Goal: Task Accomplishment & Management: Manage account settings

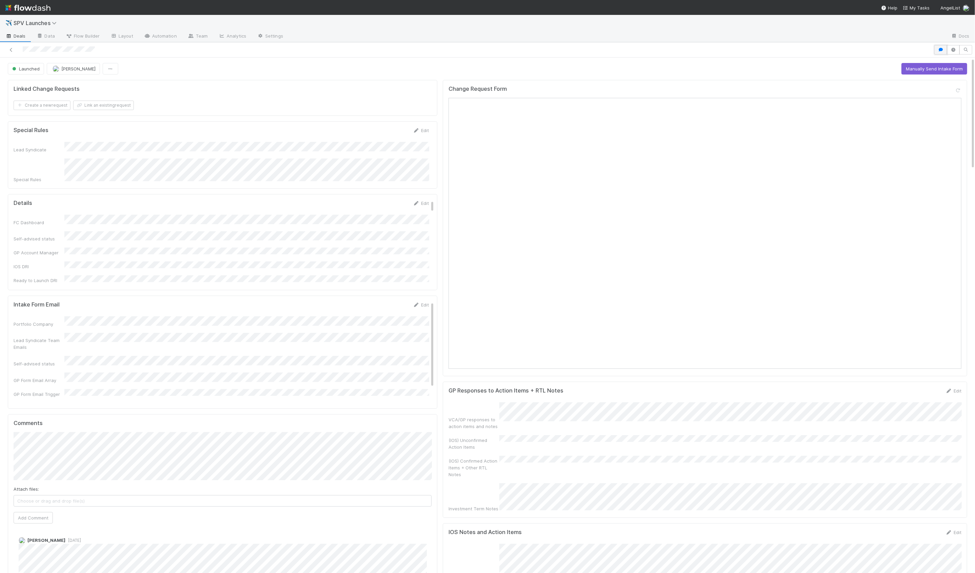
click at [940, 51] on icon "button" at bounding box center [940, 50] width 7 height 4
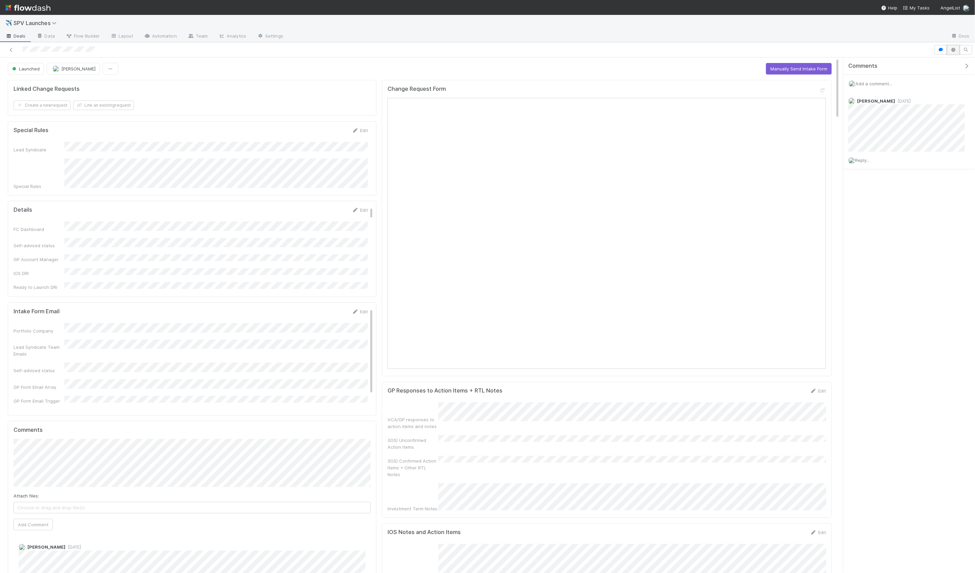
click at [950, 48] on icon "button" at bounding box center [953, 50] width 7 height 4
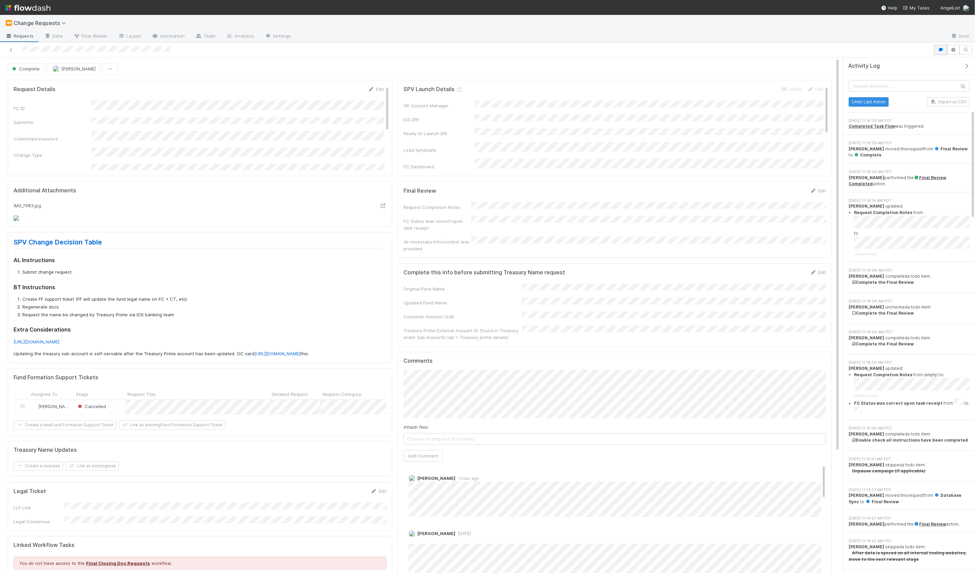
click at [938, 50] on icon "button" at bounding box center [940, 50] width 7 height 4
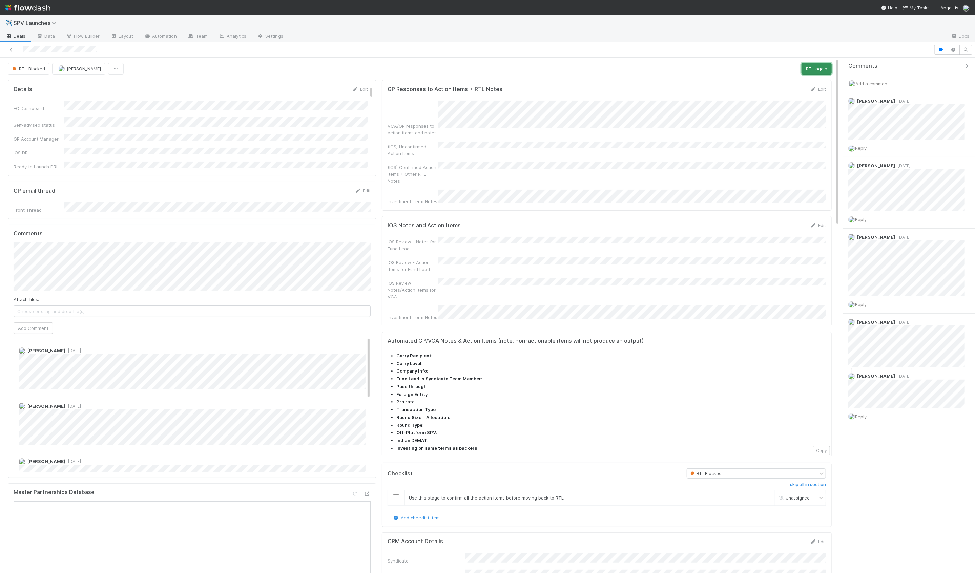
click at [821, 67] on button "RTL again" at bounding box center [816, 69] width 30 height 12
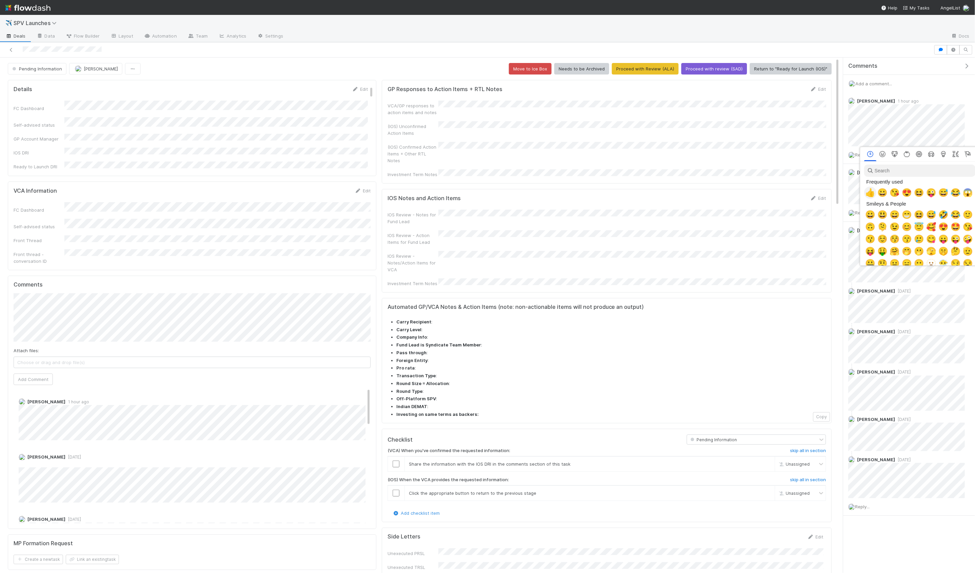
click at [872, 194] on span "👍" at bounding box center [870, 192] width 10 height 9
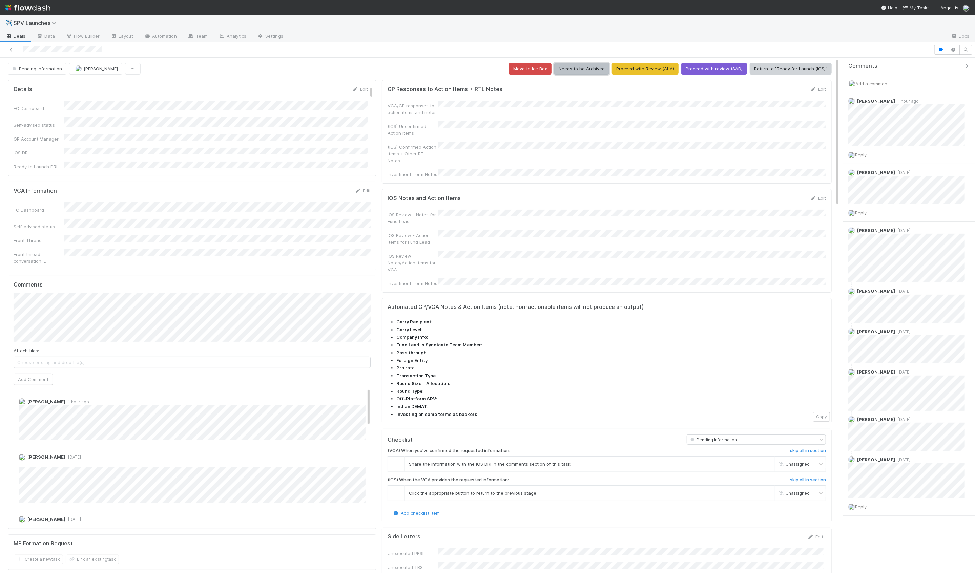
click at [595, 71] on button "Needs to be Archived" at bounding box center [581, 69] width 55 height 12
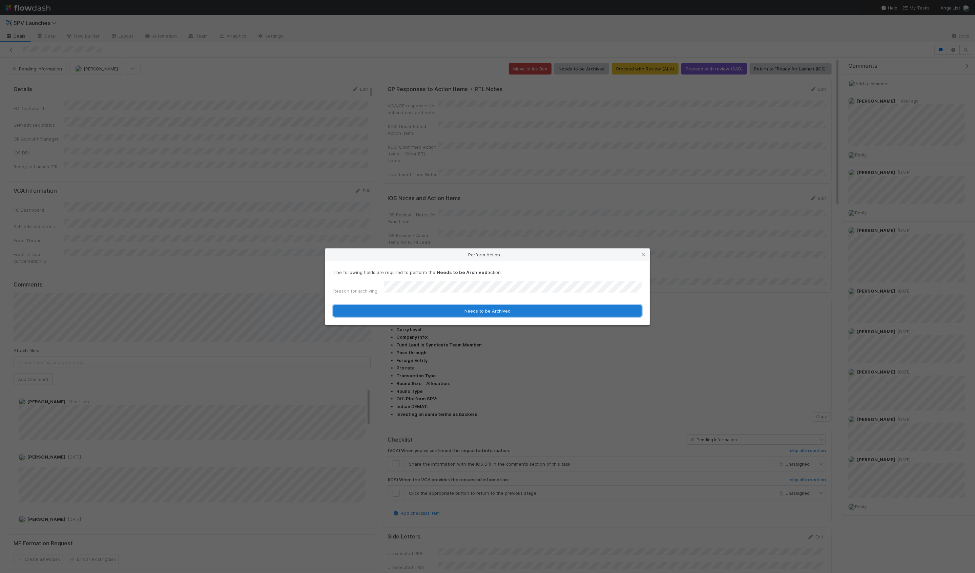
click at [531, 309] on button "Needs to be Archived" at bounding box center [487, 311] width 308 height 12
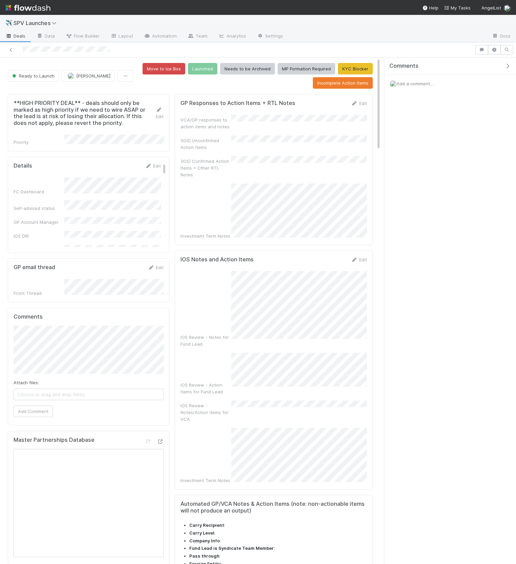
click at [506, 64] on icon "button" at bounding box center [507, 65] width 7 height 5
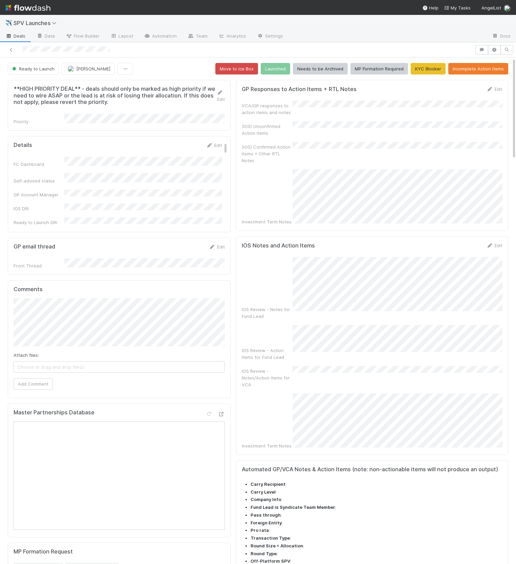
click at [441, 128] on div "(IOS) Unconfirmed Action Items" at bounding box center [372, 128] width 261 height 15
click at [498, 87] on link "Edit" at bounding box center [495, 88] width 16 height 5
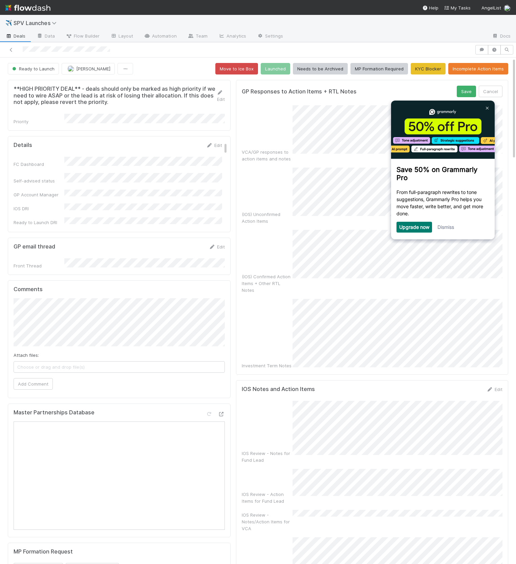
click at [447, 222] on div "Save 50% on Grammarly Pro From full-paragraph rewrites to tone suggestions, Gra…" at bounding box center [443, 166] width 104 height 132
click at [448, 227] on link "Dismiss" at bounding box center [446, 227] width 17 height 6
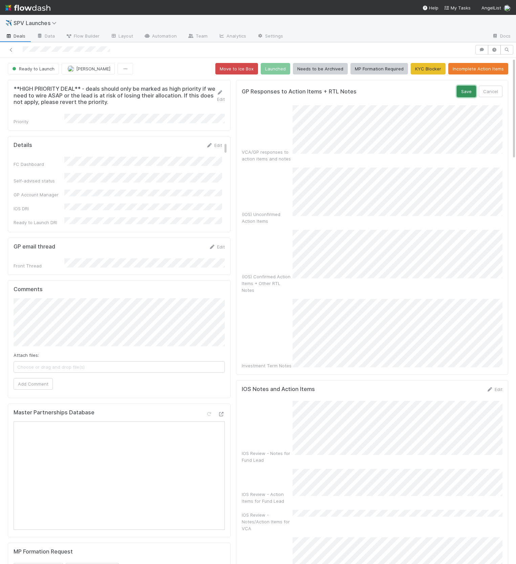
click at [466, 94] on button "Save" at bounding box center [466, 92] width 19 height 12
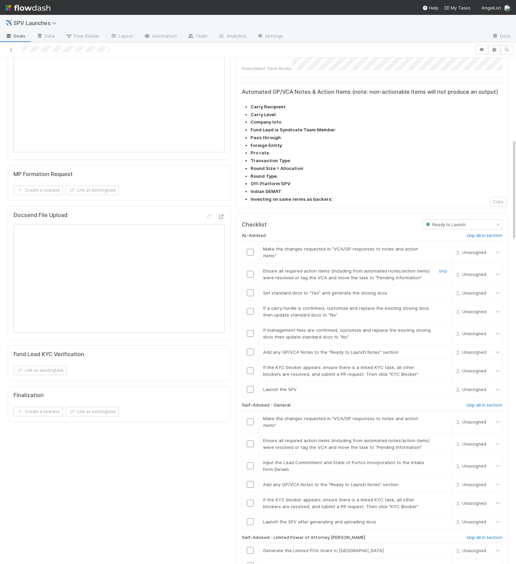
scroll to position [406, 0]
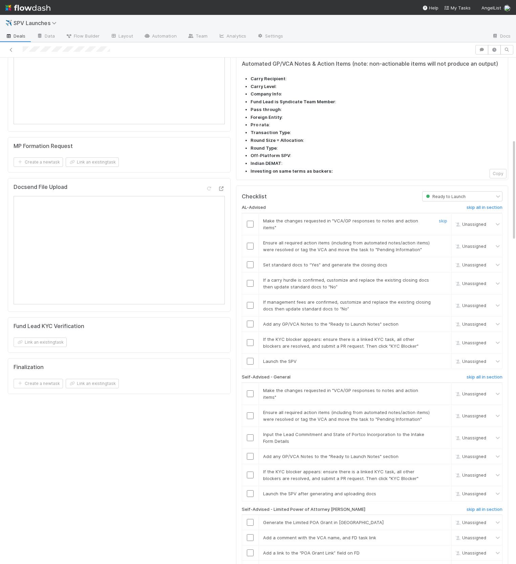
click at [248, 221] on input "checkbox" at bounding box center [250, 224] width 7 height 7
click at [250, 243] on input "checkbox" at bounding box center [250, 246] width 7 height 7
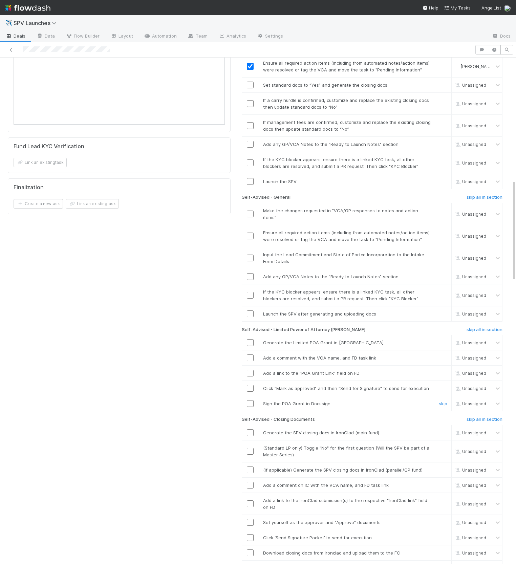
scroll to position [608, 0]
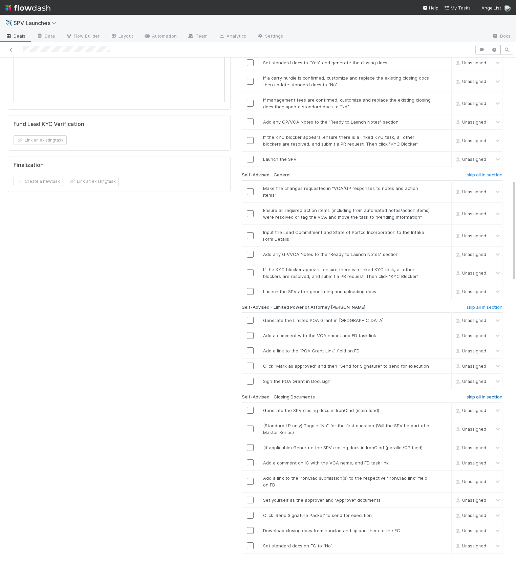
click at [476, 395] on h6 "skip all in section" at bounding box center [485, 397] width 36 height 5
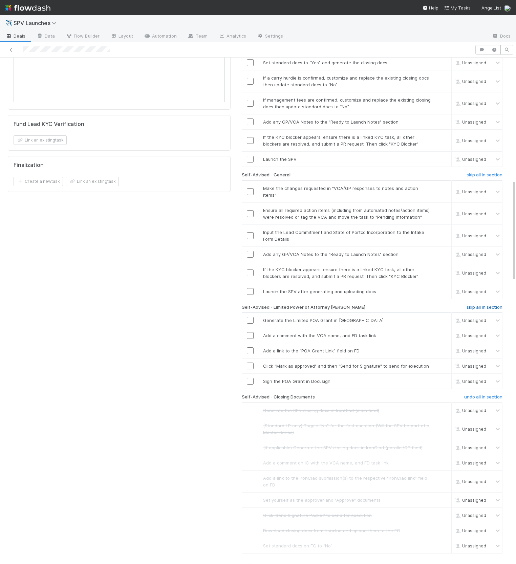
click at [476, 305] on h6 "skip all in section" at bounding box center [485, 307] width 36 height 5
click at [471, 172] on h6 "skip all in section" at bounding box center [485, 174] width 36 height 5
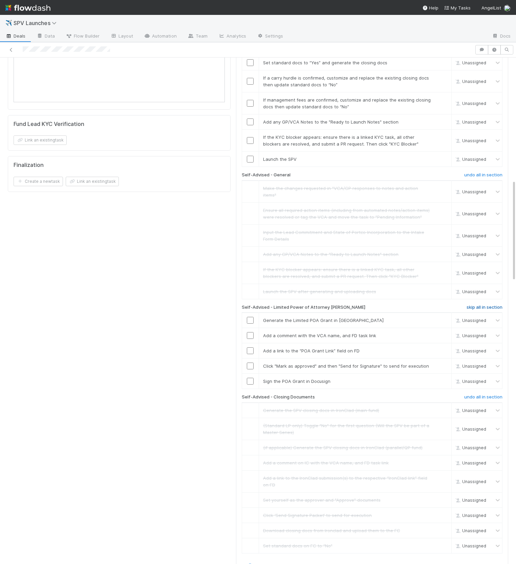
click at [489, 305] on h6 "skip all in section" at bounding box center [485, 307] width 36 height 5
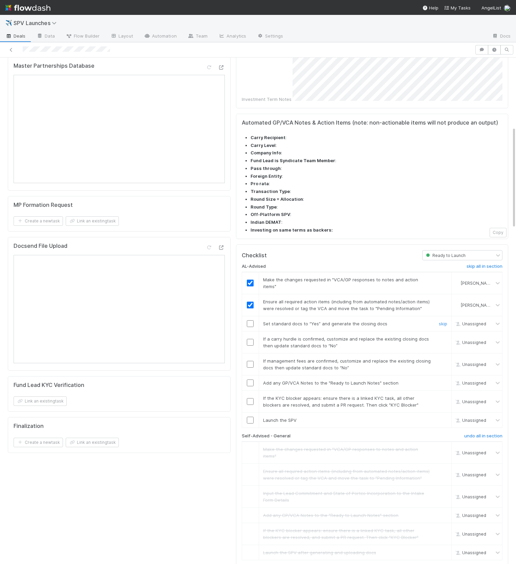
scroll to position [360, 0]
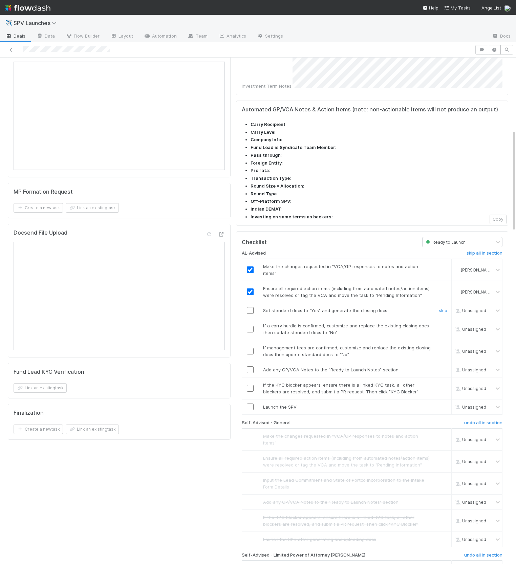
click at [252, 307] on input "checkbox" at bounding box center [250, 310] width 7 height 7
click at [444, 323] on link "skip" at bounding box center [443, 325] width 8 height 5
click at [445, 345] on link "skip" at bounding box center [443, 347] width 8 height 5
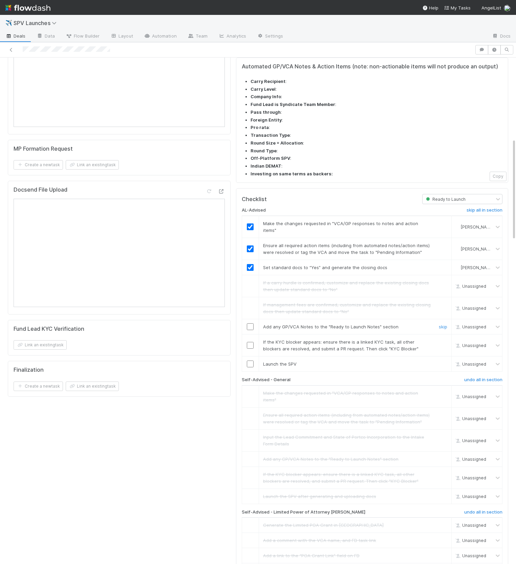
click at [251, 323] on input "checkbox" at bounding box center [250, 326] width 7 height 7
click at [447, 339] on link "skip" at bounding box center [443, 341] width 8 height 5
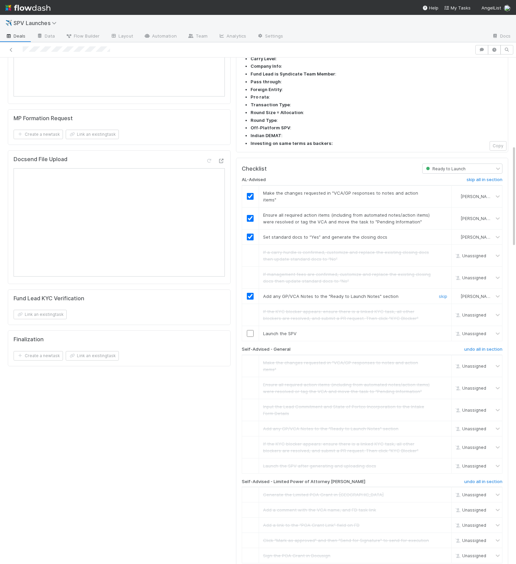
scroll to position [437, 0]
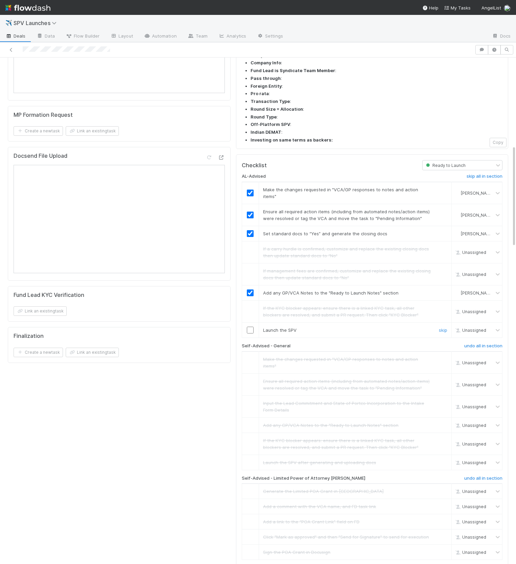
click at [250, 327] on input "checkbox" at bounding box center [250, 330] width 7 height 7
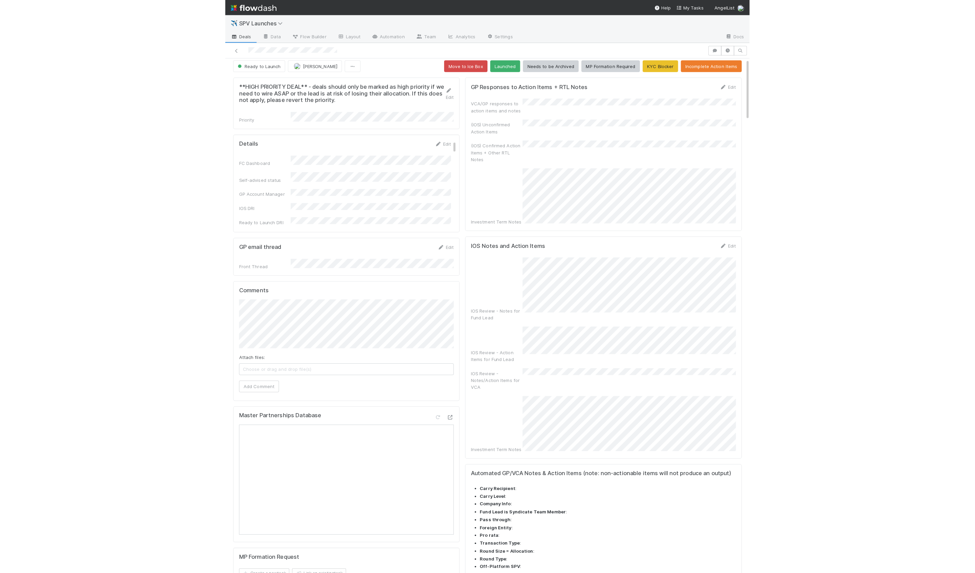
scroll to position [0, 0]
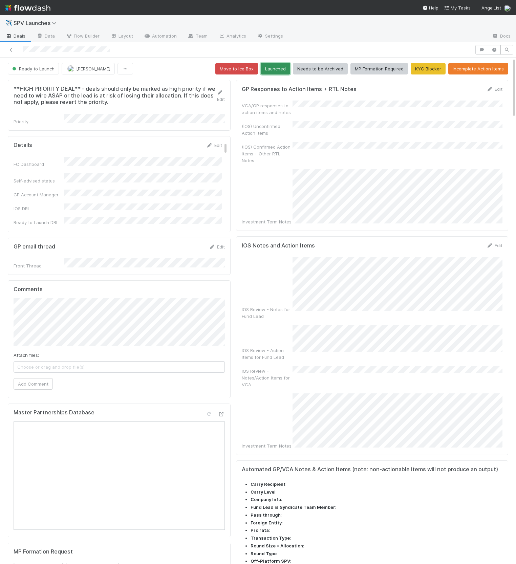
click at [275, 69] on button "Launched" at bounding box center [275, 69] width 29 height 12
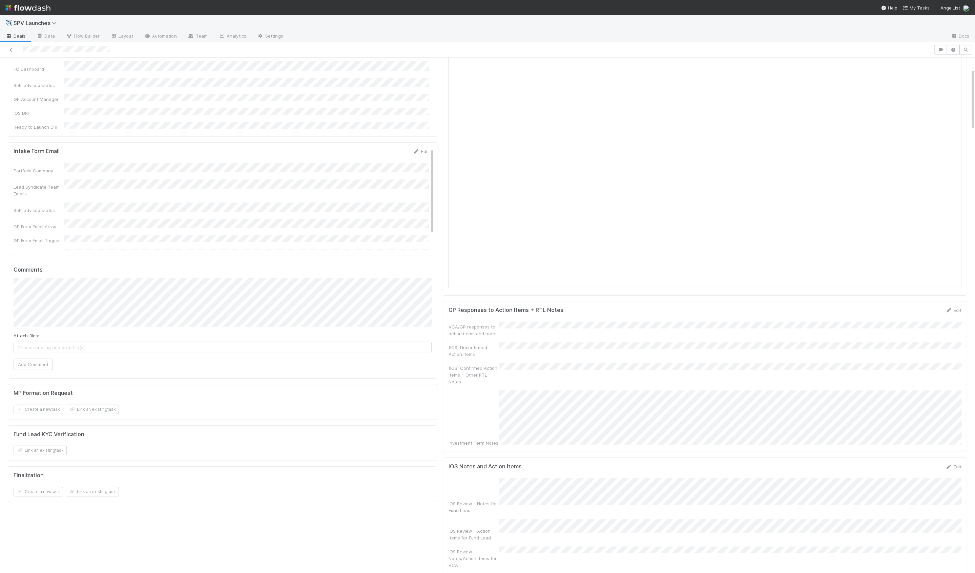
scroll to position [103, 0]
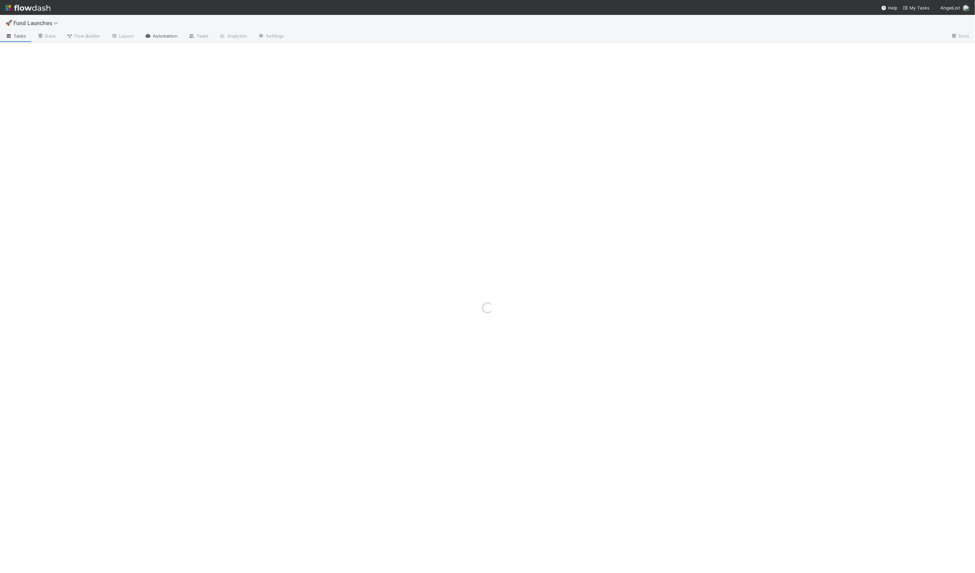
click at [165, 35] on link "Automation" at bounding box center [161, 36] width 44 height 11
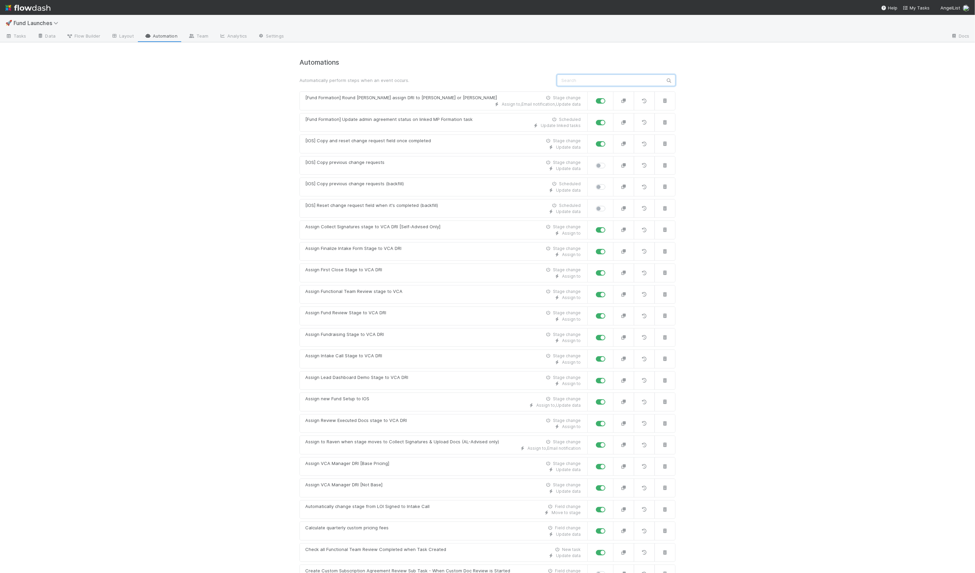
click at [611, 81] on input "text" at bounding box center [616, 81] width 119 height 12
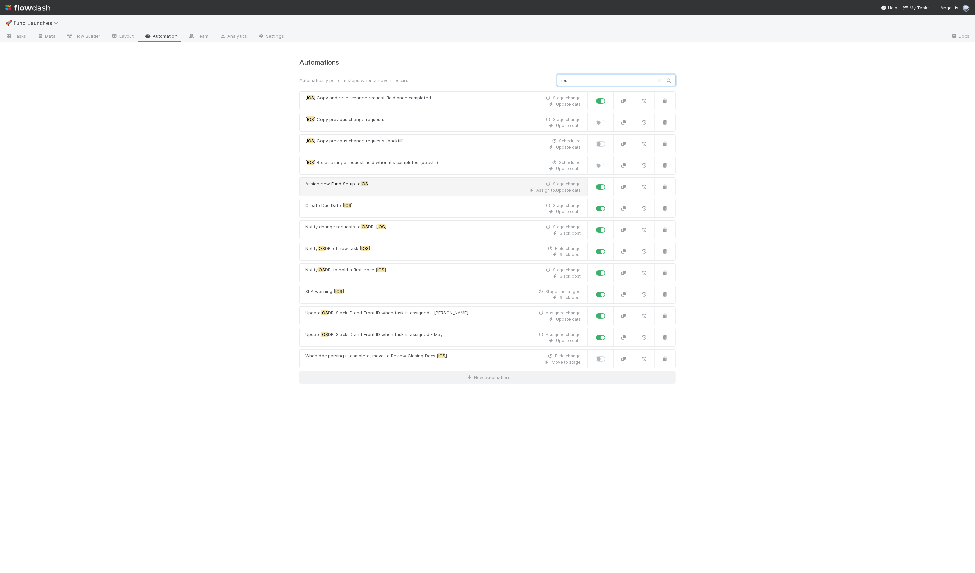
type input "ios"
click at [381, 188] on div "Assign to , Update data" at bounding box center [442, 190] width 275 height 6
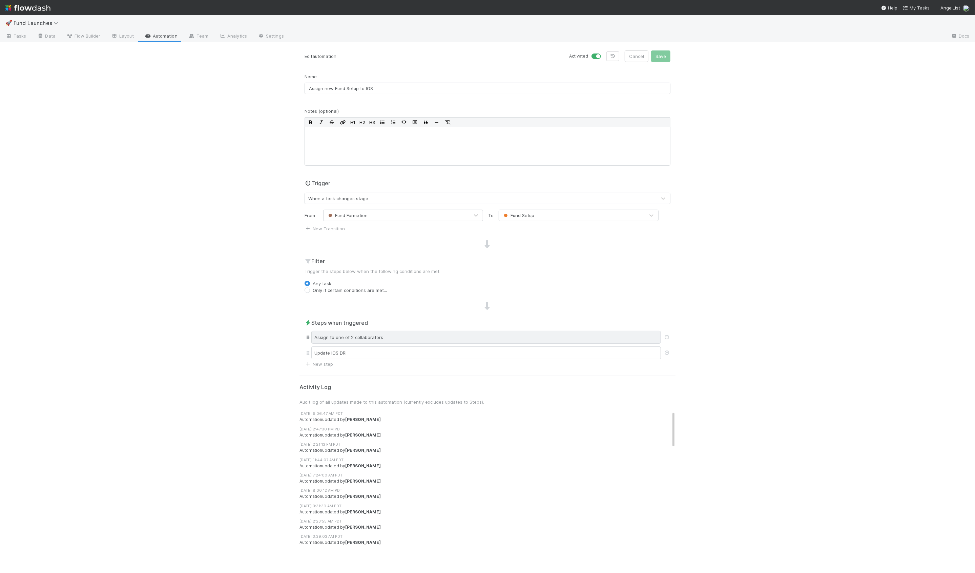
click at [379, 337] on div "Assign to one of 2 collaborators" at bounding box center [486, 337] width 350 height 13
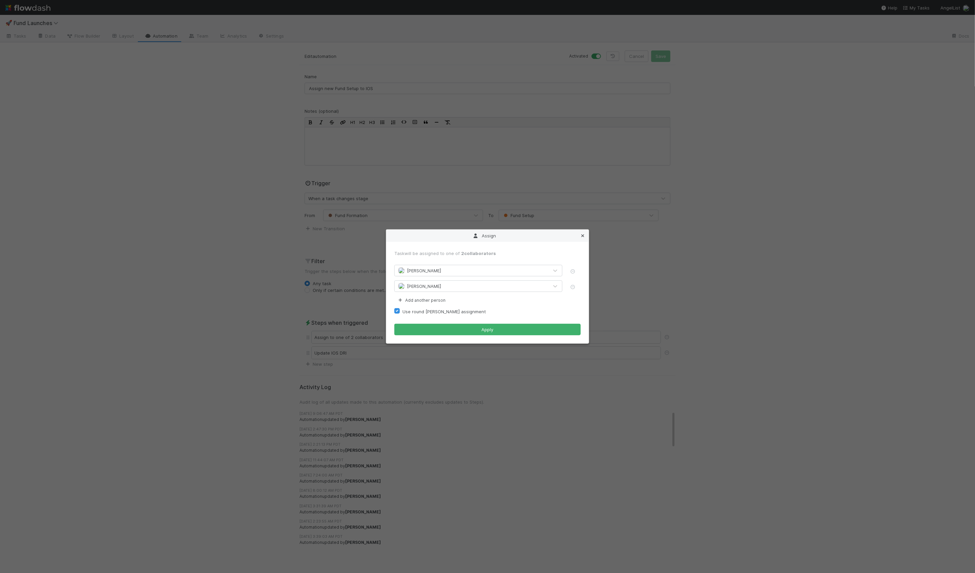
click at [580, 237] on icon at bounding box center [582, 236] width 7 height 4
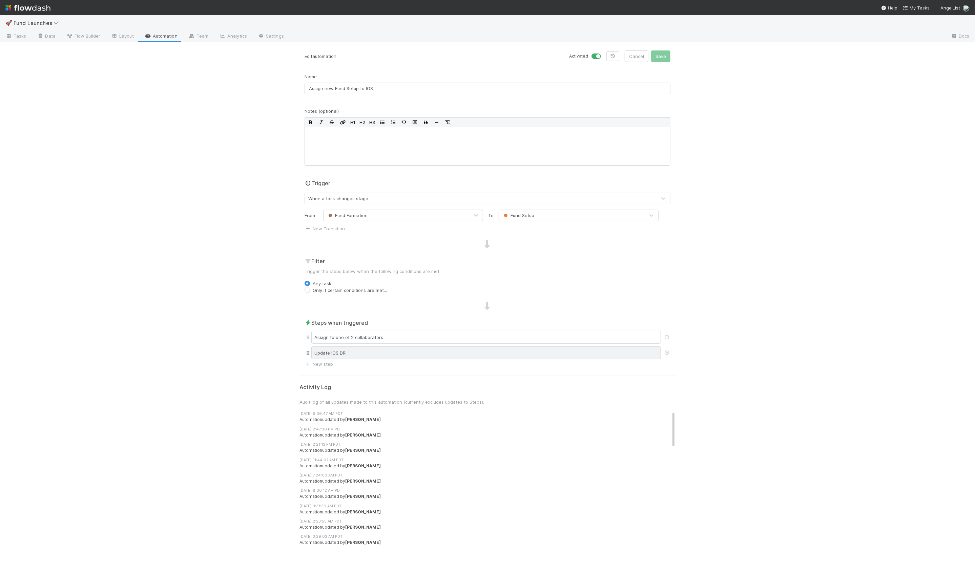
click at [402, 354] on div "Update IOS DRI" at bounding box center [486, 352] width 350 height 13
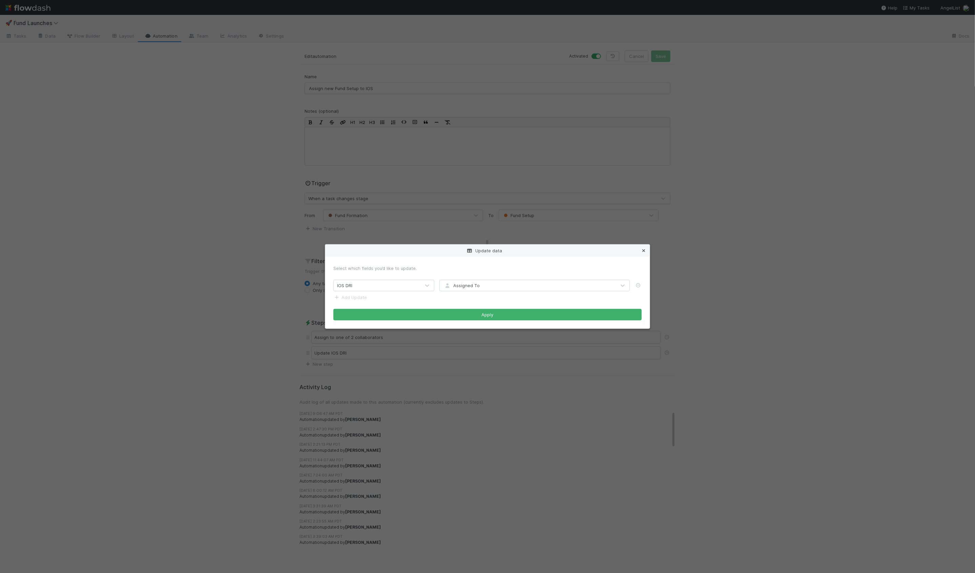
click at [646, 250] on icon at bounding box center [643, 251] width 7 height 4
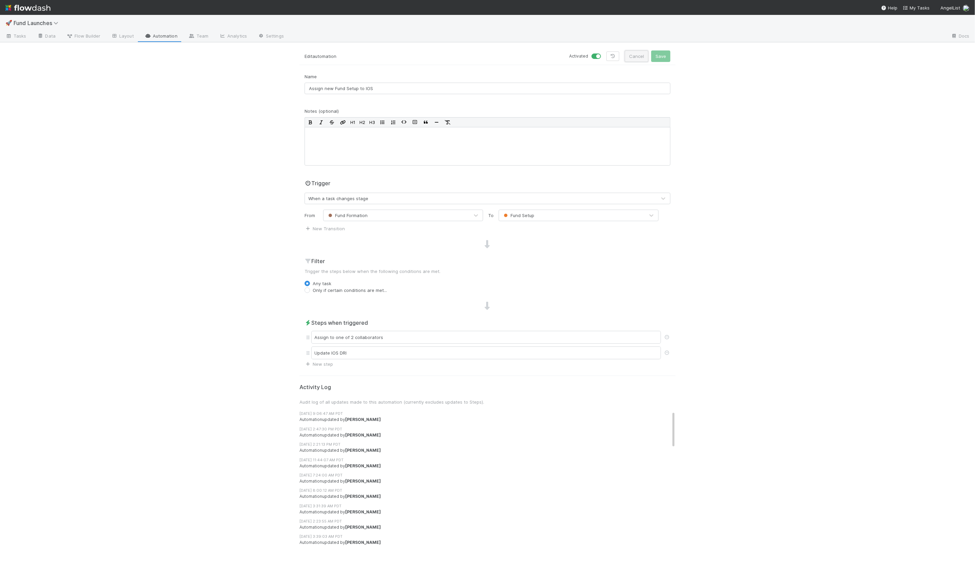
click at [631, 60] on button "Cancel" at bounding box center [637, 56] width 24 height 12
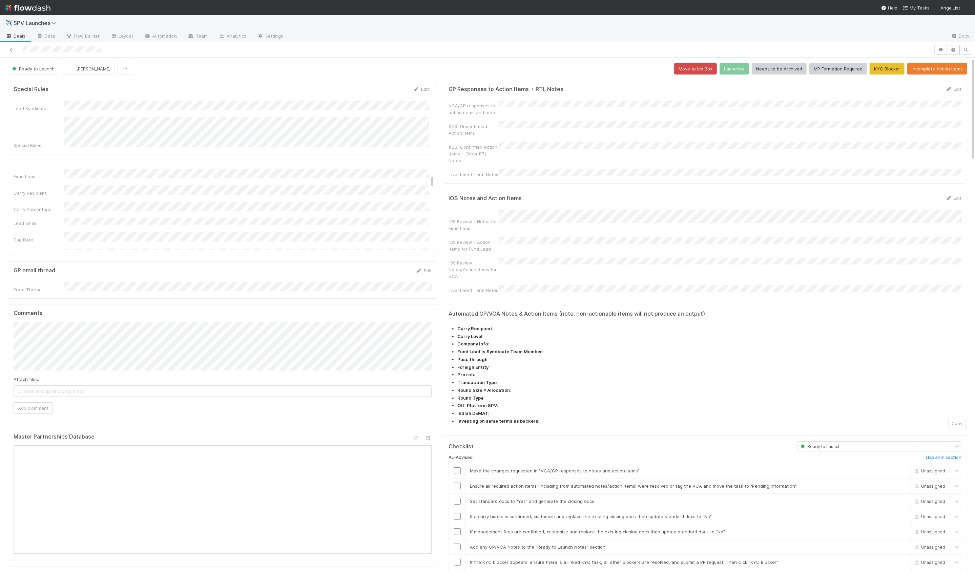
scroll to position [154, 0]
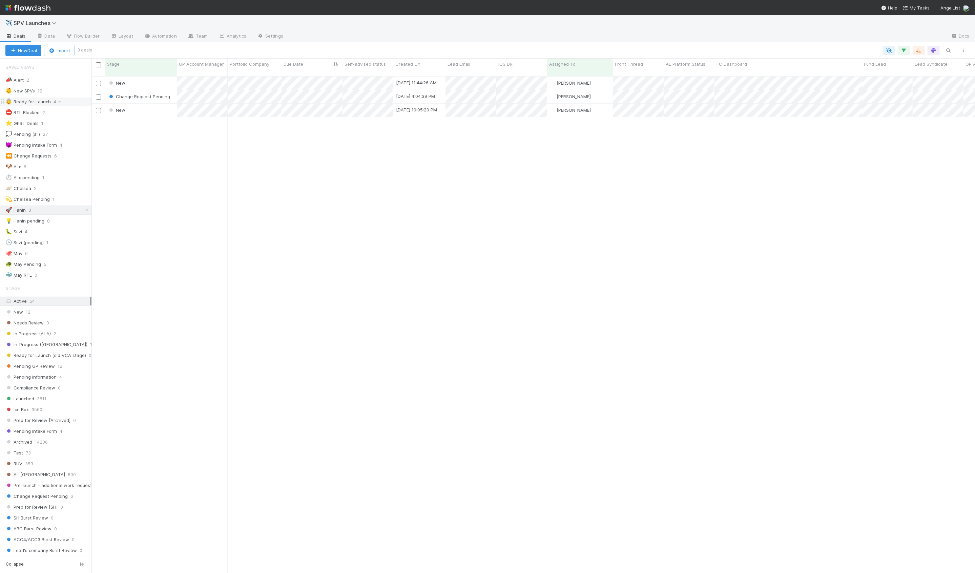
click at [80, 101] on div "👵 Ready for Launch 4" at bounding box center [48, 102] width 86 height 8
click at [63, 231] on div "🐛 Suzi 4" at bounding box center [48, 232] width 86 height 8
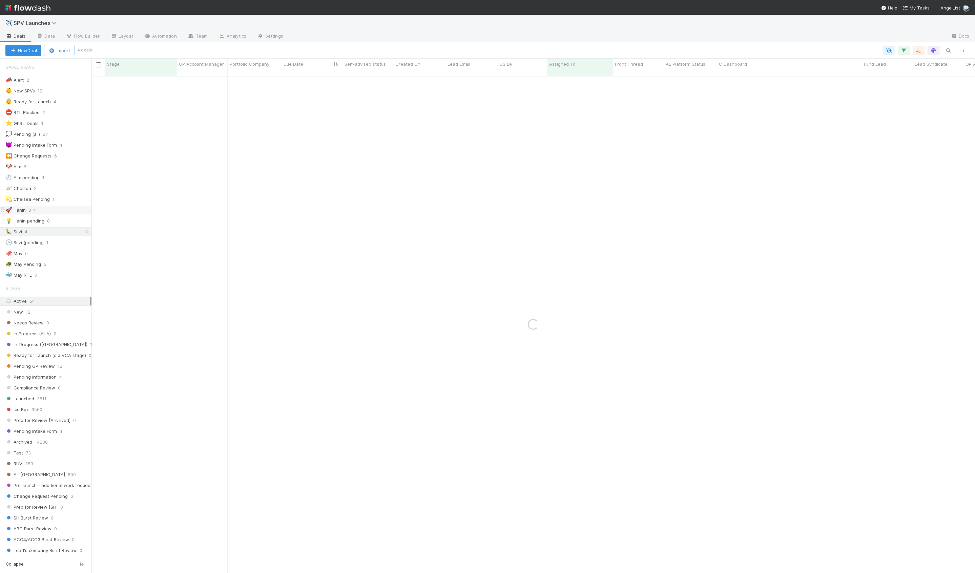
click at [67, 207] on div "🚀 Hanin 3" at bounding box center [48, 210] width 86 height 8
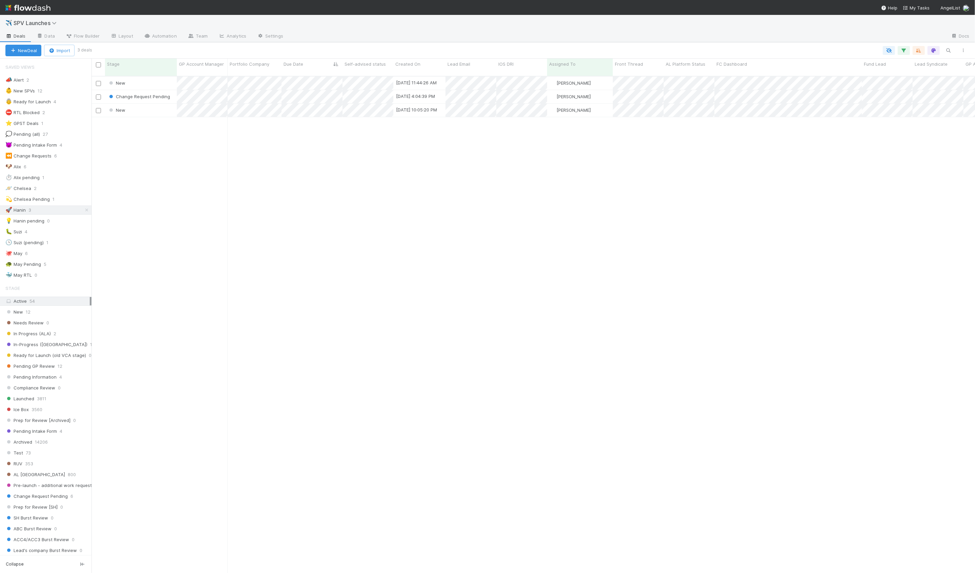
scroll to position [503, 883]
click at [67, 104] on div "👵 Ready for Launch 4" at bounding box center [48, 102] width 86 height 8
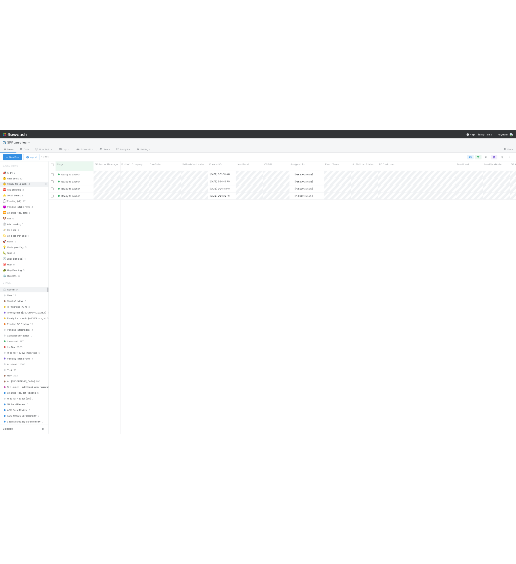
scroll to position [503, 883]
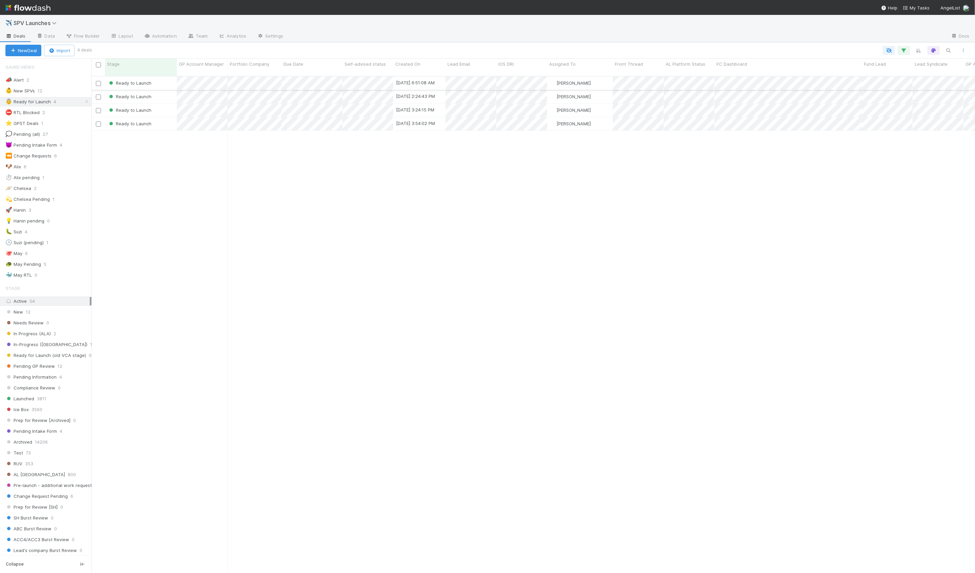
click at [168, 77] on div "Ready to Launch" at bounding box center [141, 83] width 72 height 13
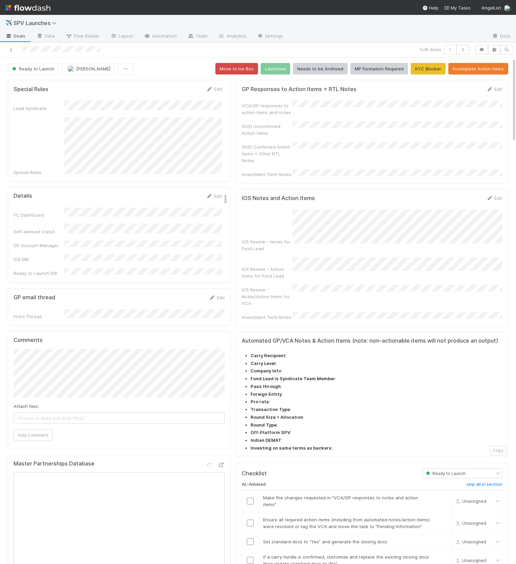
click at [224, 154] on div "Special Rules Edit Lead Syndicate Special Rules" at bounding box center [121, 131] width 214 height 90
click at [391, 99] on form "GP Responses to Action Items + RTL Notes Edit VCA/GP responses to action items …" at bounding box center [372, 132] width 261 height 92
click at [495, 93] on form "GP Responses to Action Items + RTL Notes Edit VCA/GP responses to action items …" at bounding box center [372, 132] width 261 height 92
click at [494, 87] on link "Edit" at bounding box center [495, 88] width 16 height 5
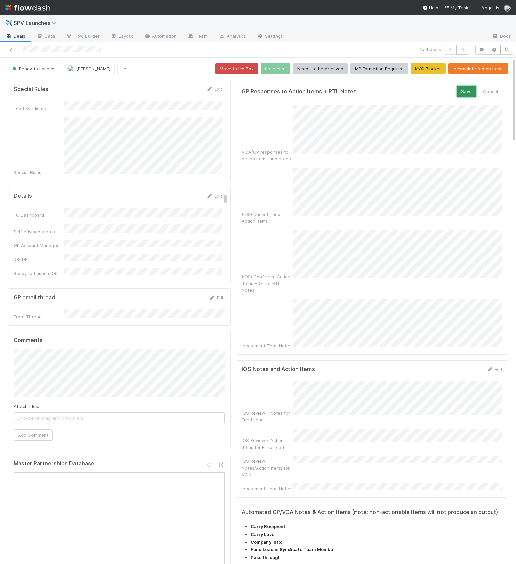
click at [464, 94] on button "Save" at bounding box center [466, 92] width 19 height 12
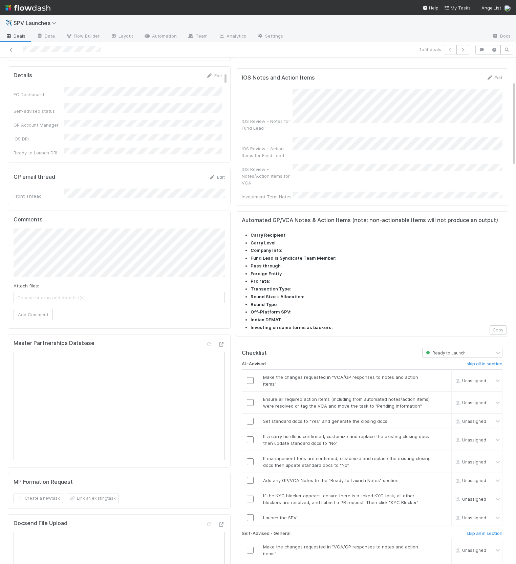
scroll to position [221, 0]
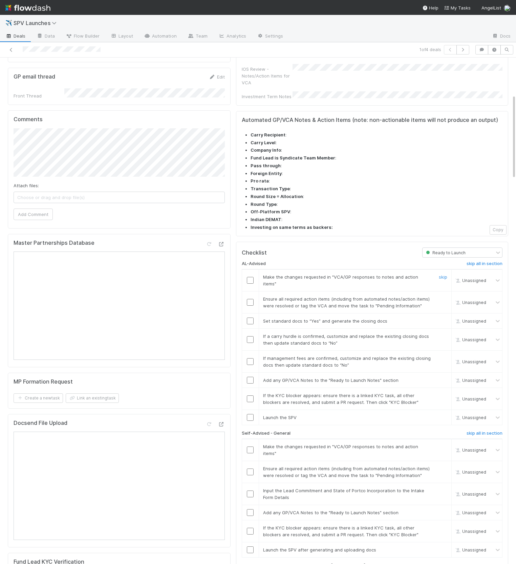
click at [250, 277] on input "checkbox" at bounding box center [250, 280] width 7 height 7
click at [247, 299] on input "checkbox" at bounding box center [250, 302] width 7 height 7
click at [250, 318] on input "checkbox" at bounding box center [250, 321] width 7 height 7
click at [446, 334] on link "skip" at bounding box center [443, 336] width 8 height 5
click at [444, 356] on link "skip" at bounding box center [443, 358] width 8 height 5
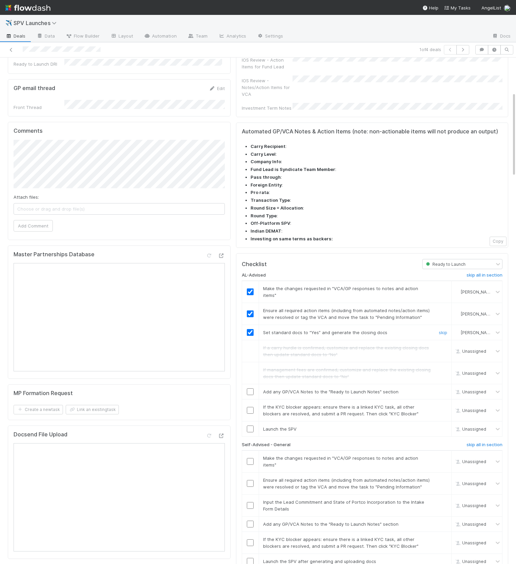
scroll to position [210, 0]
click at [253, 388] on input "checkbox" at bounding box center [250, 391] width 7 height 7
click at [442, 404] on link "skip" at bounding box center [443, 406] width 8 height 5
checkbox input "true"
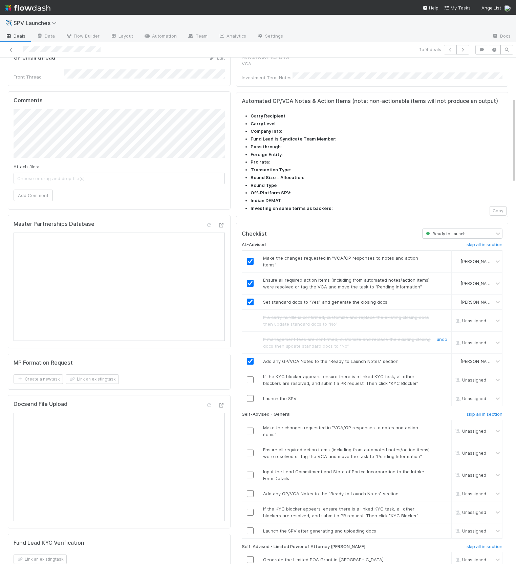
scroll to position [241, 0]
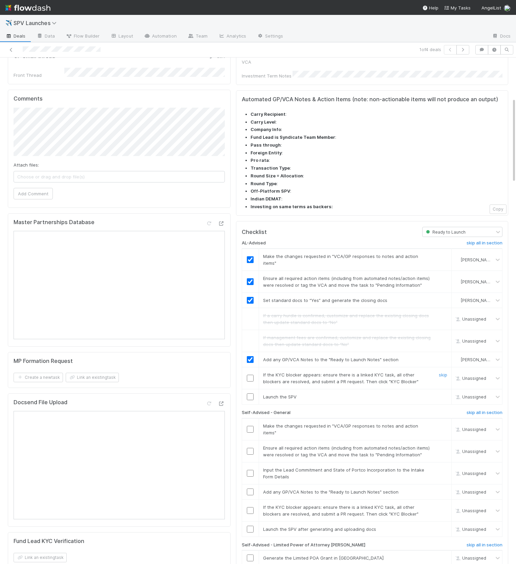
click at [453, 375] on div "Unassigned" at bounding box center [470, 378] width 34 height 7
click at [436, 372] on div "skip" at bounding box center [442, 379] width 20 height 14
click at [445, 372] on link "skip" at bounding box center [443, 374] width 8 height 5
click at [481, 410] on h6 "skip all in section" at bounding box center [485, 412] width 36 height 5
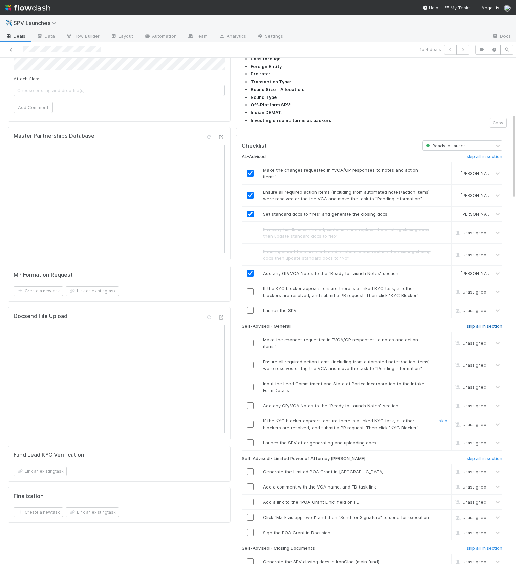
scroll to position [338, 0]
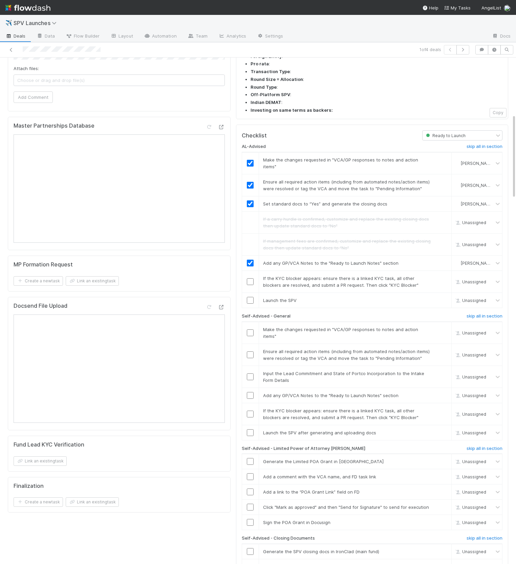
click at [487, 401] on div "AL-Advised skip all in section Make the changes requested in "VCA/GP responses …" at bounding box center [372, 422] width 261 height 563
click at [488, 446] on h6 "skip all in section" at bounding box center [485, 448] width 36 height 5
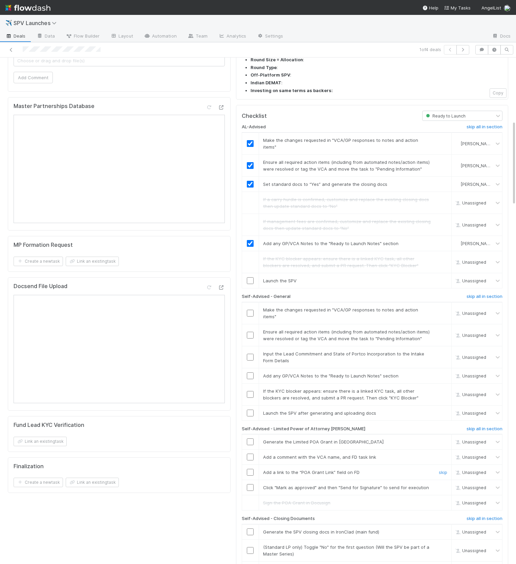
scroll to position [377, 0]
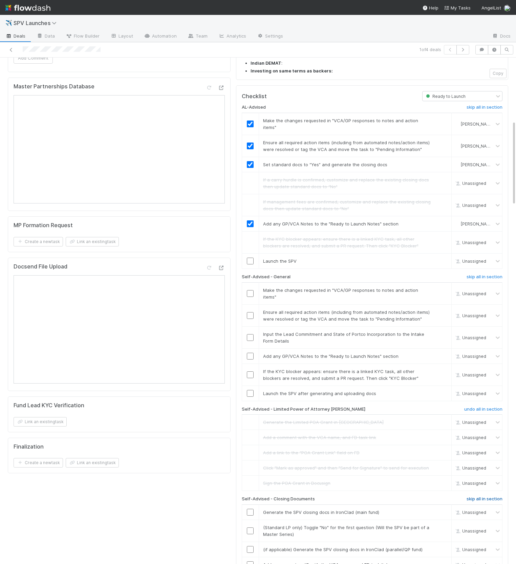
click at [489, 497] on h6 "skip all in section" at bounding box center [485, 499] width 36 height 5
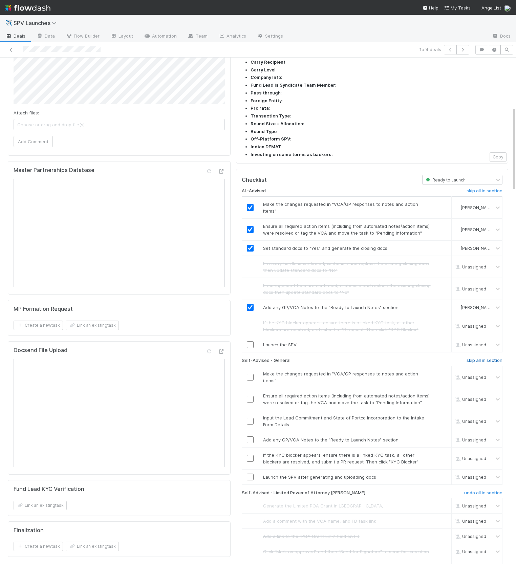
click at [477, 358] on h6 "skip all in section" at bounding box center [485, 360] width 36 height 5
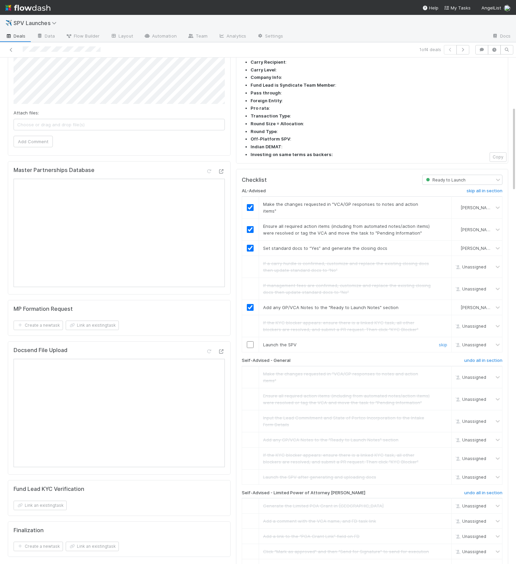
click at [249, 341] on input "checkbox" at bounding box center [250, 344] width 7 height 7
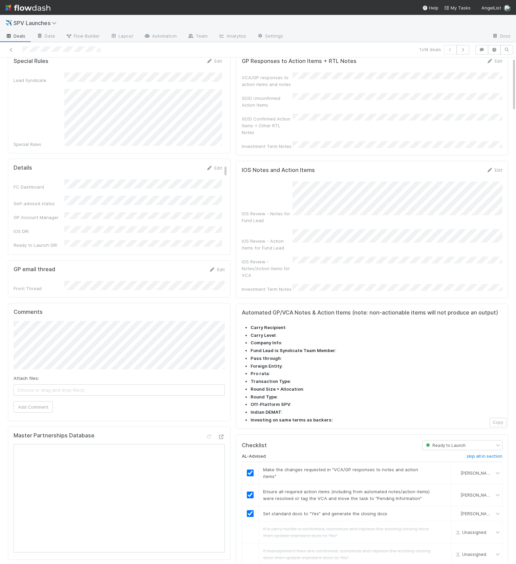
scroll to position [0, 0]
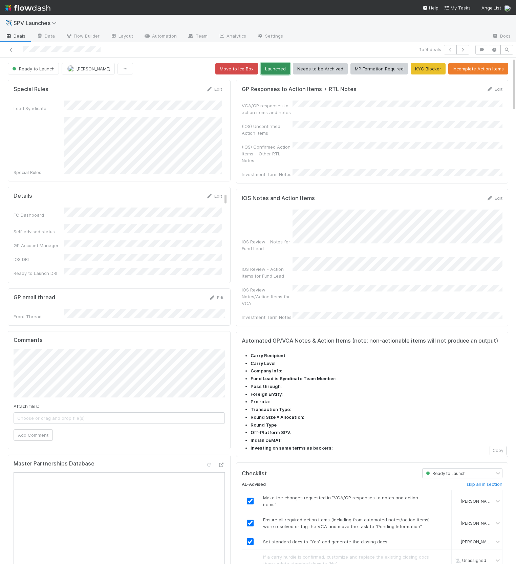
click at [275, 70] on button "Launched" at bounding box center [275, 69] width 29 height 12
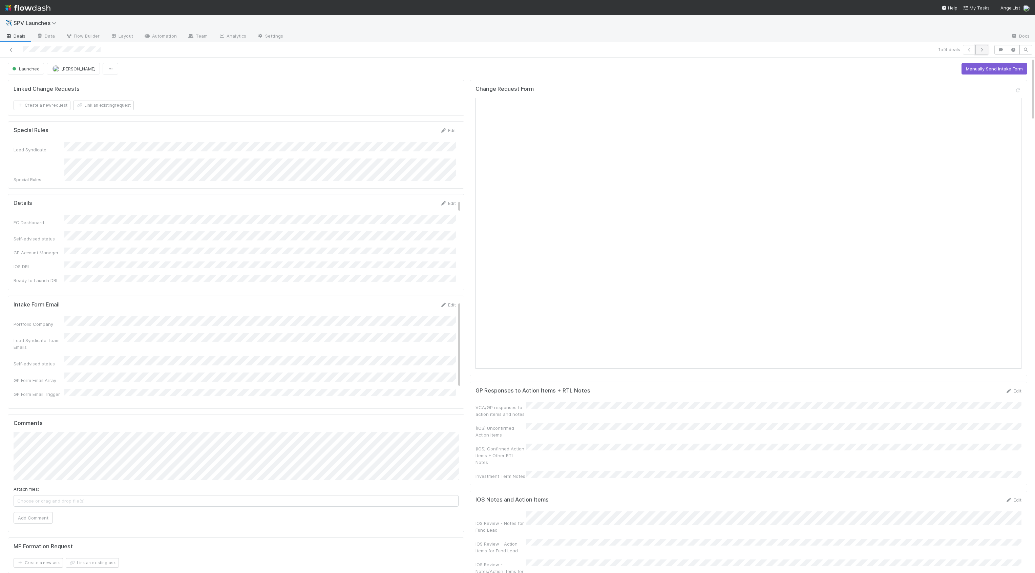
click at [974, 50] on button "button" at bounding box center [981, 49] width 13 height 9
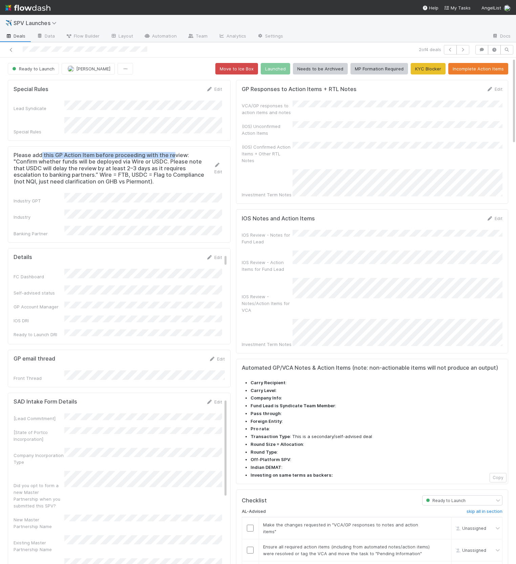
drag, startPoint x: 93, startPoint y: 150, endPoint x: 168, endPoint y: 151, distance: 75.5
click at [171, 152] on h5 "Please add this GP Action Item before proceeding with the review: "Confirm whet…" at bounding box center [114, 168] width 200 height 33
drag, startPoint x: 38, startPoint y: 157, endPoint x: 137, endPoint y: 157, distance: 99.2
click at [137, 157] on h5 "Please add this GP Action Item before proceeding with the review: "Confirm whet…" at bounding box center [114, 168] width 200 height 33
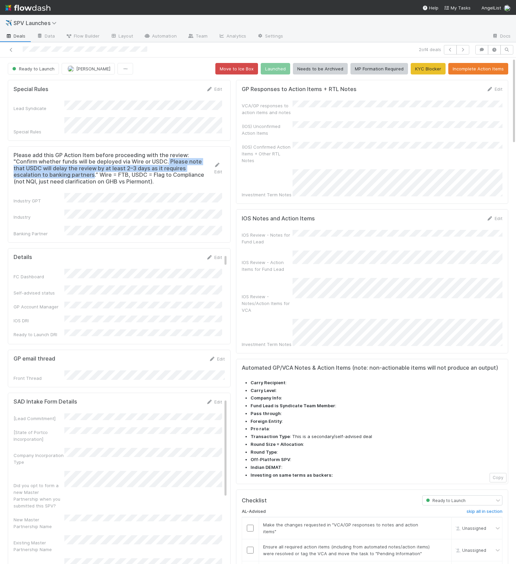
drag, startPoint x: 144, startPoint y: 157, endPoint x: 35, endPoint y: 170, distance: 109.9
click at [35, 170] on h5 "Please add this GP Action Item before proceeding with the review: "Confirm whet…" at bounding box center [114, 168] width 200 height 33
drag, startPoint x: 44, startPoint y: 172, endPoint x: 72, endPoint y: 172, distance: 27.8
click at [72, 172] on h5 "Please add this GP Action Item before proceeding with the review: "Confirm whet…" at bounding box center [114, 168] width 200 height 33
click at [216, 163] on icon at bounding box center [217, 165] width 7 height 4
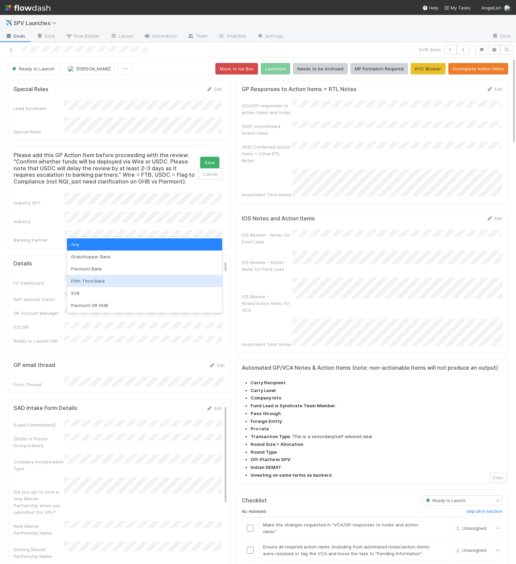
click at [94, 281] on div "Fifth Third Bank" at bounding box center [144, 281] width 155 height 12
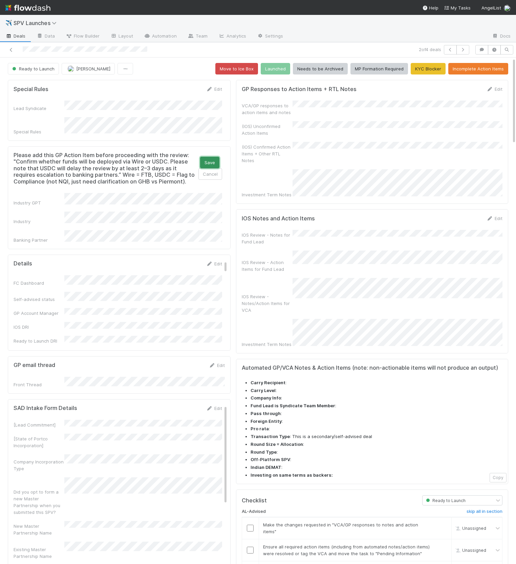
click at [209, 157] on button "Save" at bounding box center [209, 163] width 19 height 12
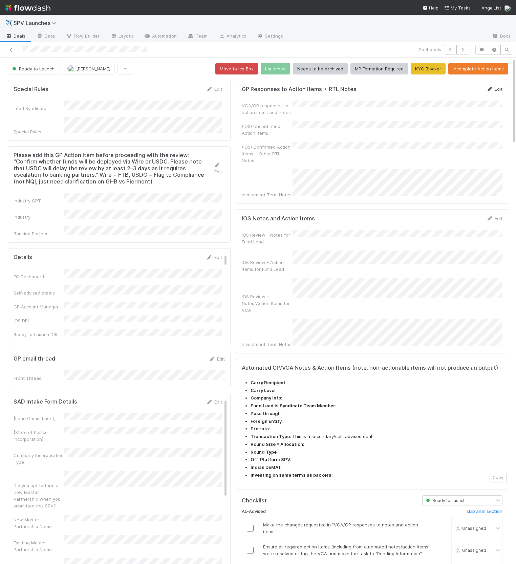
click at [494, 88] on link "Edit" at bounding box center [495, 88] width 16 height 5
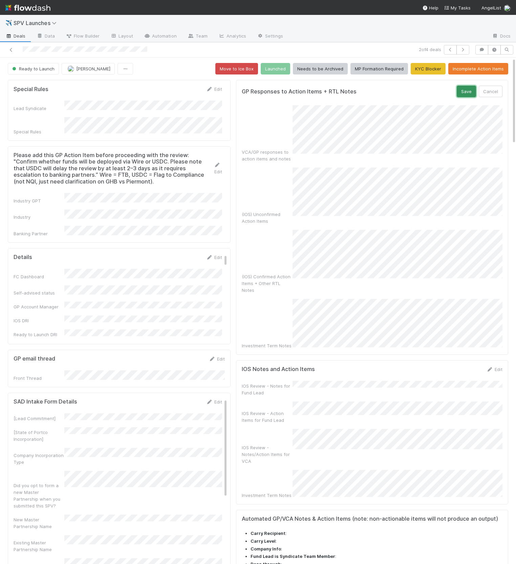
click at [469, 88] on button "Save" at bounding box center [466, 92] width 19 height 12
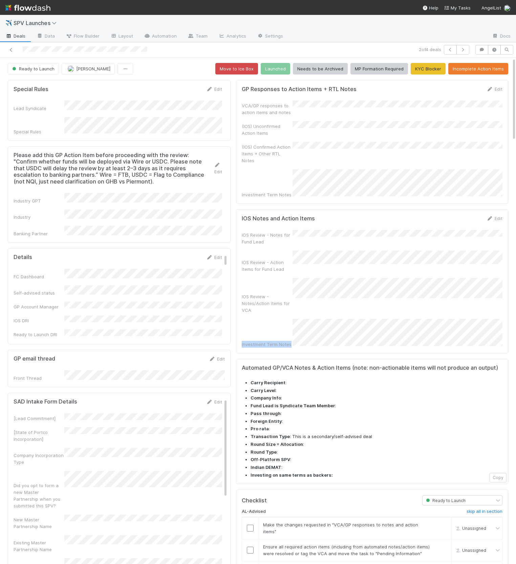
click at [355, 281] on div "IOS Review - Notes for Fund Lead IOS Review - Action Items for Fund Lead IOS Re…" at bounding box center [372, 289] width 261 height 118
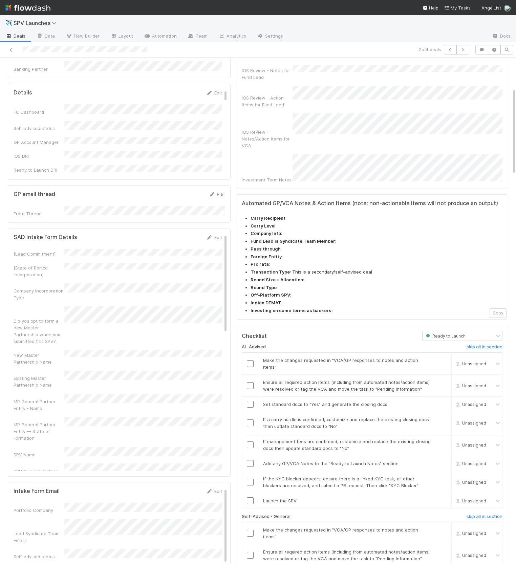
scroll to position [177, 0]
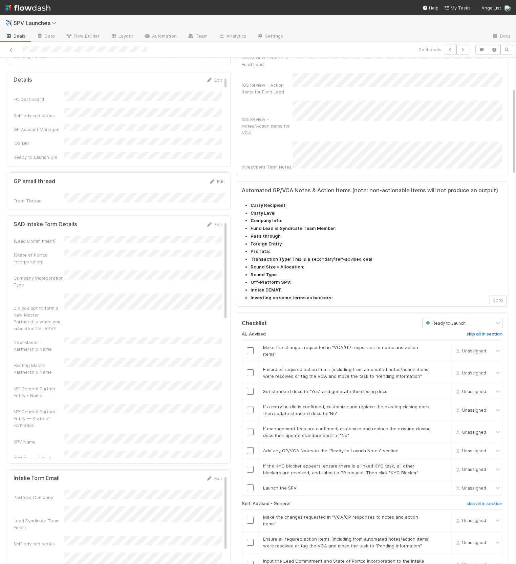
click at [472, 332] on h6 "skip all in section" at bounding box center [485, 334] width 36 height 5
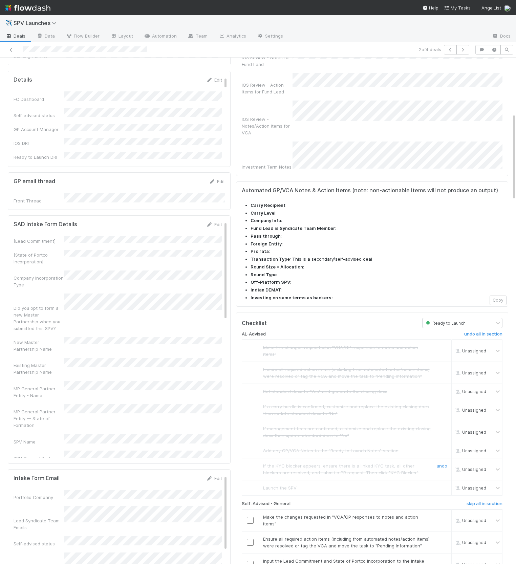
scroll to position [326, 0]
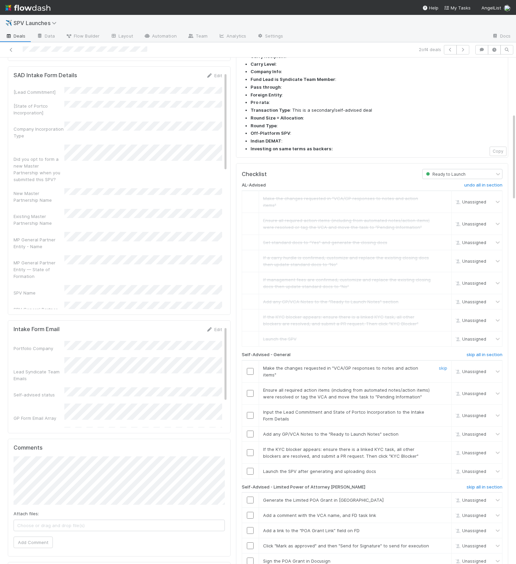
click at [250, 368] on input "checkbox" at bounding box center [250, 371] width 7 height 7
click at [249, 390] on input "checkbox" at bounding box center [250, 393] width 7 height 7
click at [249, 368] on input "checkbox" at bounding box center [250, 371] width 7 height 7
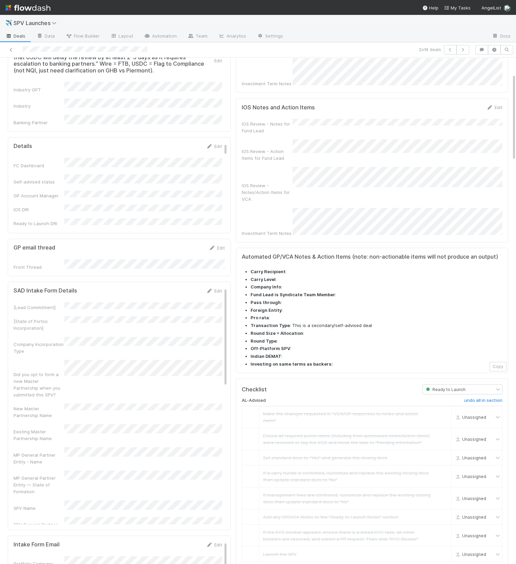
scroll to position [125, 0]
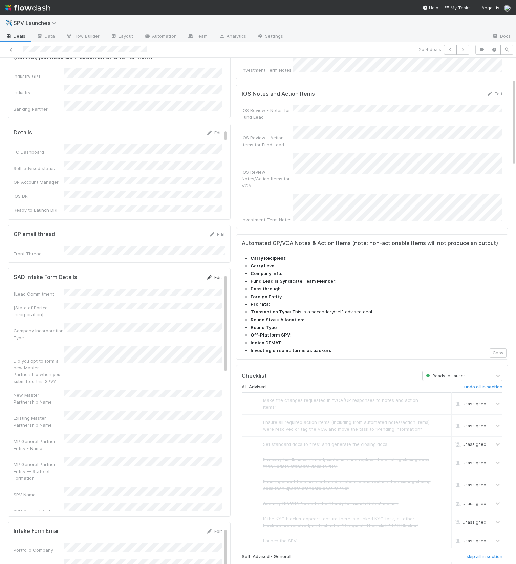
click at [211, 275] on icon at bounding box center [209, 277] width 7 height 4
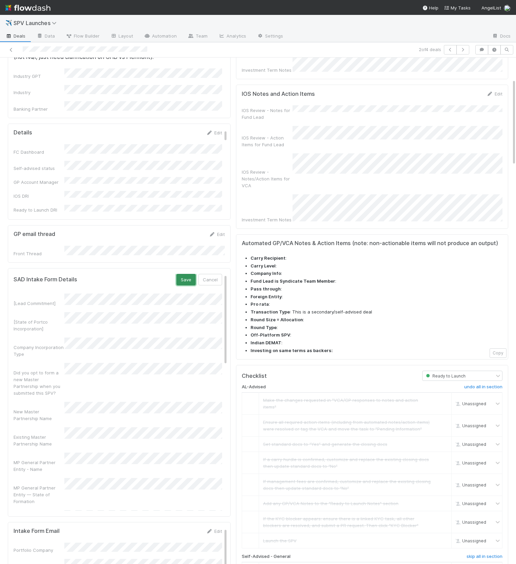
click at [185, 274] on button "Save" at bounding box center [185, 280] width 19 height 12
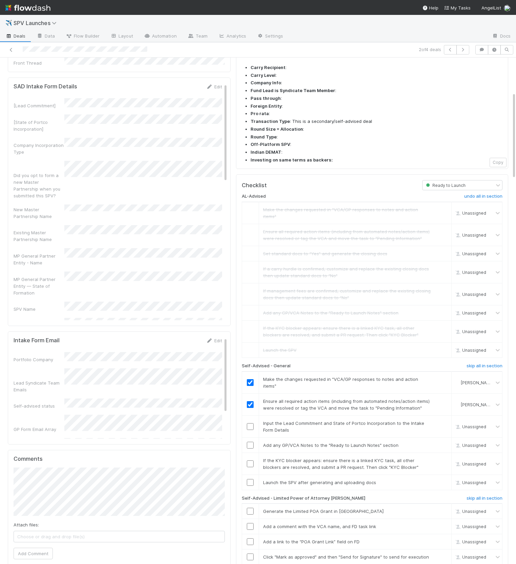
scroll to position [409, 0]
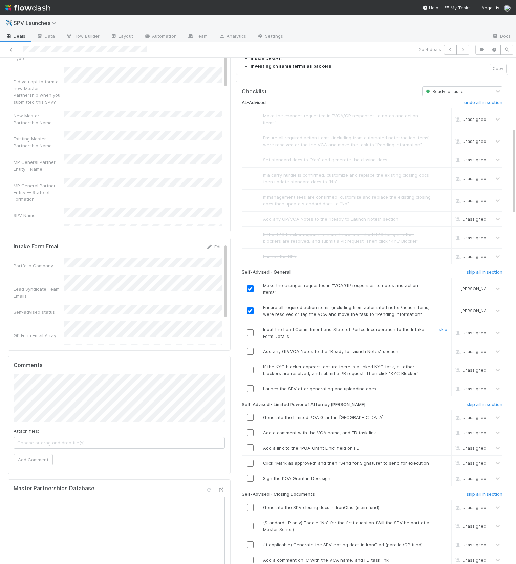
click at [250, 330] on input "checkbox" at bounding box center [250, 333] width 7 height 7
click at [249, 348] on input "checkbox" at bounding box center [250, 351] width 7 height 7
click at [444, 364] on link "skip" at bounding box center [443, 366] width 8 height 5
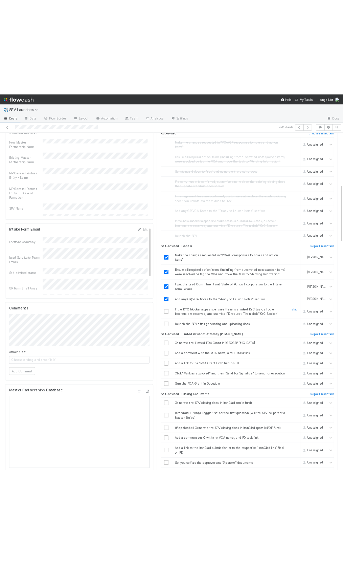
scroll to position [454, 0]
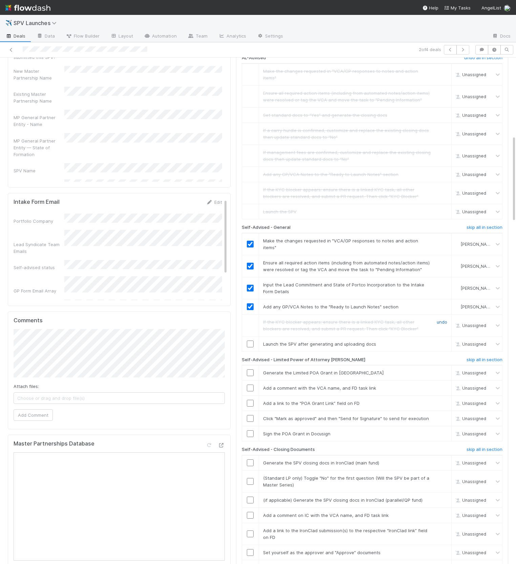
click at [443, 319] on link "undo" at bounding box center [442, 321] width 10 height 5
click at [442, 319] on link "skip" at bounding box center [443, 321] width 8 height 5
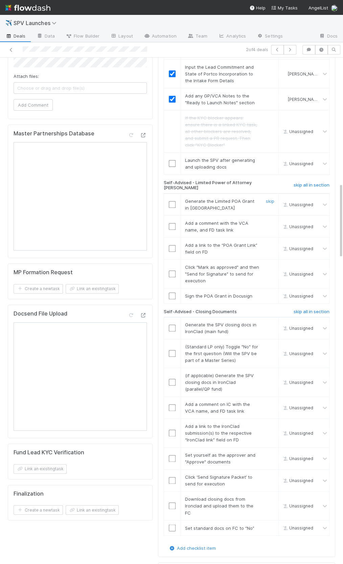
scroll to position [841, 0]
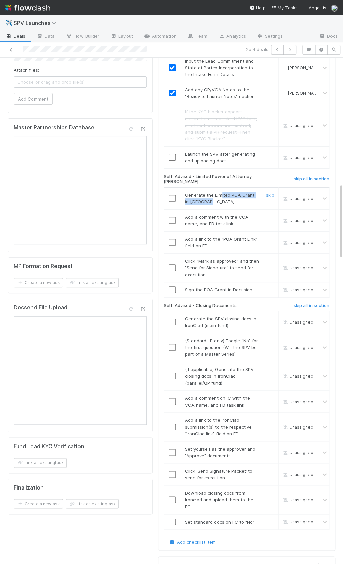
drag, startPoint x: 220, startPoint y: 152, endPoint x: 221, endPoint y: 159, distance: 6.5
click at [221, 192] on div "Generate the Limited POA Grant in [GEOGRAPHIC_DATA]" at bounding box center [219, 199] width 79 height 14
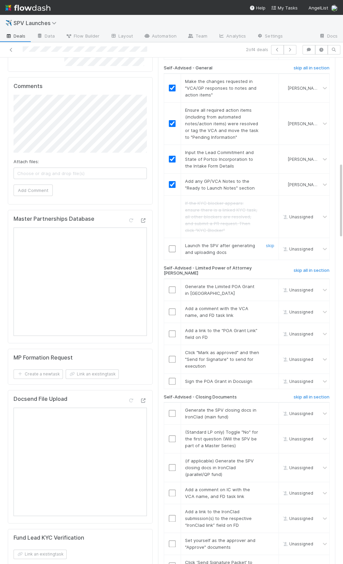
scroll to position [781, 0]
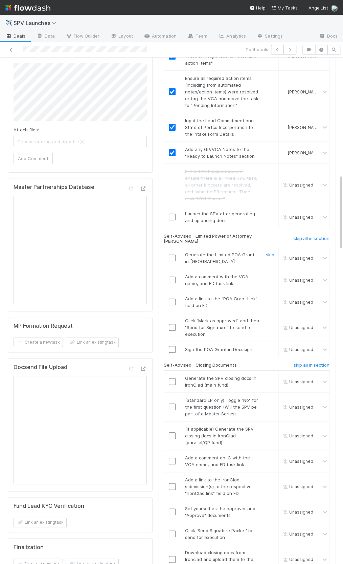
click at [172, 255] on input "checkbox" at bounding box center [172, 258] width 7 height 7
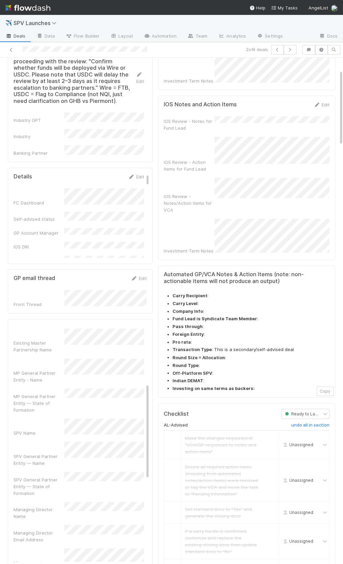
scroll to position [67, 0]
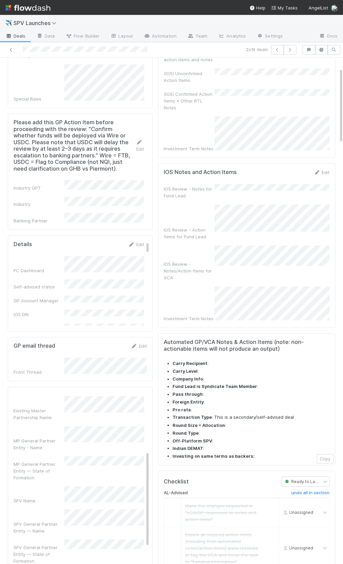
checkbox input "true"
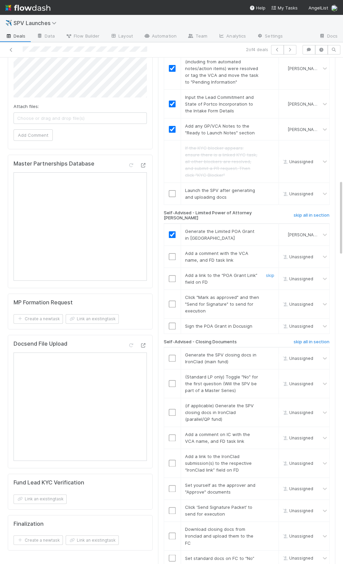
scroll to position [818, 0]
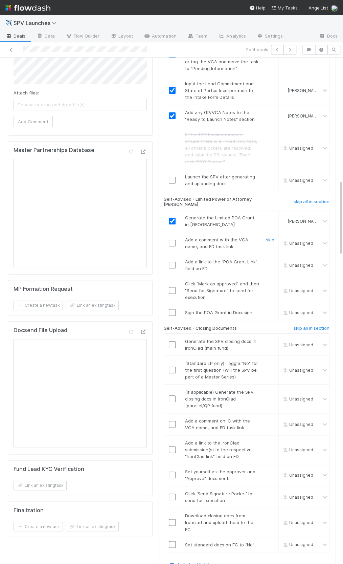
click at [174, 240] on input "checkbox" at bounding box center [172, 243] width 7 height 7
click at [173, 240] on input "checkbox" at bounding box center [172, 243] width 7 height 7
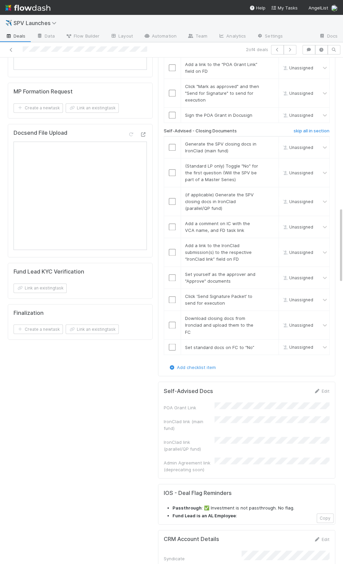
scroll to position [1027, 0]
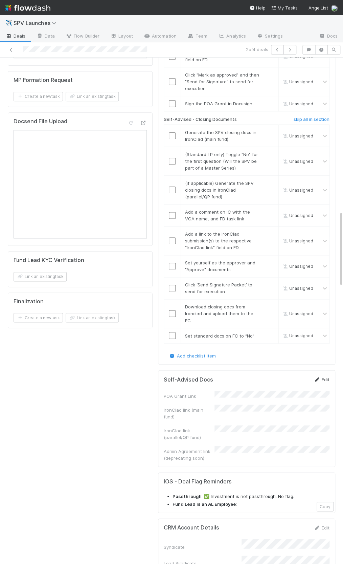
click at [320, 377] on icon at bounding box center [317, 379] width 7 height 4
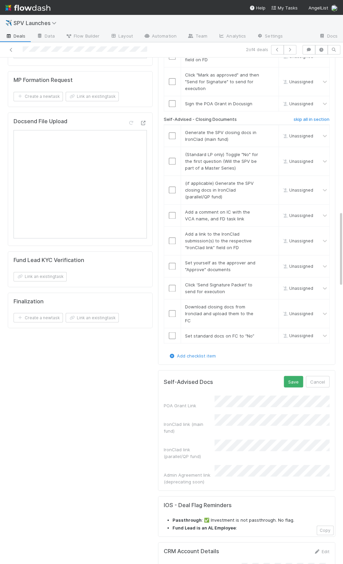
click at [284, 376] on div "Self-Advised Docs Save Cancel" at bounding box center [247, 382] width 166 height 12
click at [290, 376] on button "Save" at bounding box center [293, 382] width 19 height 12
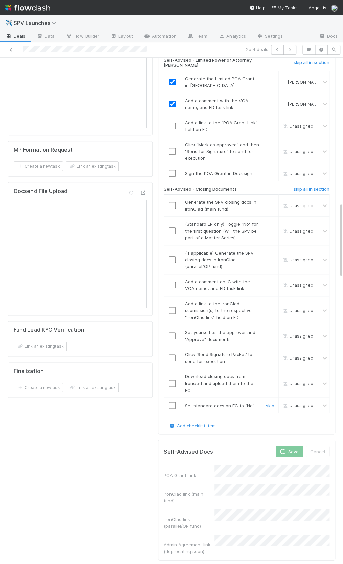
scroll to position [949, 0]
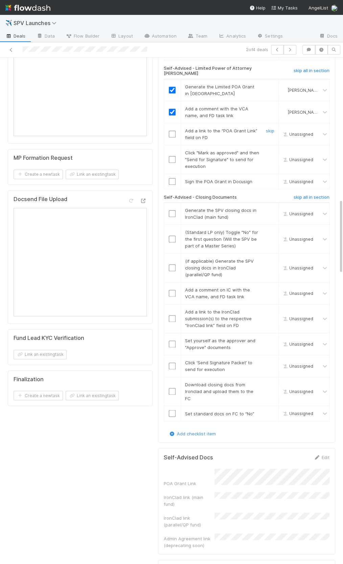
click at [172, 131] on input "checkbox" at bounding box center [172, 134] width 7 height 7
click at [174, 156] on input "checkbox" at bounding box center [172, 159] width 7 height 7
click at [172, 156] on input "checkbox" at bounding box center [172, 159] width 7 height 7
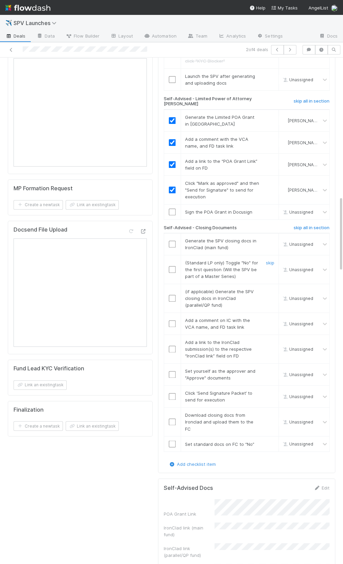
scroll to position [917, 0]
click at [169, 210] on input "checkbox" at bounding box center [172, 213] width 7 height 7
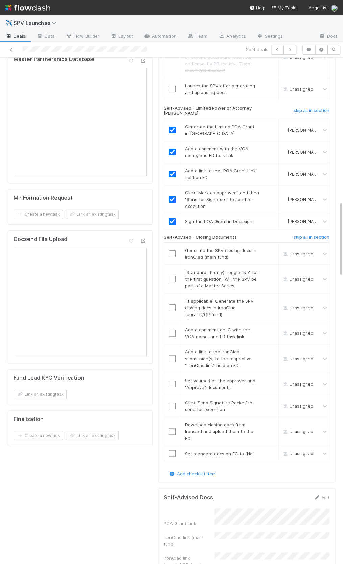
scroll to position [904, 0]
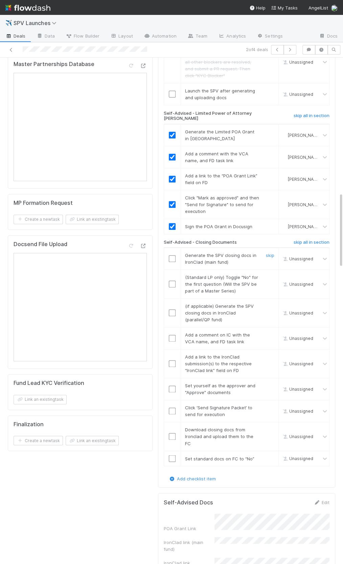
click at [171, 255] on input "checkbox" at bounding box center [172, 258] width 7 height 7
click at [271, 275] on link "skip" at bounding box center [270, 277] width 8 height 5
click at [271, 303] on link "skip" at bounding box center [270, 305] width 8 height 5
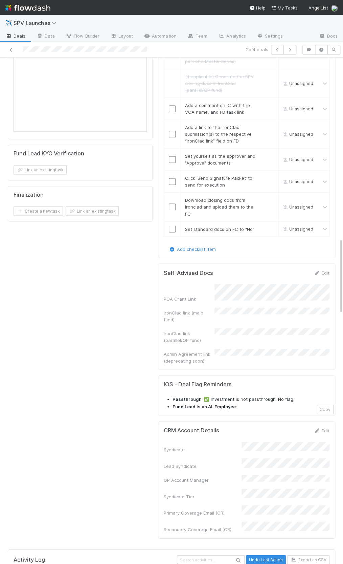
scroll to position [1109, 0]
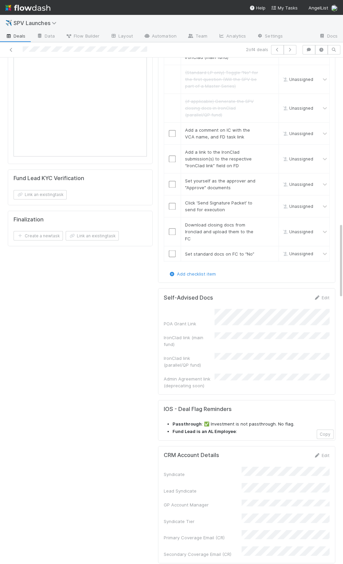
click at [327, 288] on div "Self-Advised Docs Edit POA Grant Link IronClad link (main fund) IronClad link (…" at bounding box center [246, 341] width 177 height 106
click at [326, 295] on link "Edit" at bounding box center [322, 297] width 16 height 5
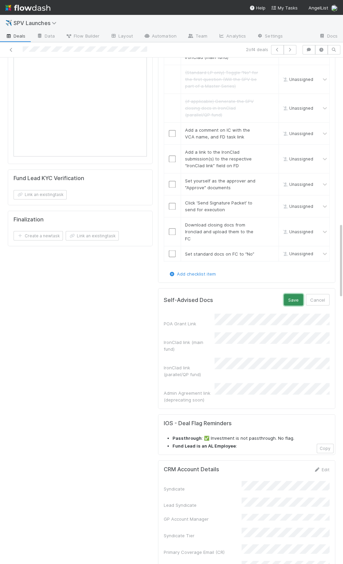
click at [293, 294] on button "Save" at bounding box center [293, 300] width 19 height 12
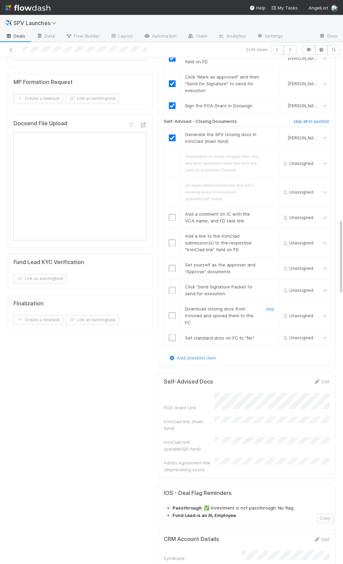
scroll to position [999, 0]
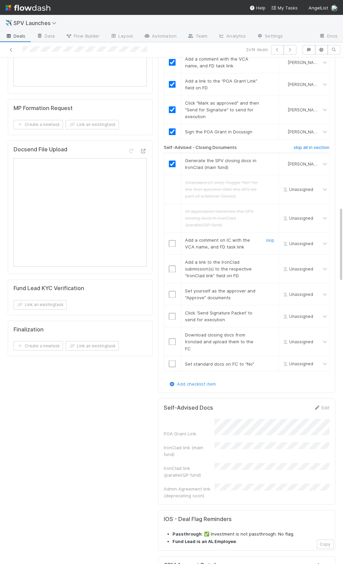
click at [173, 240] on input "checkbox" at bounding box center [172, 243] width 7 height 7
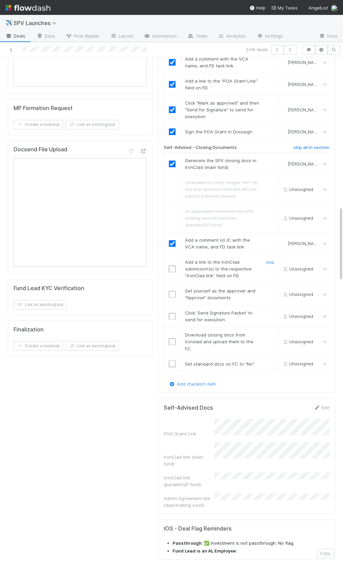
click at [172, 266] on input "checkbox" at bounding box center [172, 269] width 7 height 7
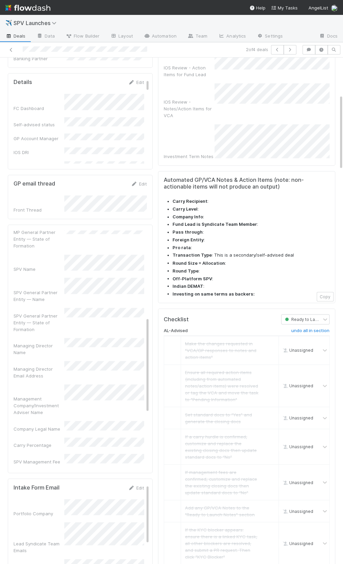
scroll to position [219, 0]
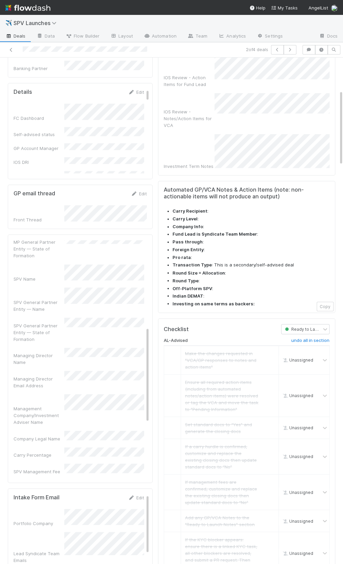
click at [203, 247] on li "Foreign Entity :" at bounding box center [251, 250] width 157 height 7
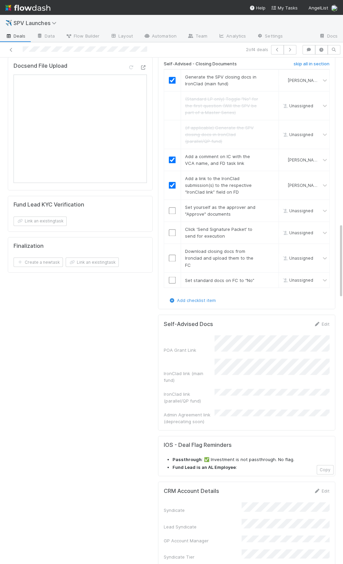
scroll to position [1118, 0]
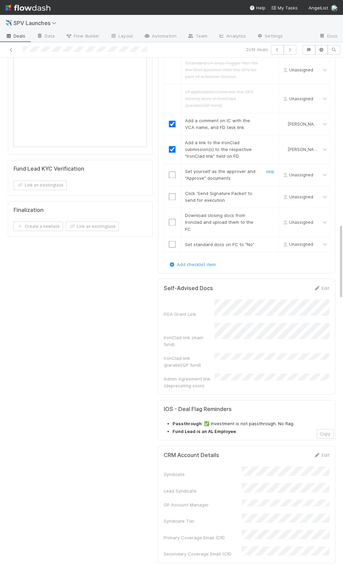
click at [175, 171] on input "checkbox" at bounding box center [172, 174] width 7 height 7
click at [172, 193] on input "checkbox" at bounding box center [172, 196] width 7 height 7
click at [173, 171] on input "checkbox" at bounding box center [172, 174] width 7 height 7
click at [171, 193] on input "checkbox" at bounding box center [172, 196] width 7 height 7
click at [170, 241] on input "checkbox" at bounding box center [172, 244] width 7 height 7
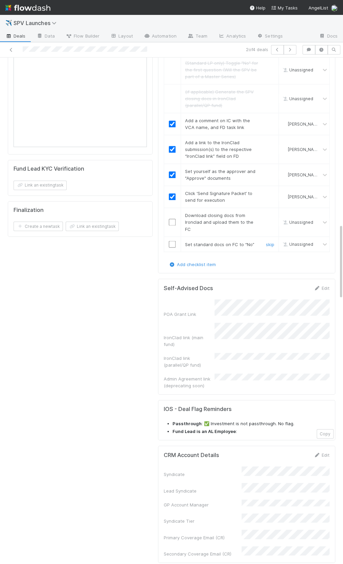
click at [172, 241] on input "checkbox" at bounding box center [172, 244] width 7 height 7
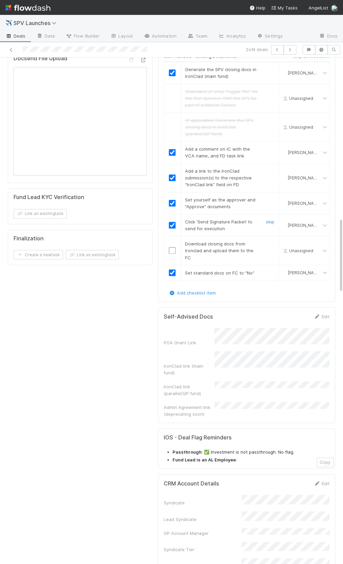
scroll to position [1071, 0]
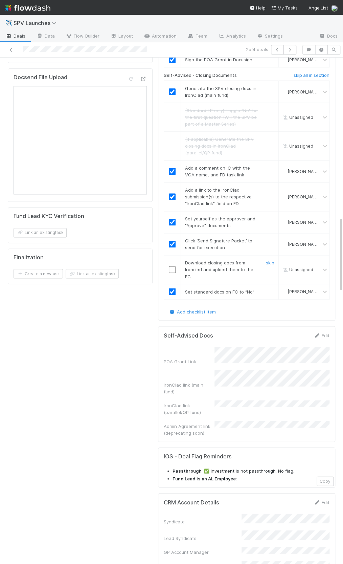
click at [171, 266] on input "checkbox" at bounding box center [172, 269] width 7 height 7
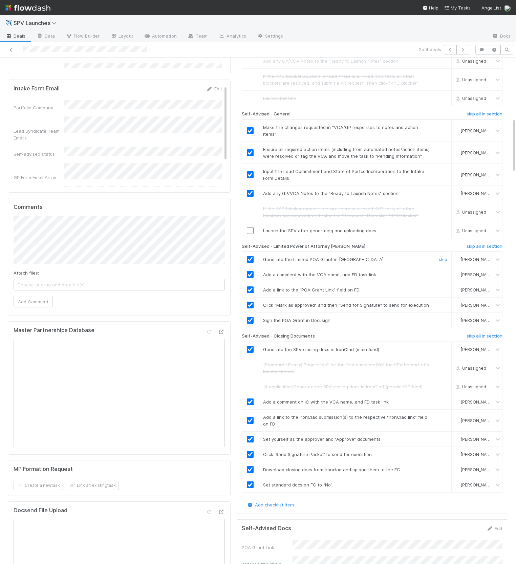
scroll to position [562, 0]
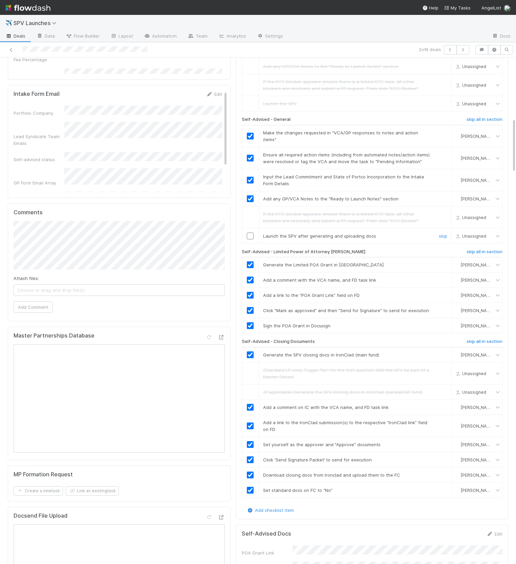
click at [249, 233] on input "checkbox" at bounding box center [250, 236] width 7 height 7
checkbox input "true"
click at [249, 233] on input "checkbox" at bounding box center [250, 236] width 7 height 7
click at [251, 233] on input "checkbox" at bounding box center [250, 236] width 7 height 7
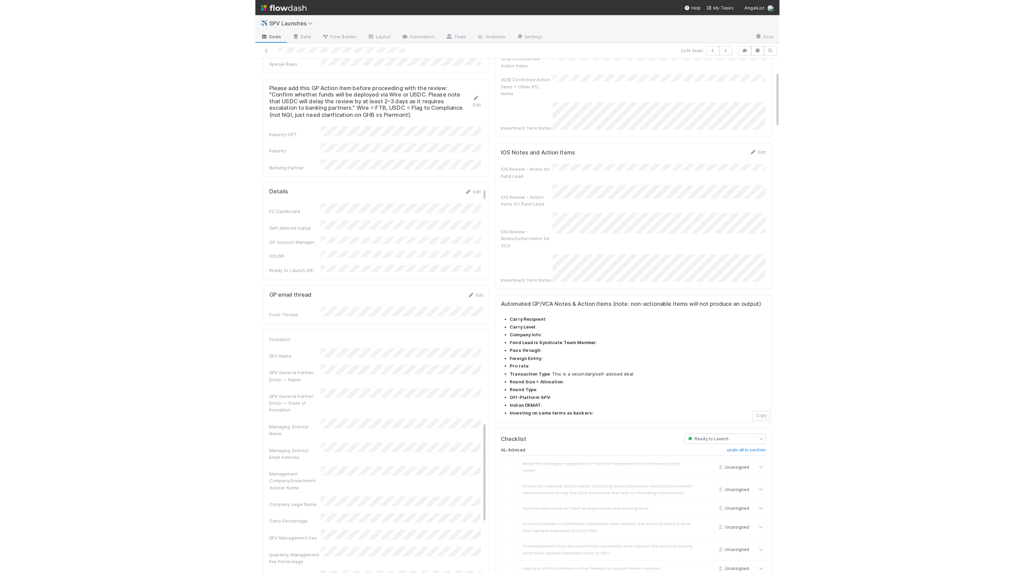
scroll to position [0, 0]
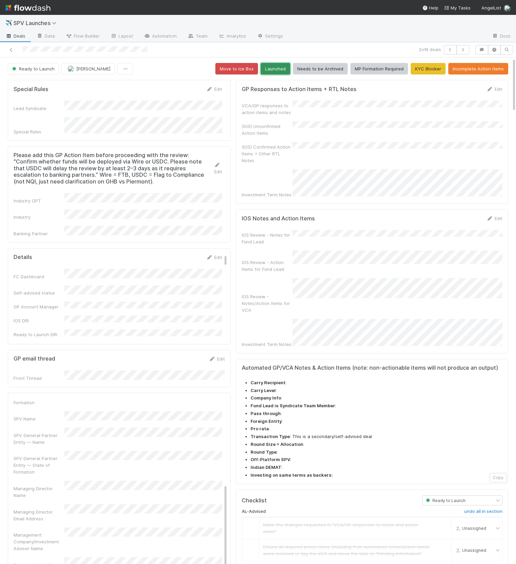
click at [278, 67] on button "Launched" at bounding box center [275, 69] width 29 height 12
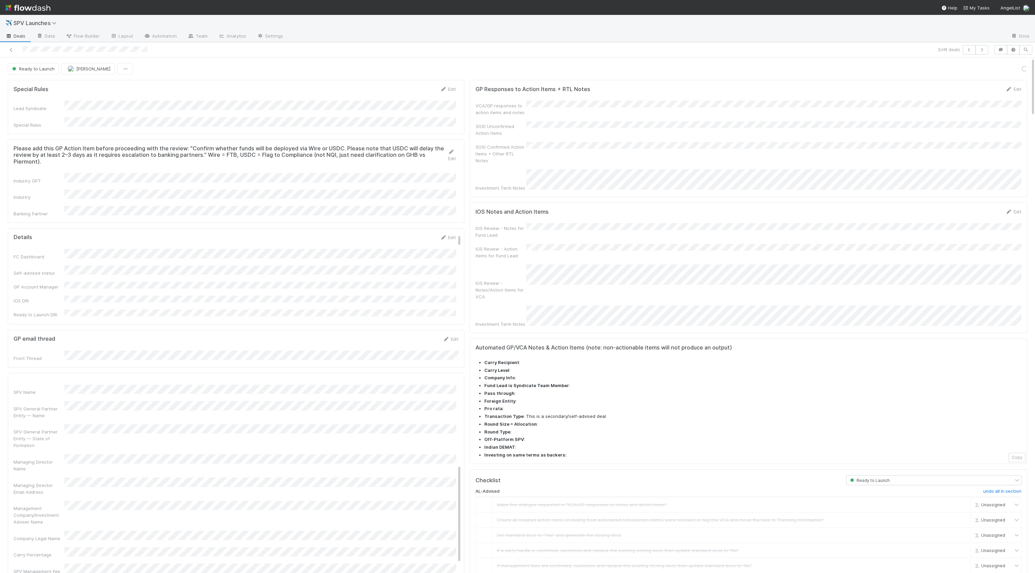
scroll to position [207, 0]
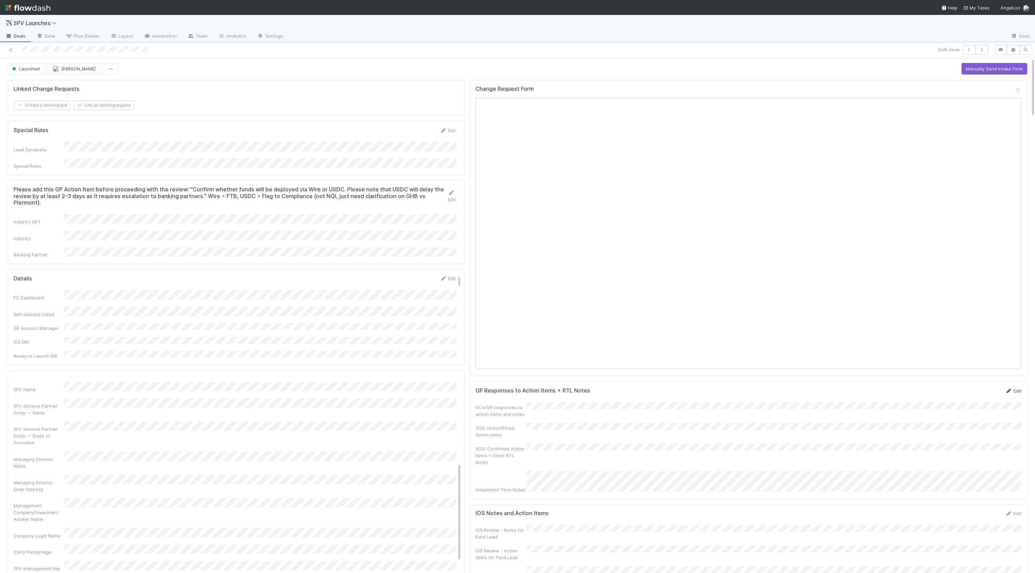
click at [974, 392] on link "Edit" at bounding box center [1014, 390] width 16 height 5
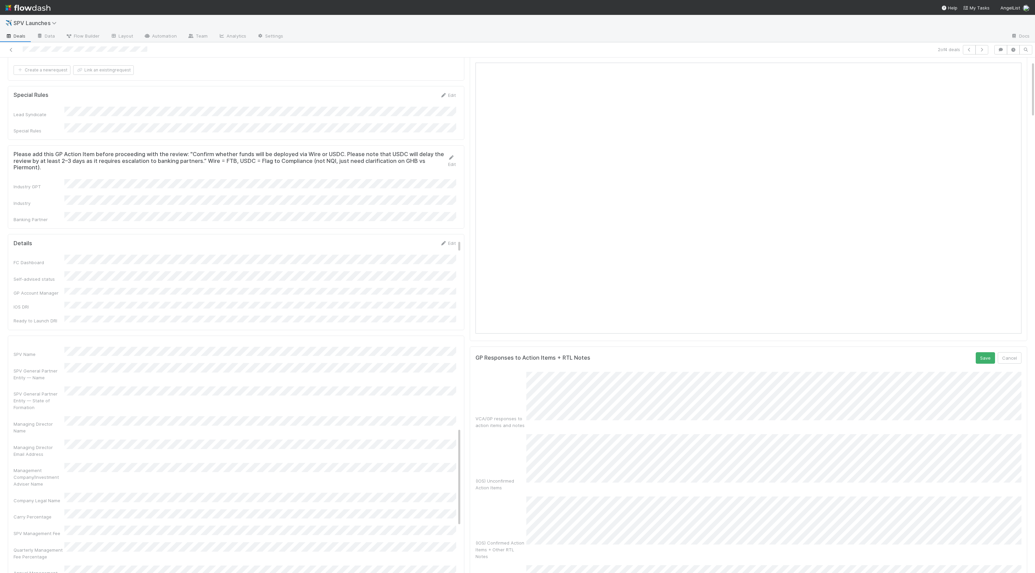
click at [523, 506] on div "(IOS) Confirmed Action Items + Other RTL Notes" at bounding box center [749, 529] width 546 height 64
click at [974, 356] on button "Save" at bounding box center [985, 358] width 19 height 12
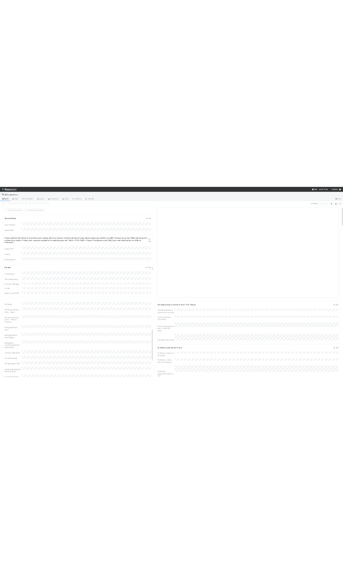
scroll to position [0, 0]
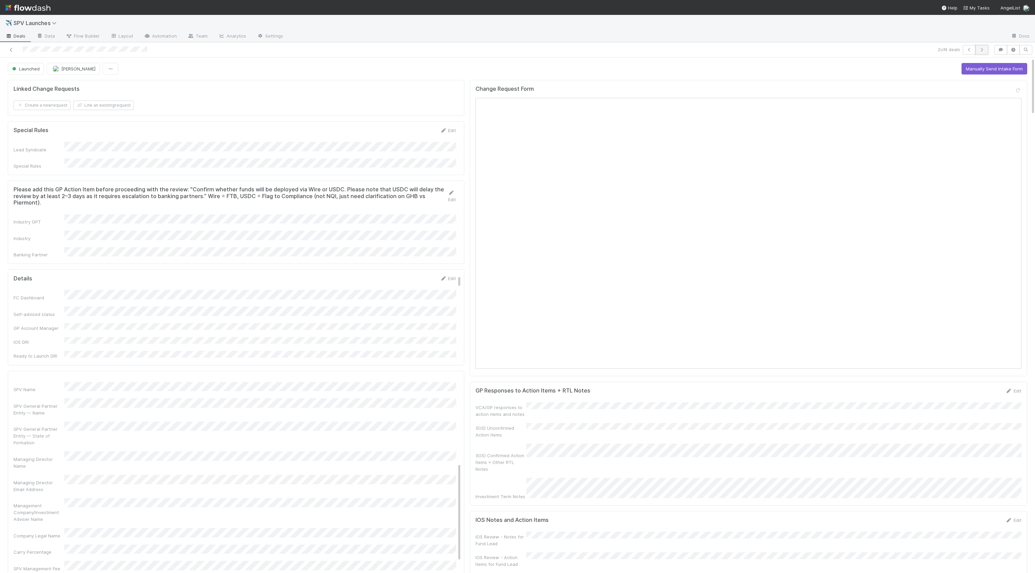
click at [974, 49] on icon "button" at bounding box center [981, 50] width 7 height 4
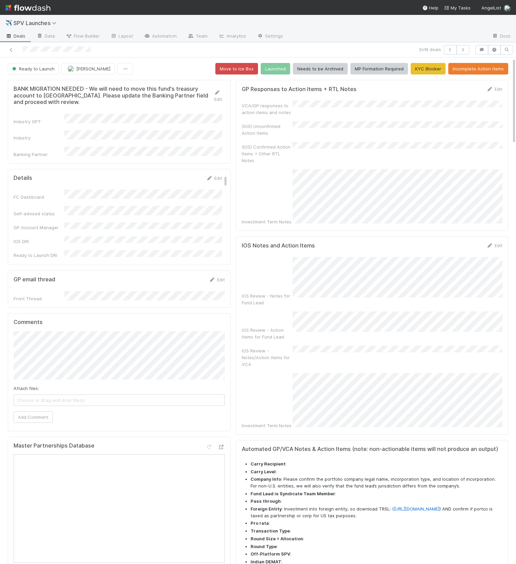
click at [276, 182] on div "Investment Term Notes" at bounding box center [372, 197] width 261 height 56
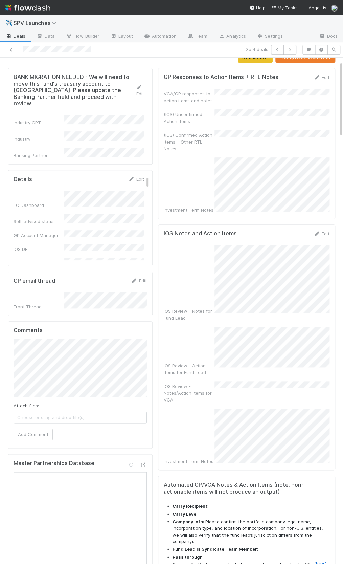
scroll to position [26, 0]
click at [267, 146] on div "(IOS) Confirmed Action Items + Other RTL Notes" at bounding box center [247, 141] width 166 height 22
click at [325, 77] on link "Edit" at bounding box center [322, 77] width 16 height 5
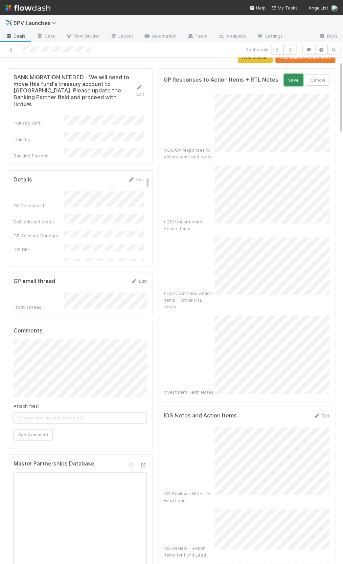
click at [288, 80] on button "Save" at bounding box center [293, 80] width 19 height 12
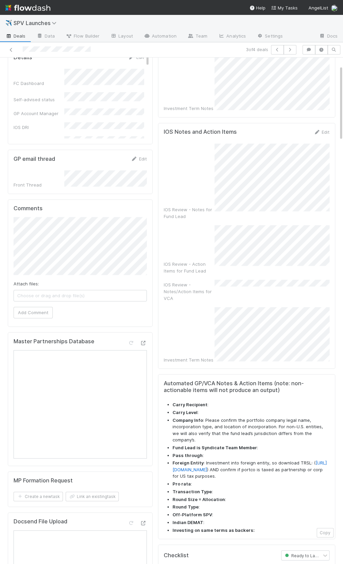
scroll to position [186, 0]
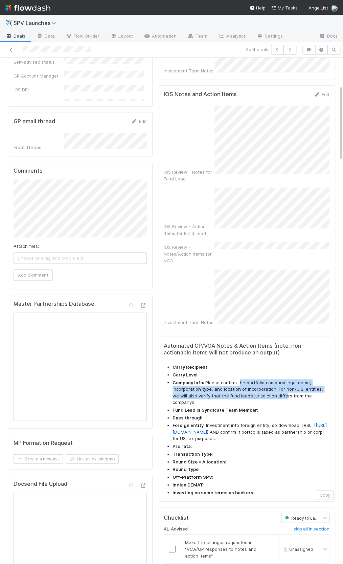
drag, startPoint x: 260, startPoint y: 346, endPoint x: 277, endPoint y: 351, distance: 17.5
click at [277, 379] on li "Company Info : Please confirm the portfolio company legal name, incorporation t…" at bounding box center [251, 392] width 157 height 26
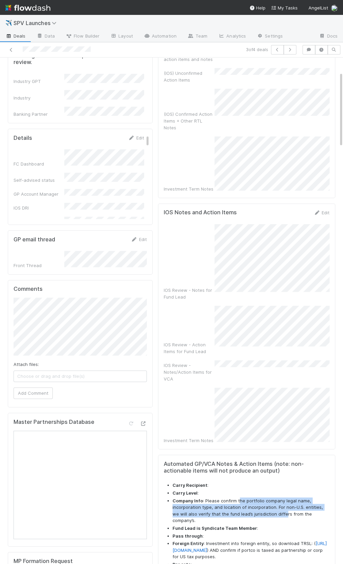
scroll to position [113, 0]
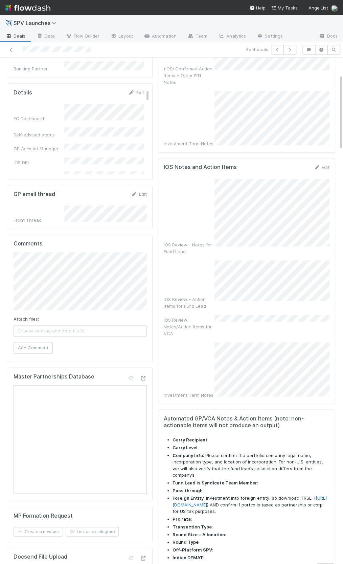
click at [202, 437] on ul "Carry Recipient : Carry Level : Company Info : Please confirm the portfolio com…" at bounding box center [247, 503] width 166 height 132
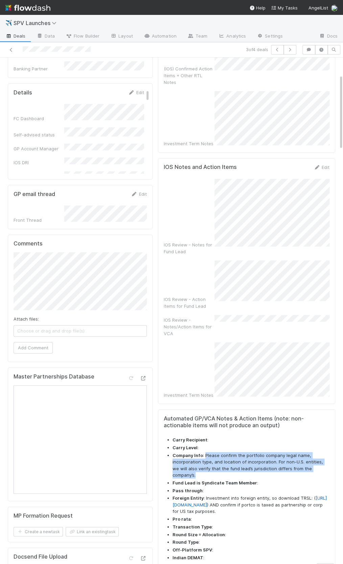
drag, startPoint x: 207, startPoint y: 414, endPoint x: 329, endPoint y: 425, distance: 123.1
click at [329, 452] on li "Company Info : Please confirm the portfolio company legal name, incorporation t…" at bounding box center [251, 465] width 157 height 26
copy li "Please confirm the portfolio company legal name, incorporation type, and locati…"
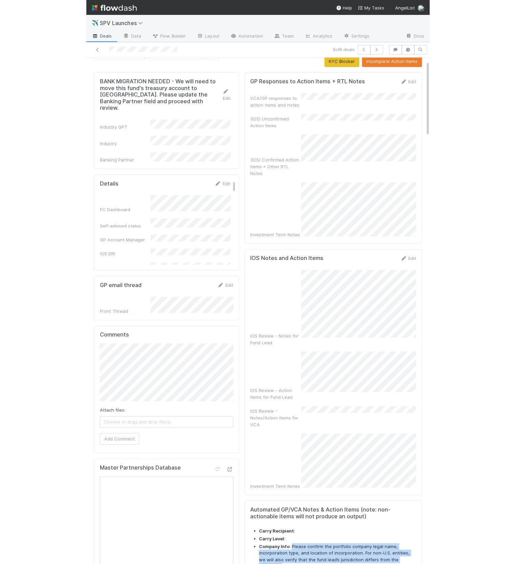
scroll to position [0, 0]
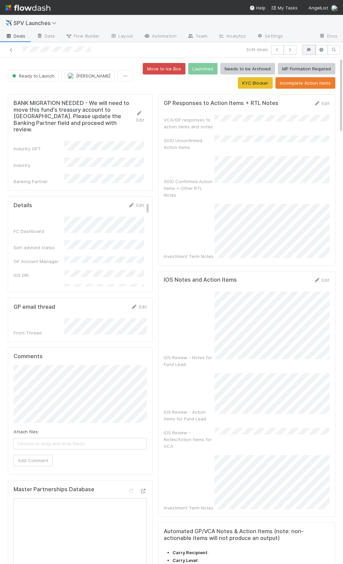
click at [306, 50] on icon "button" at bounding box center [309, 50] width 7 height 4
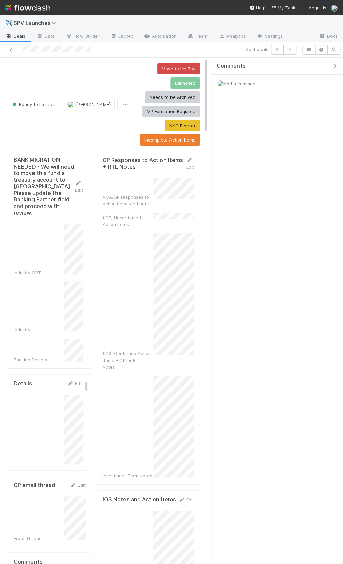
click at [272, 85] on div "Add a comment..." at bounding box center [278, 84] width 132 height 18
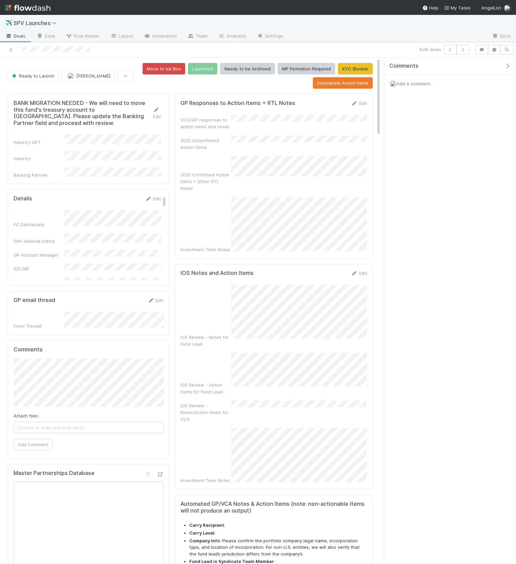
click at [417, 84] on span "Add a comment..." at bounding box center [415, 83] width 37 height 5
click at [360, 103] on link "Edit" at bounding box center [359, 103] width 16 height 5
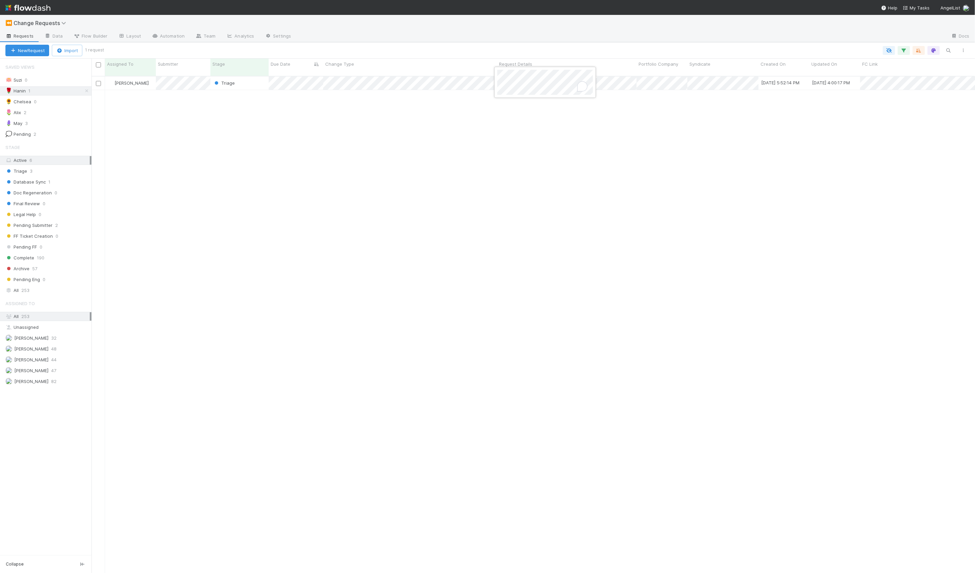
scroll to position [7, 0]
click at [436, 117] on div at bounding box center [487, 286] width 975 height 573
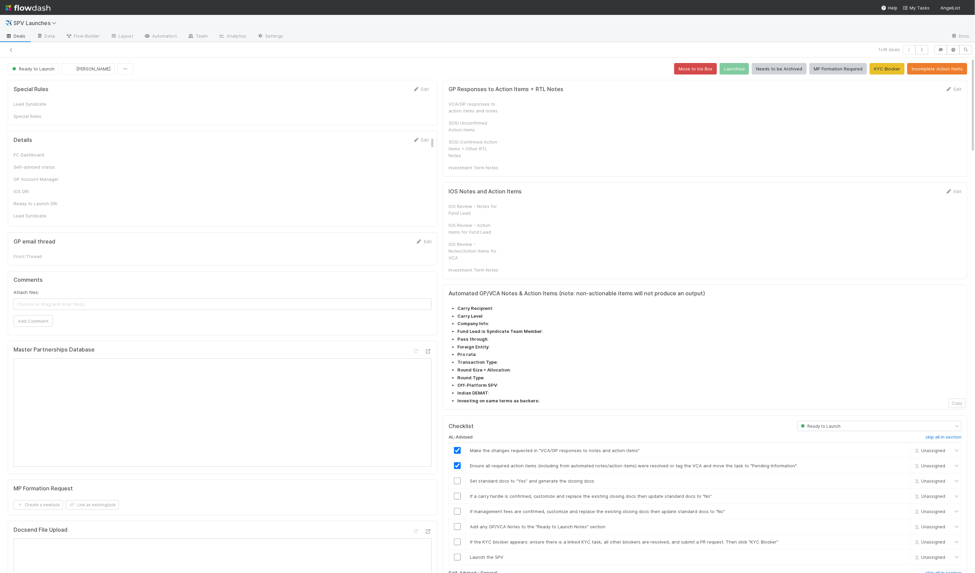
checkbox input "true"
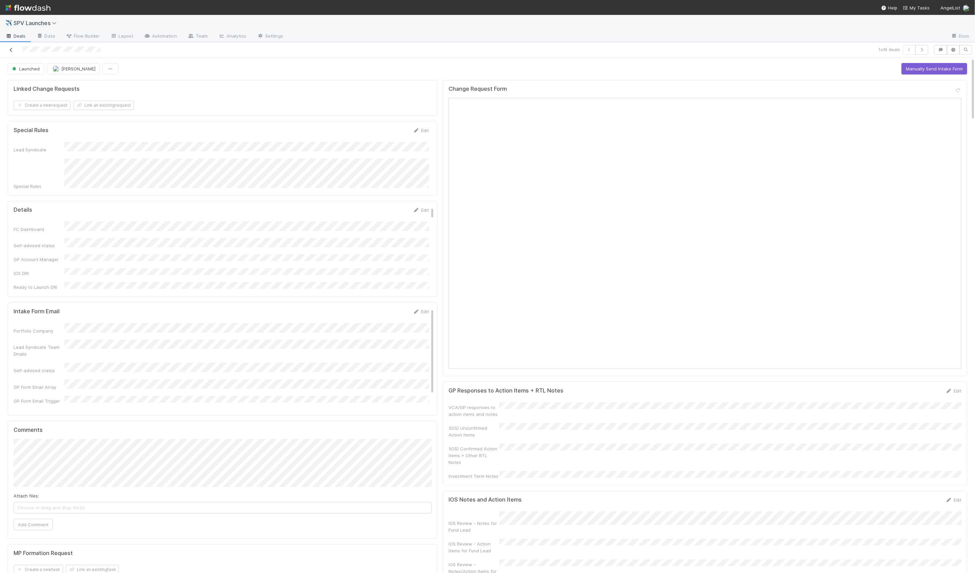
click at [10, 48] on icon at bounding box center [11, 50] width 7 height 4
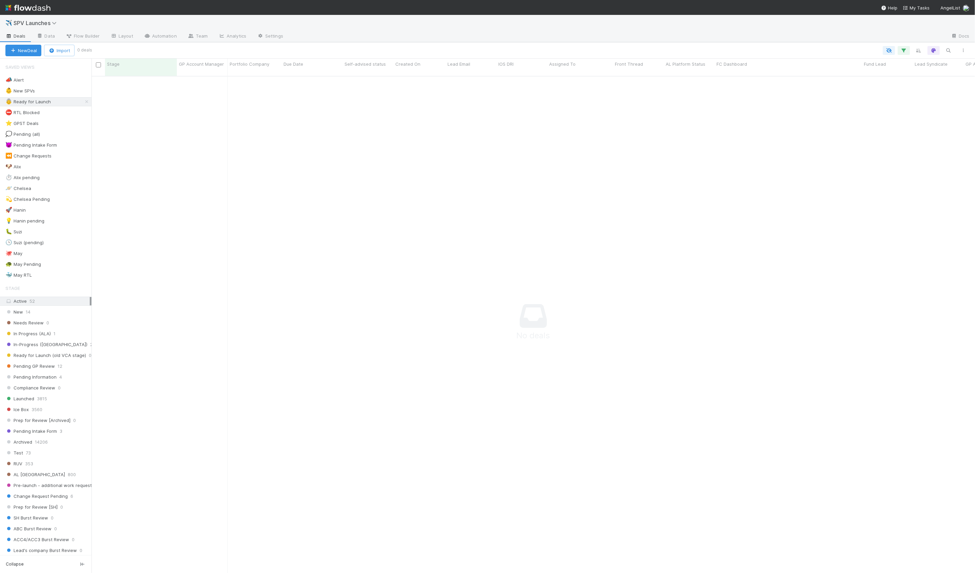
scroll to position [503, 883]
click at [67, 209] on div "🚀 Hanin 3" at bounding box center [48, 210] width 86 height 8
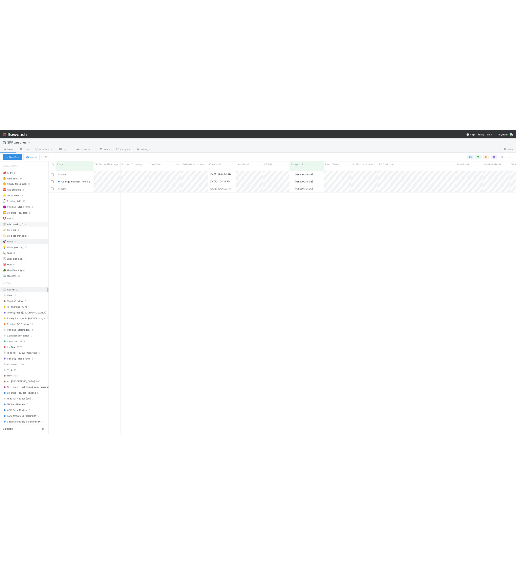
scroll to position [503, 883]
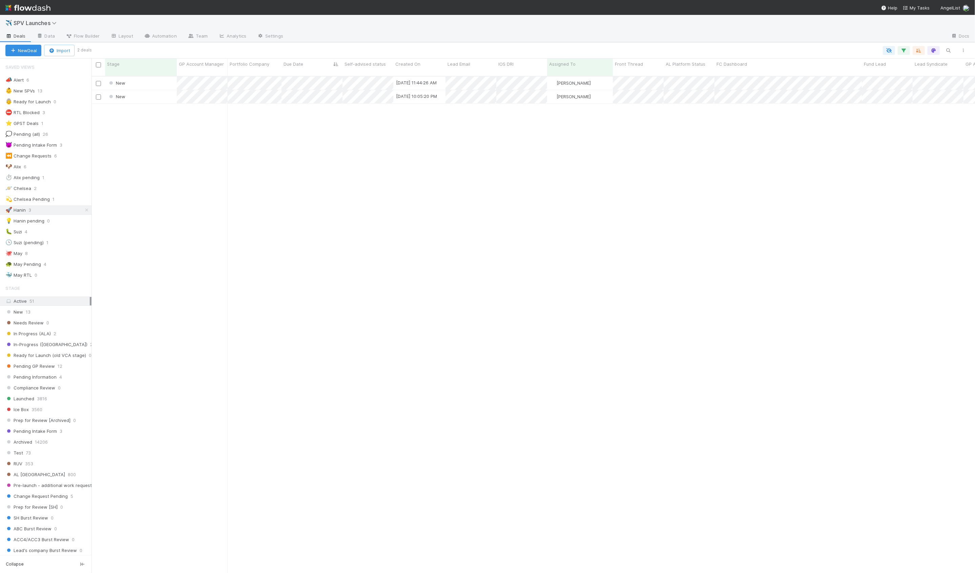
click at [166, 168] on div "New 8/16/25, 11:44:26 AM Hanin Almoallim 0 0 0 0 0 0 0 0 1 0 0 0 New 8/17/25, 1…" at bounding box center [532, 328] width 883 height 502
click at [192, 119] on div "New 8/16/25, 11:44:26 AM Hanin Almoallim 0 0 0 0 0 0 0 0 1 0 0 0 New 8/17/25, 1…" at bounding box center [532, 328] width 883 height 502
click at [161, 81] on div "New" at bounding box center [141, 83] width 72 height 13
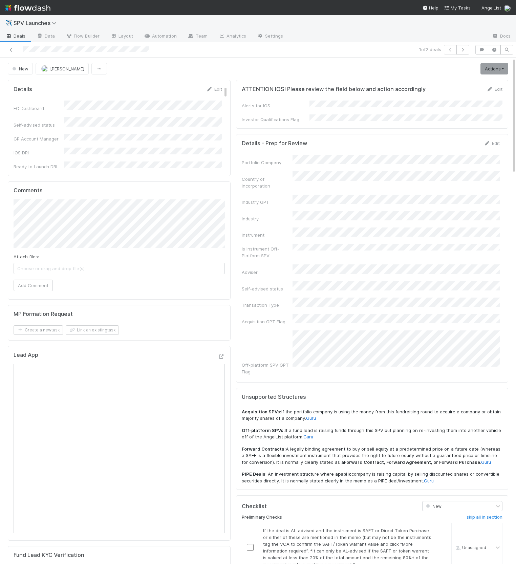
click at [186, 86] on div "Details Edit" at bounding box center [118, 89] width 209 height 7
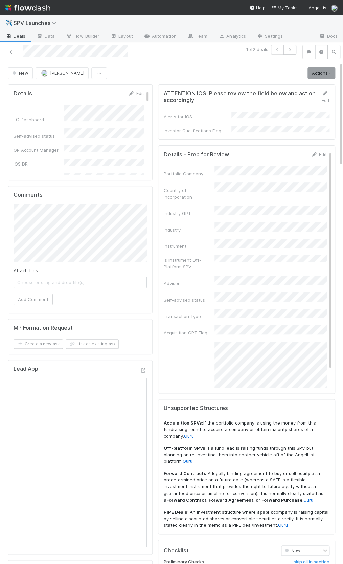
click at [244, 174] on div "Portfolio Company Country of Incorporation Industry GPT Industry Instrument Is …" at bounding box center [245, 301] width 163 height 271
click at [163, 196] on div "Details - Prep for Review Edit Portfolio Company Country of Incorporation Indus…" at bounding box center [246, 269] width 177 height 249
click at [195, 237] on div "Is Instrument Off-Platform SPV" at bounding box center [189, 244] width 51 height 14
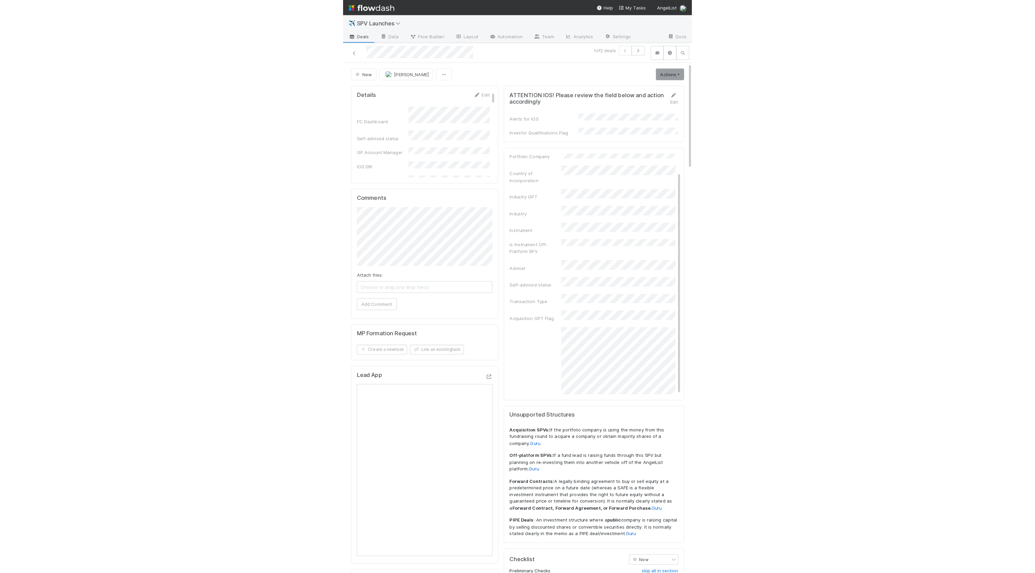
scroll to position [0, 0]
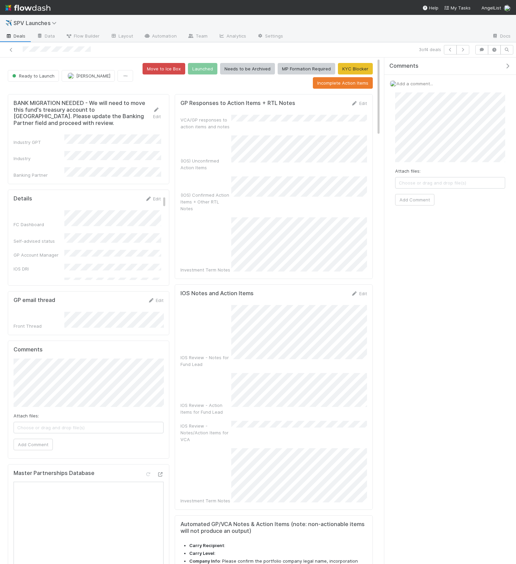
click at [435, 162] on div "Attach files: Choose or drag and drop file(s) Add Comment" at bounding box center [450, 148] width 110 height 113
click at [414, 199] on button "Add Comment" at bounding box center [414, 200] width 39 height 12
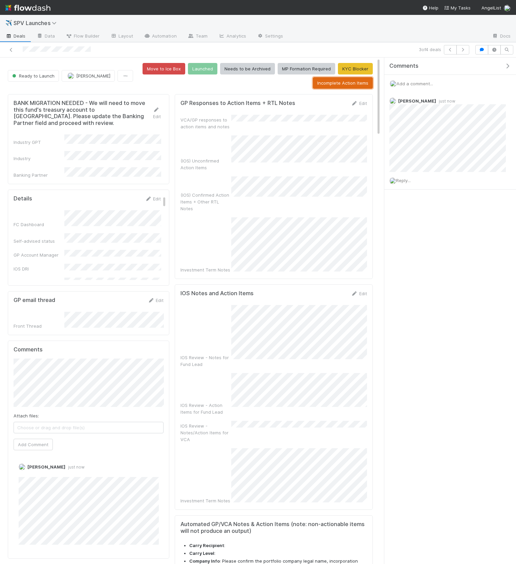
click at [343, 84] on button "Incomplete Action Items" at bounding box center [343, 83] width 60 height 12
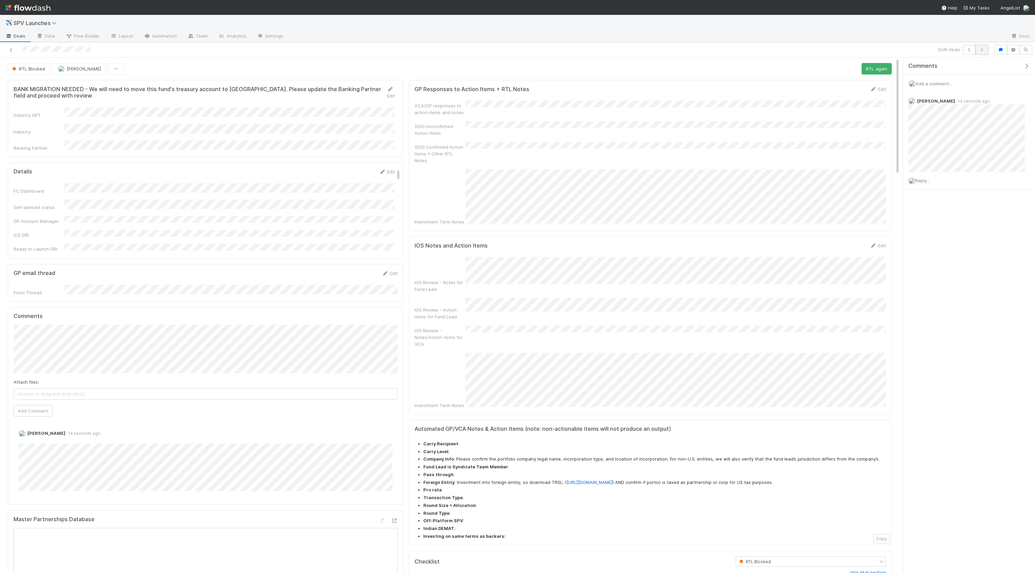
click at [516, 51] on button "button" at bounding box center [981, 49] width 13 height 9
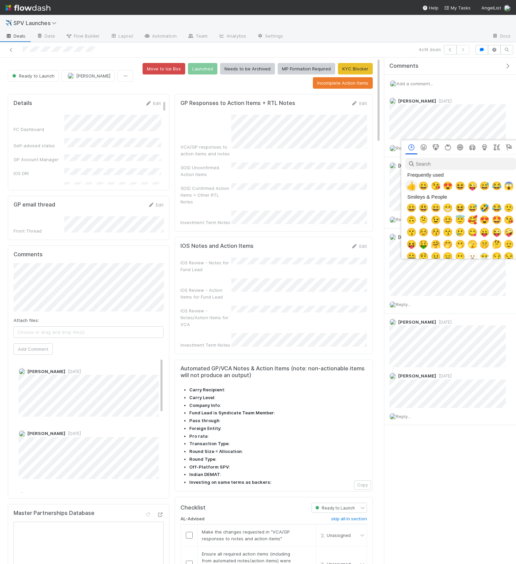
click at [413, 186] on span "👍" at bounding box center [411, 185] width 10 height 9
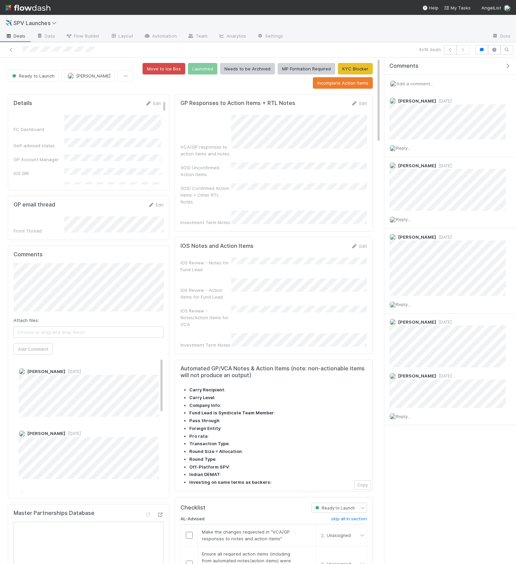
click at [505, 67] on icon "button" at bounding box center [507, 65] width 7 height 5
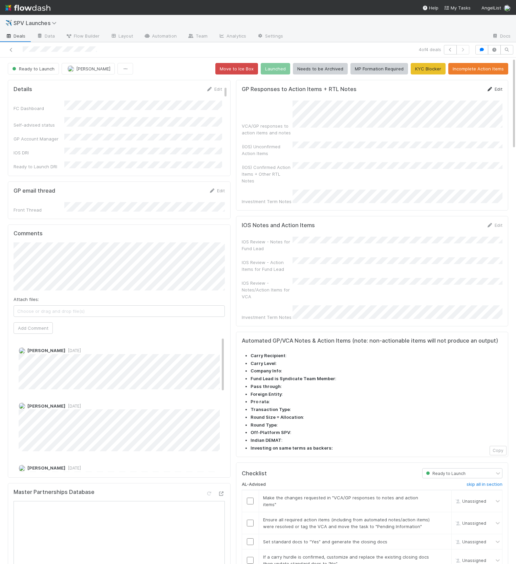
click at [498, 90] on link "Edit" at bounding box center [495, 88] width 16 height 5
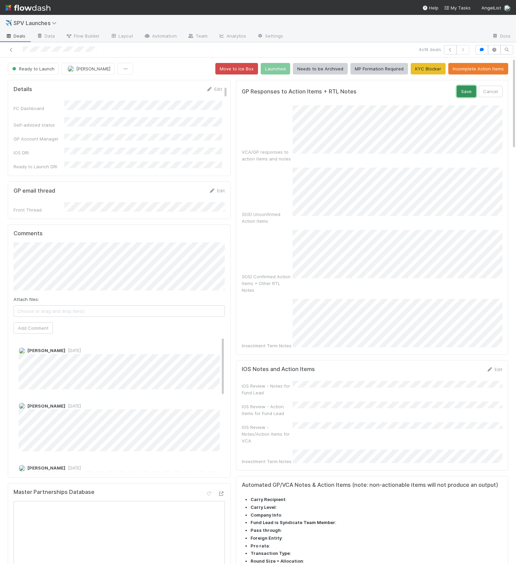
click at [465, 92] on button "Save" at bounding box center [466, 92] width 19 height 12
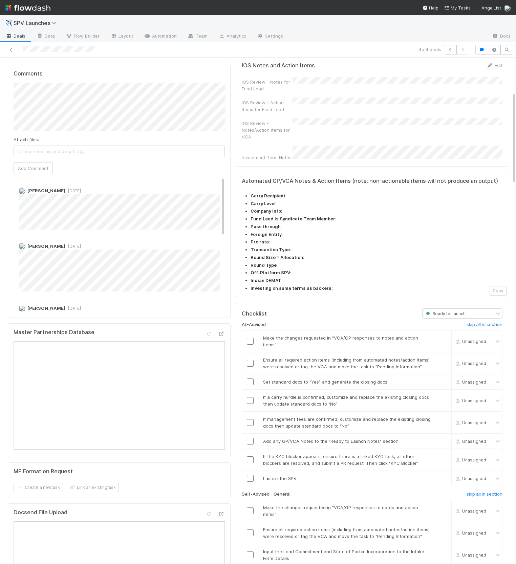
scroll to position [209, 0]
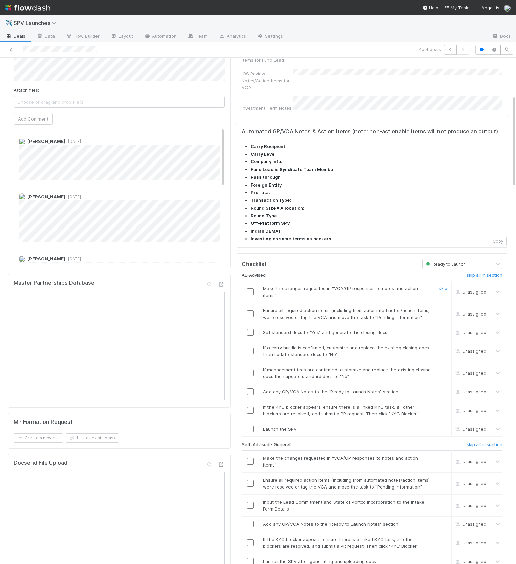
click at [250, 289] on input "checkbox" at bounding box center [250, 292] width 7 height 7
click at [249, 311] on input "checkbox" at bounding box center [250, 314] width 7 height 7
click at [250, 311] on input "checkbox" at bounding box center [250, 314] width 7 height 7
click at [251, 329] on input "checkbox" at bounding box center [250, 332] width 7 height 7
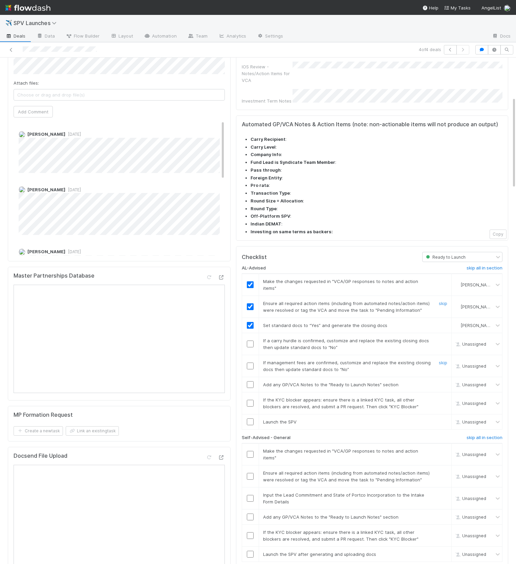
scroll to position [219, 0]
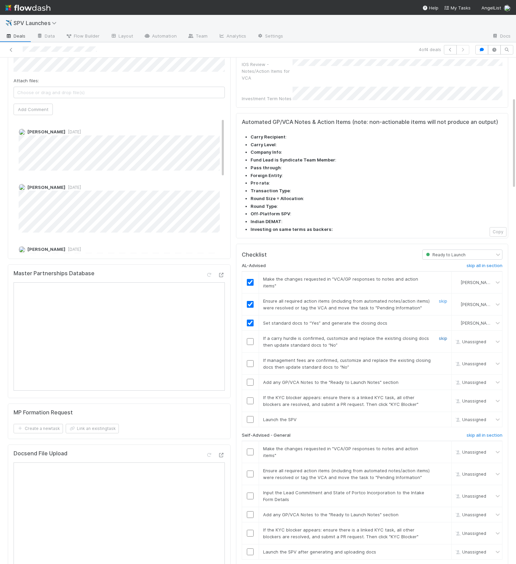
click at [442, 336] on link "skip" at bounding box center [443, 338] width 8 height 5
click at [442, 358] on link "skip" at bounding box center [443, 360] width 8 height 5
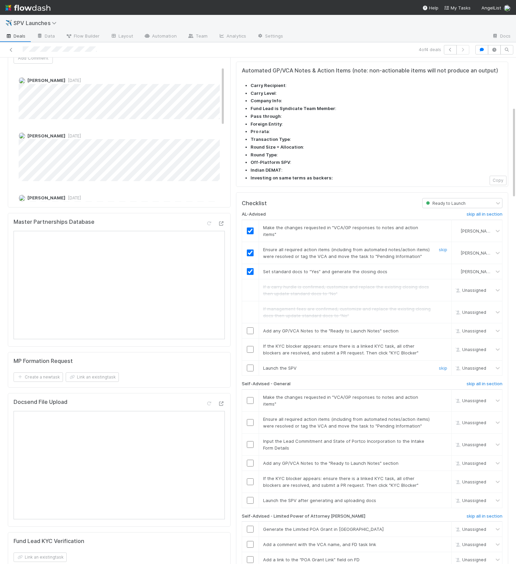
scroll to position [270, 0]
click at [249, 328] on input "checkbox" at bounding box center [250, 331] width 7 height 7
click at [445, 344] on link "skip" at bounding box center [443, 346] width 8 height 5
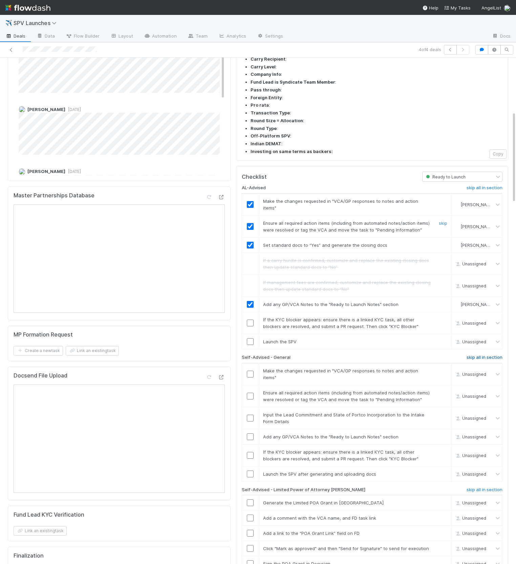
click at [477, 355] on h6 "skip all in section" at bounding box center [485, 357] width 36 height 5
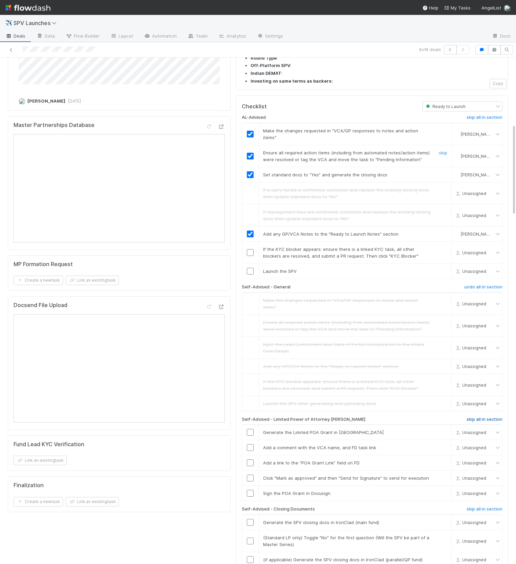
click at [483, 417] on h6 "skip all in section" at bounding box center [485, 419] width 36 height 5
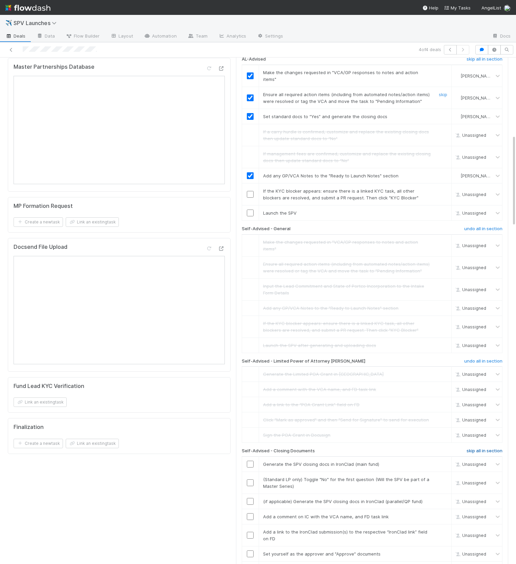
click at [482, 448] on h6 "skip all in section" at bounding box center [485, 450] width 36 height 5
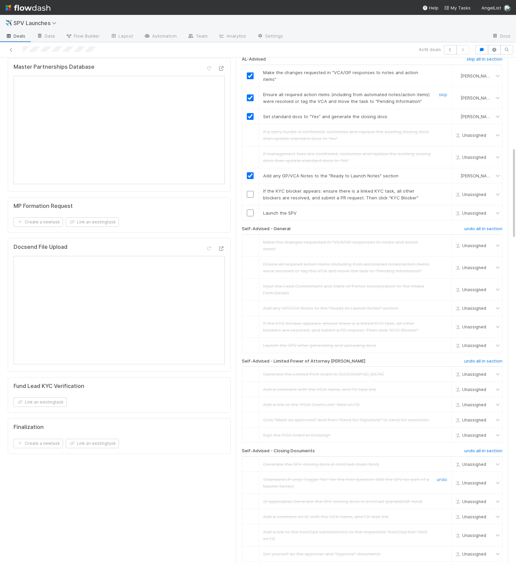
scroll to position [495, 0]
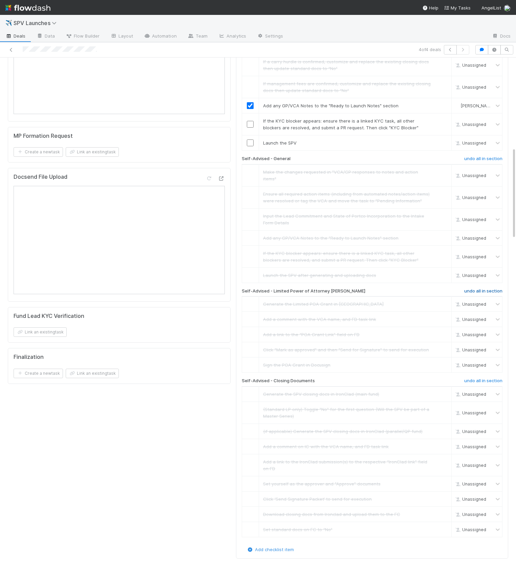
click at [483, 289] on h6 "undo all in section" at bounding box center [483, 291] width 38 height 5
click at [489, 289] on h6 "skip all in section" at bounding box center [485, 291] width 36 height 5
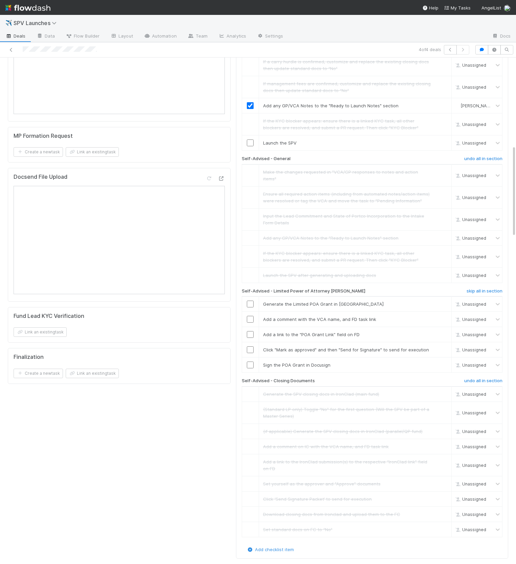
scroll to position [351, 0]
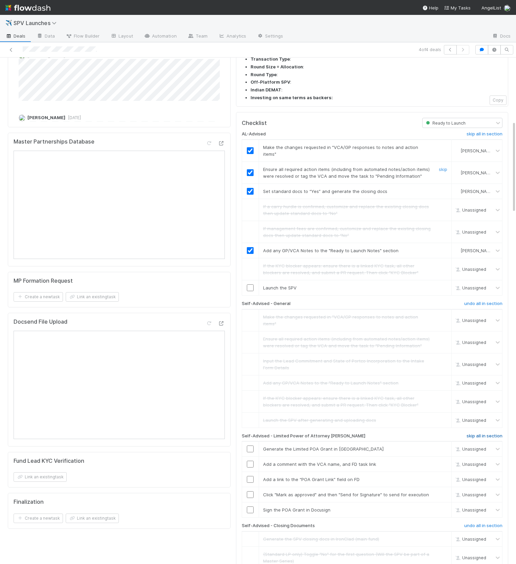
click at [476, 434] on h6 "skip all in section" at bounding box center [485, 436] width 36 height 5
click at [373, 434] on div "Self-Advised - Limited Power of Attorney Grant" at bounding box center [327, 438] width 181 height 8
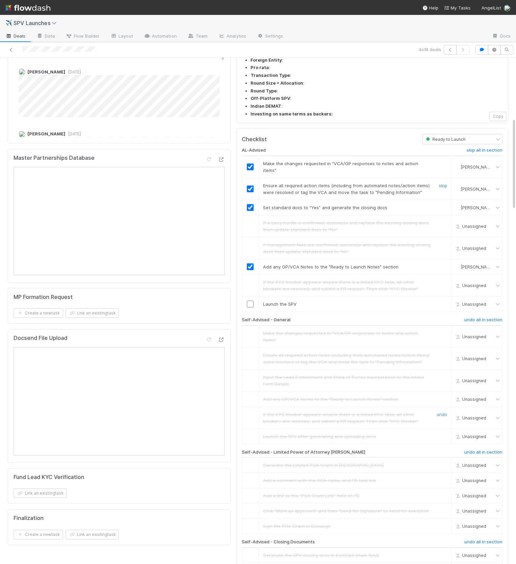
scroll to position [334, 0]
click at [251, 301] on input "checkbox" at bounding box center [250, 304] width 7 height 7
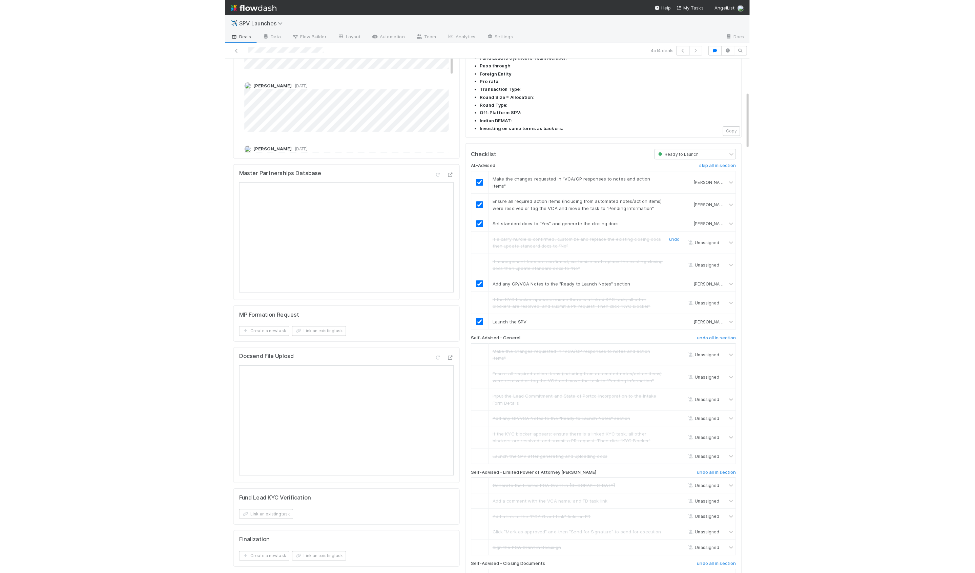
scroll to position [0, 0]
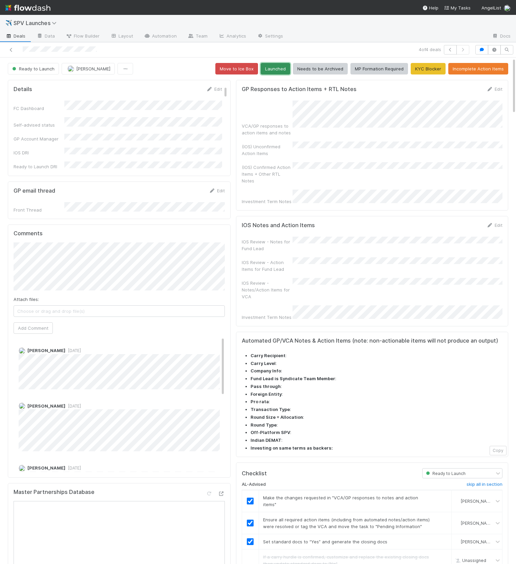
click at [278, 73] on button "Launched" at bounding box center [275, 69] width 29 height 12
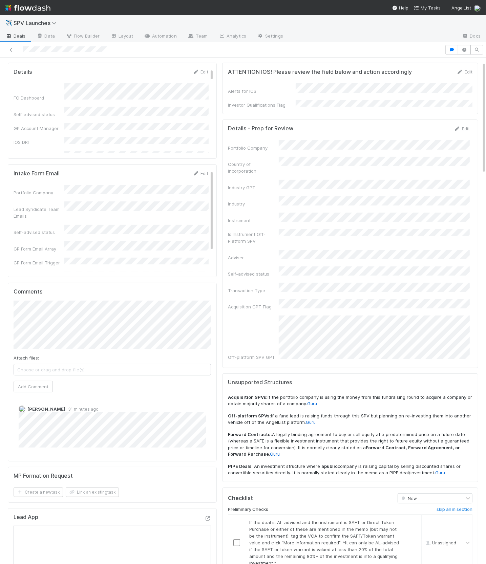
scroll to position [19, 0]
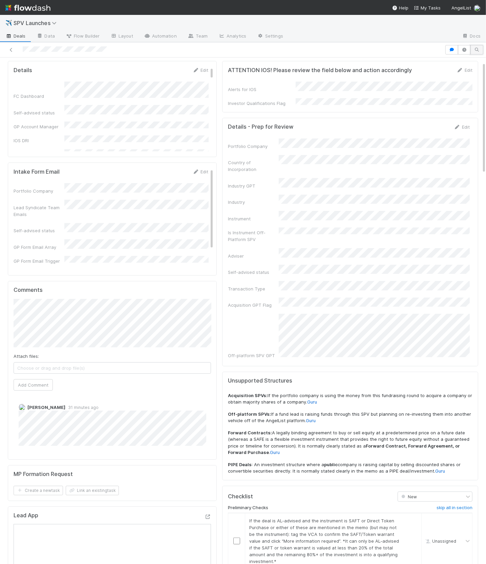
click at [474, 49] on icon "button" at bounding box center [476, 50] width 7 height 4
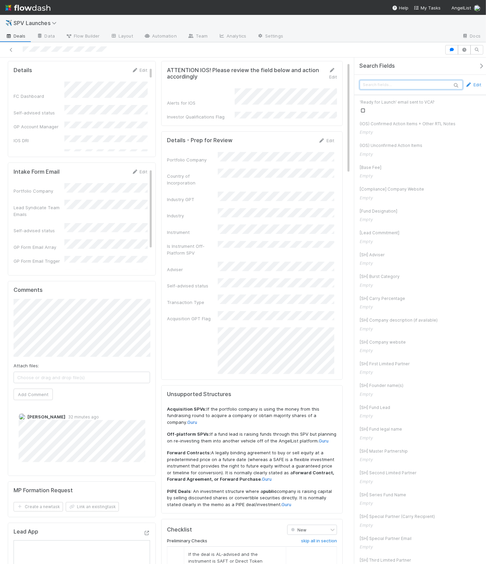
click at [402, 85] on input "text" at bounding box center [411, 84] width 103 height 9
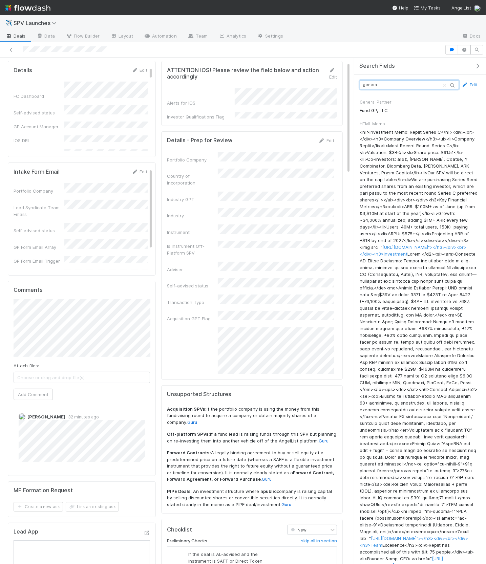
type input "general"
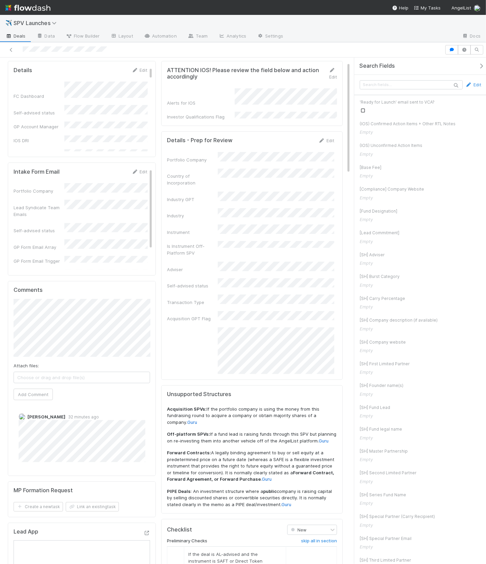
click at [478, 64] on icon "button" at bounding box center [481, 65] width 7 height 5
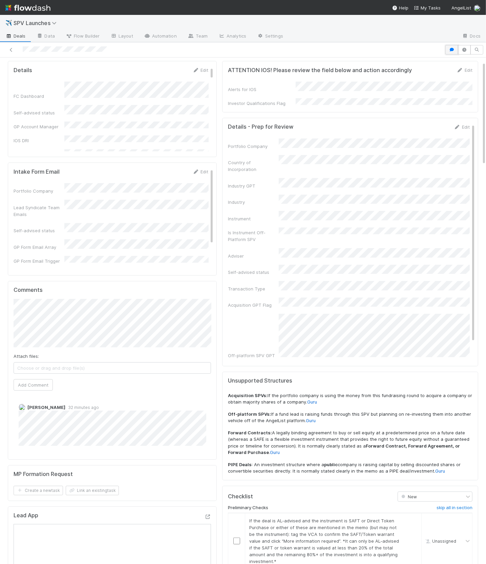
click at [455, 53] on button "button" at bounding box center [451, 49] width 13 height 9
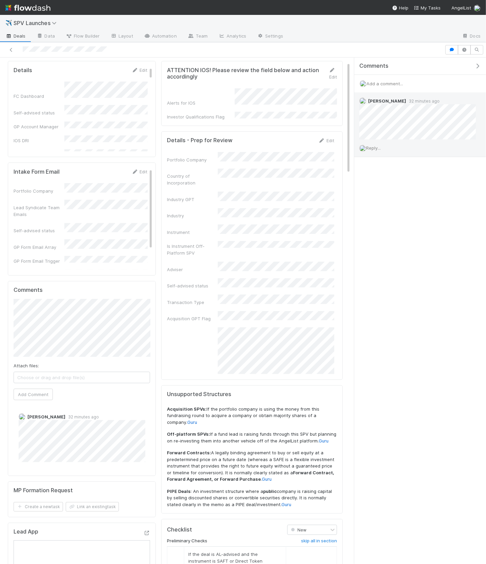
click at [380, 150] on span "Reply..." at bounding box center [373, 147] width 15 height 5
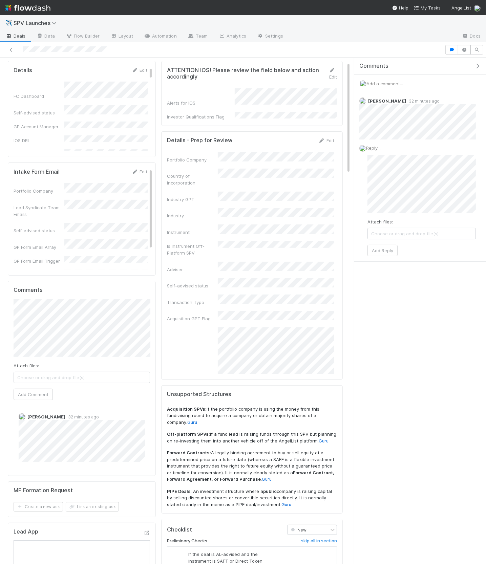
scroll to position [34, 0]
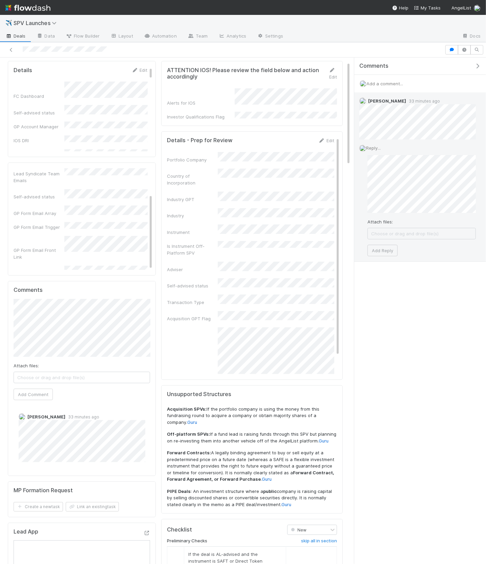
click at [376, 257] on div "Reply... Attach files: Choose or drag and drop file(s) Add Reply" at bounding box center [417, 201] width 127 height 122
click at [379, 252] on button "Add Reply" at bounding box center [382, 251] width 30 height 12
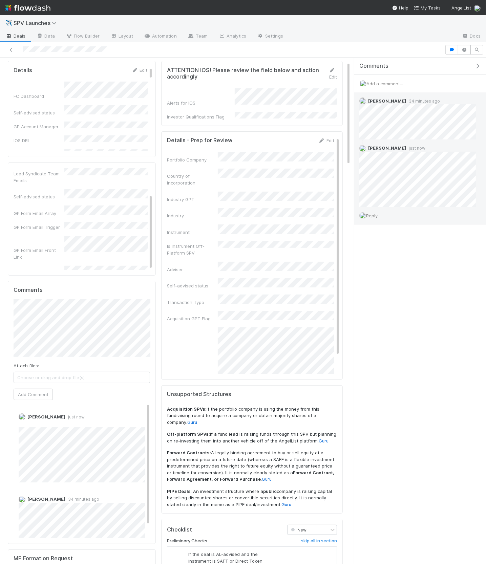
click at [415, 213] on div "Reply..." at bounding box center [417, 215] width 127 height 17
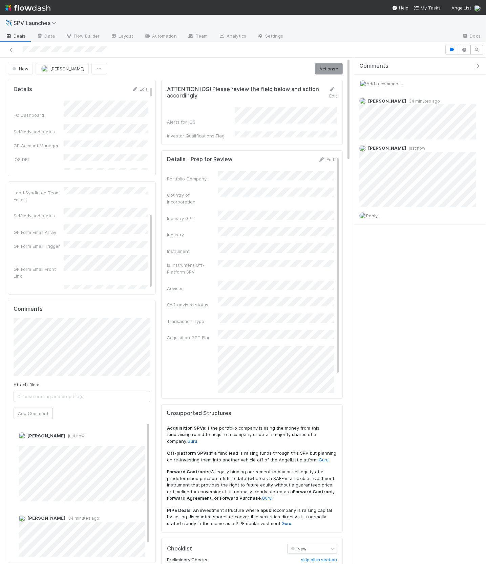
click at [478, 64] on icon "button" at bounding box center [477, 65] width 7 height 5
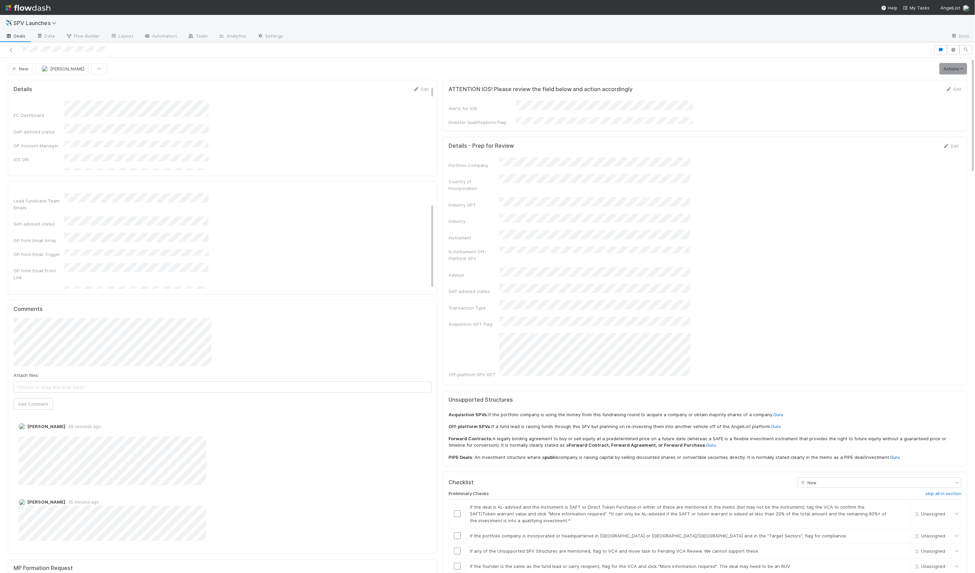
scroll to position [19, 0]
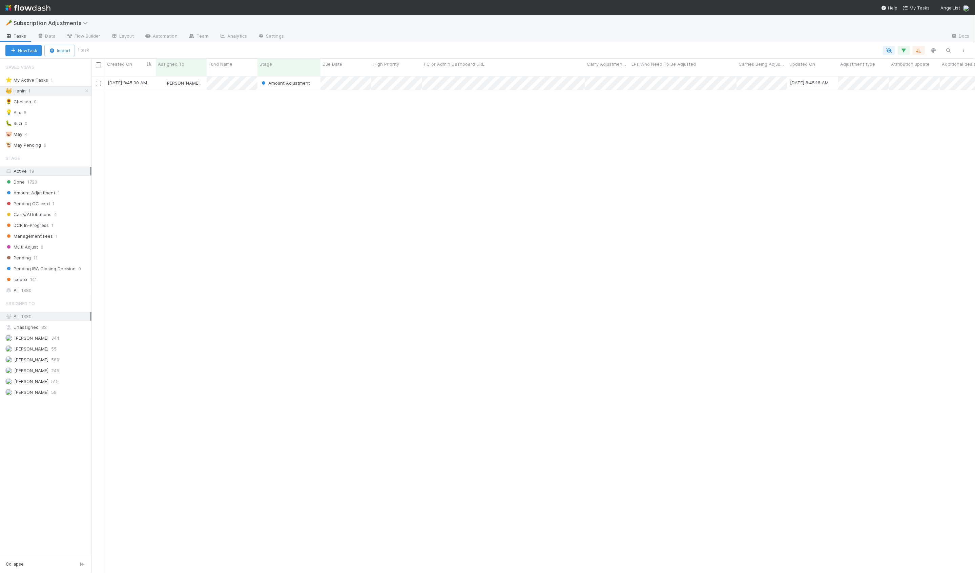
scroll to position [503, 883]
click at [152, 79] on div "[PERSON_NAME]" at bounding box center [130, 83] width 51 height 13
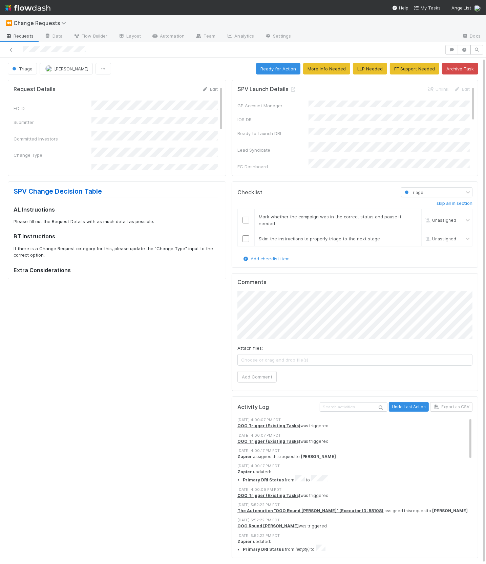
click at [281, 282] on h5 "Comments" at bounding box center [354, 282] width 235 height 7
drag, startPoint x: 36, startPoint y: 222, endPoint x: 158, endPoint y: 219, distance: 122.6
click at [158, 219] on p "Please fill out the Request Details with as much detail as possible." at bounding box center [116, 221] width 204 height 7
drag, startPoint x: 86, startPoint y: 251, endPoint x: 87, endPoint y: 255, distance: 4.2
click at [87, 255] on p "If there is a Change Request category for this, please update the "Change Type"…" at bounding box center [116, 252] width 204 height 13
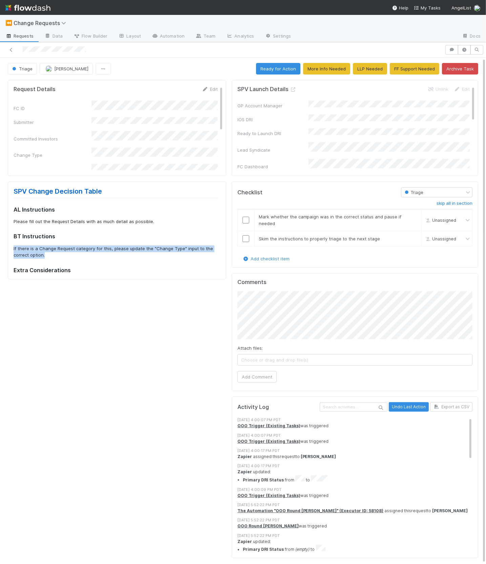
click at [87, 255] on p "If there is a Change Request category for this, please update the "Change Type"…" at bounding box center [116, 252] width 204 height 13
click at [213, 87] on link "Edit" at bounding box center [210, 88] width 16 height 5
click at [105, 132] on div "FC ID Submitter Committed Investors Change Type Request Details Reason for Requ…" at bounding box center [116, 159] width 204 height 178
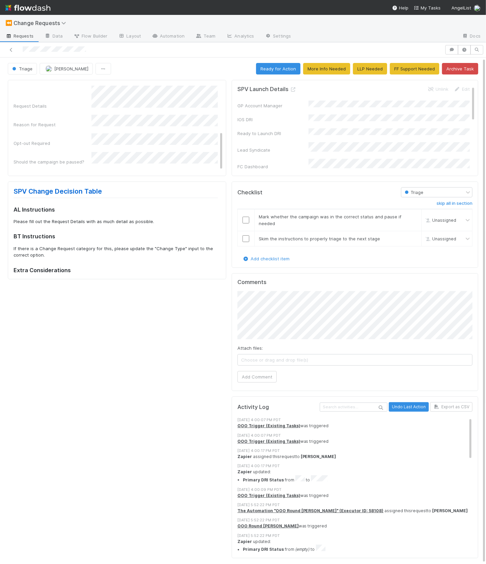
scroll to position [0, 0]
click at [184, 92] on button "Save" at bounding box center [181, 92] width 19 height 12
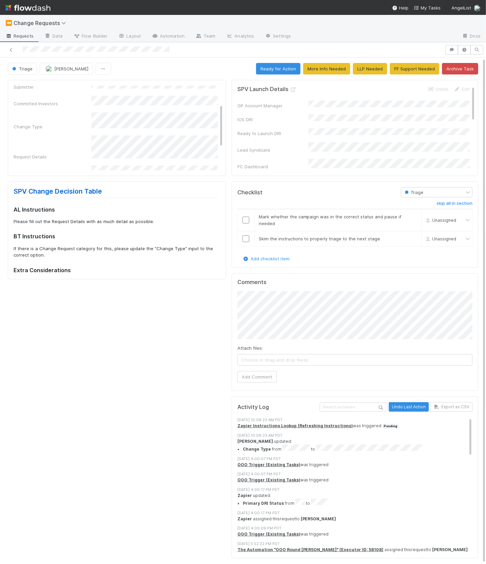
scroll to position [35, 0]
click at [244, 217] on input "checkbox" at bounding box center [245, 220] width 7 height 7
click at [249, 239] on input "checkbox" at bounding box center [245, 238] width 7 height 7
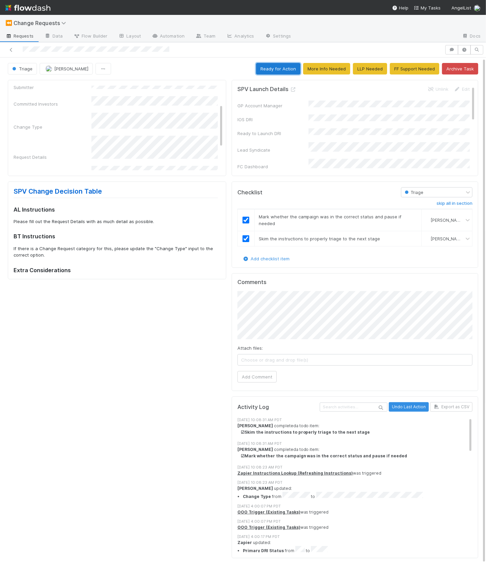
click at [274, 69] on button "Ready for Action" at bounding box center [278, 69] width 44 height 12
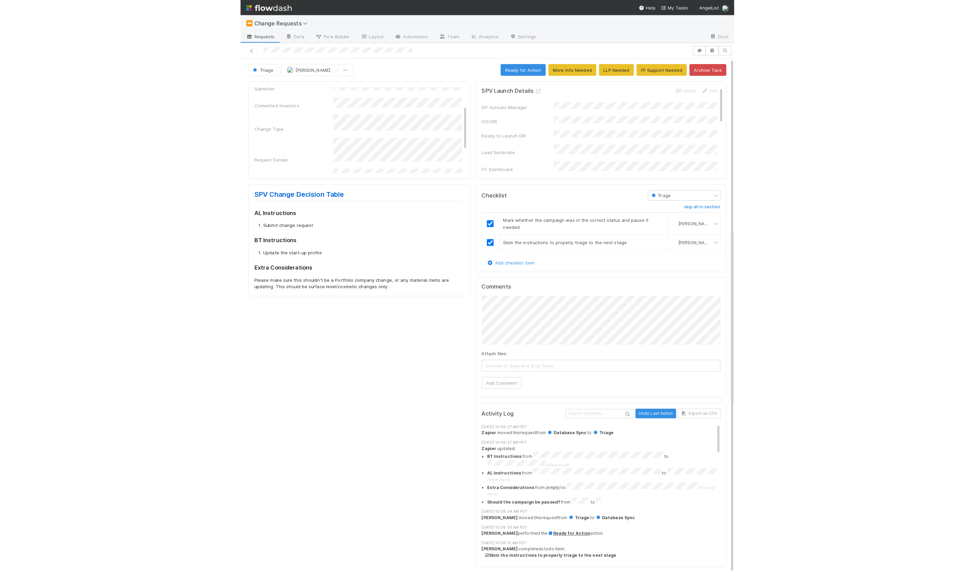
scroll to position [0, 0]
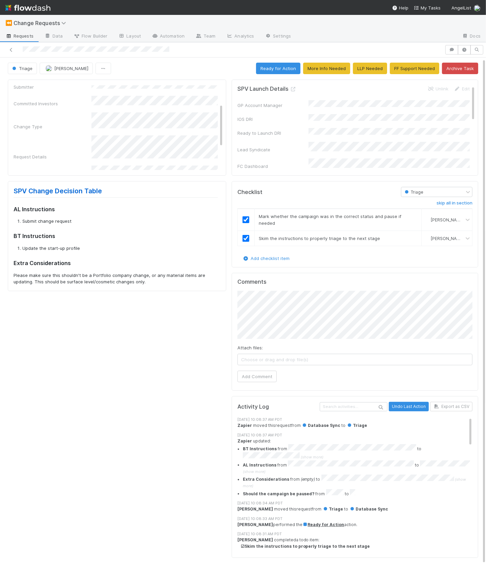
click at [223, 70] on div "Triage Hanin Almoallim Ready for Action More Info Needed LLP Needed FF Support …" at bounding box center [243, 69] width 470 height 12
click at [266, 69] on button "Ready for Action" at bounding box center [278, 69] width 44 height 12
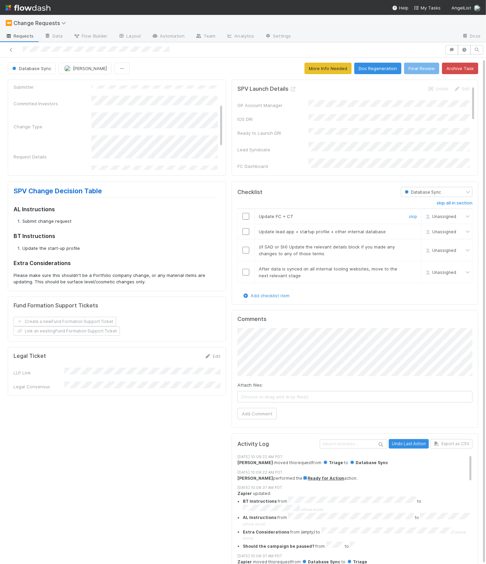
click at [245, 215] on input "checkbox" at bounding box center [245, 216] width 7 height 7
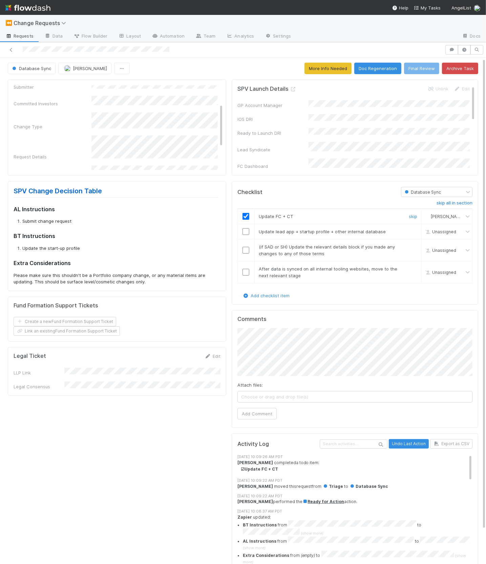
click at [243, 215] on input "checkbox" at bounding box center [245, 216] width 7 height 7
drag, startPoint x: 249, startPoint y: 236, endPoint x: 247, endPoint y: 233, distance: 3.6
click at [249, 235] on td at bounding box center [245, 231] width 17 height 15
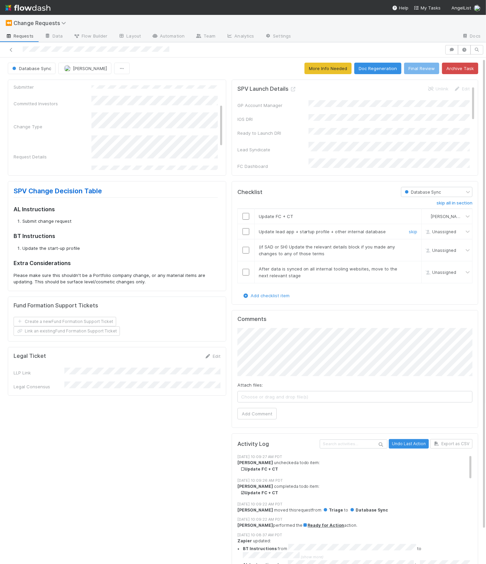
click at [246, 231] on input "checkbox" at bounding box center [245, 231] width 7 height 7
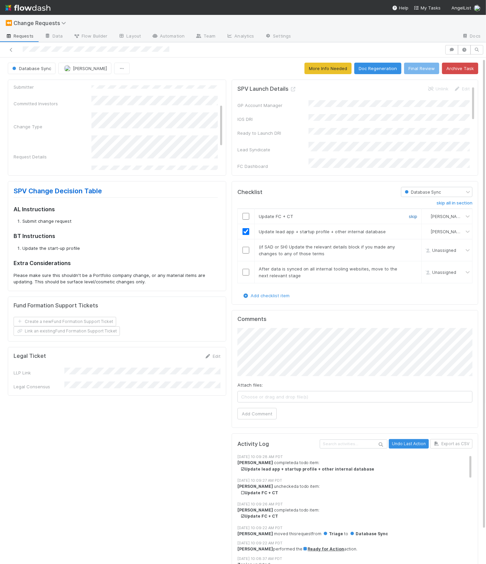
click at [416, 216] on link "skip" at bounding box center [413, 216] width 8 height 5
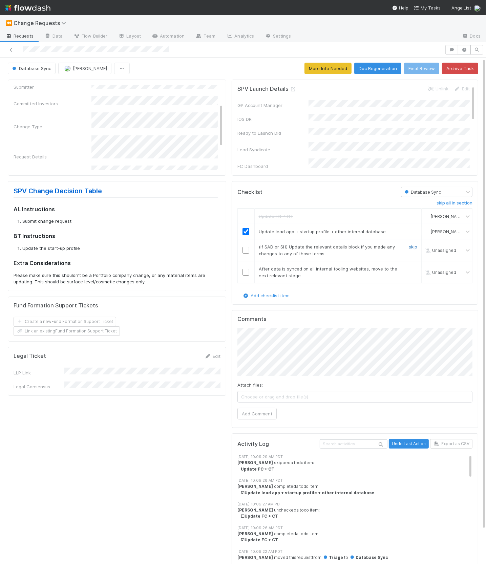
click at [412, 246] on link "skip" at bounding box center [413, 246] width 8 height 5
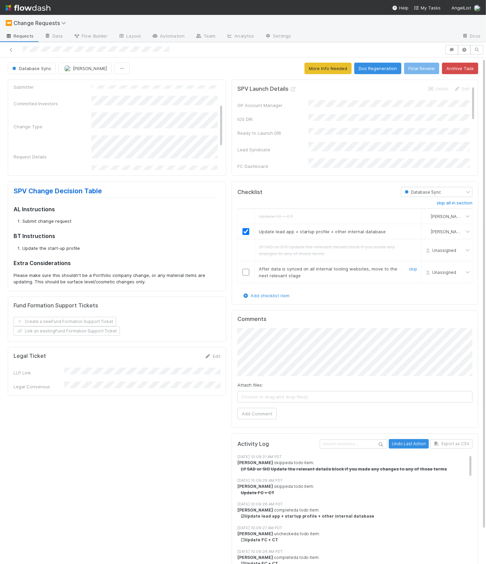
click at [249, 271] on input "checkbox" at bounding box center [245, 272] width 7 height 7
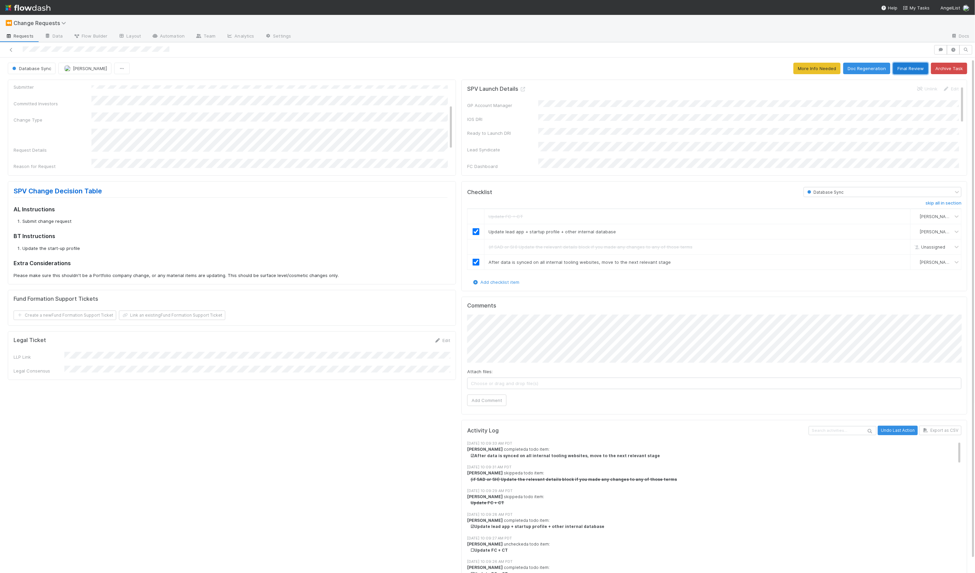
click at [907, 70] on button "Final Review" at bounding box center [910, 69] width 35 height 12
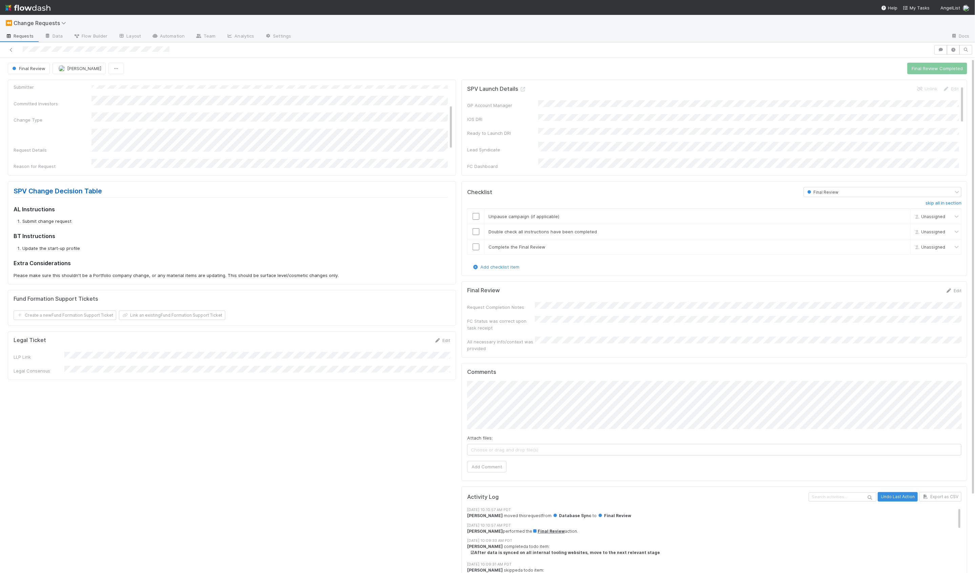
click at [582, 291] on div "Final Review Edit" at bounding box center [714, 290] width 494 height 7
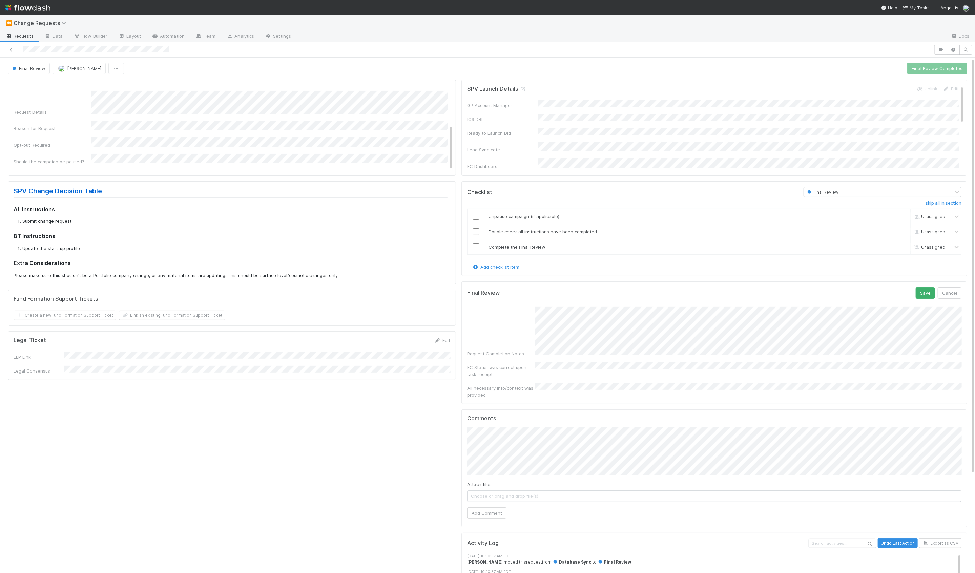
scroll to position [0, 0]
click at [925, 296] on button "Save" at bounding box center [924, 294] width 19 height 12
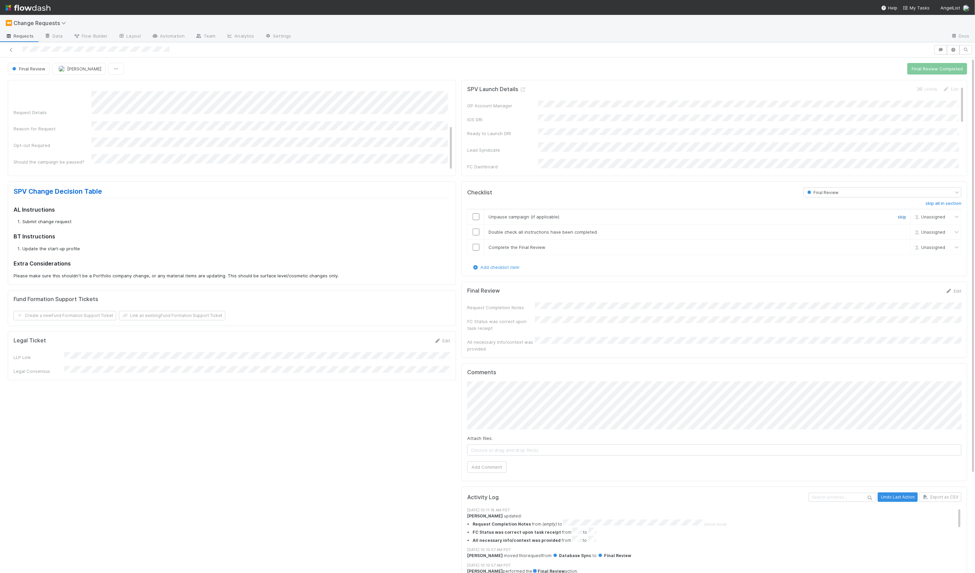
click at [901, 216] on link "skip" at bounding box center [902, 216] width 8 height 5
click at [477, 233] on input "checkbox" at bounding box center [475, 232] width 7 height 7
click at [478, 246] on input "checkbox" at bounding box center [475, 247] width 7 height 7
click at [904, 217] on link "skip" at bounding box center [902, 216] width 8 height 5
click at [918, 71] on button "Final Review Completed" at bounding box center [937, 69] width 60 height 12
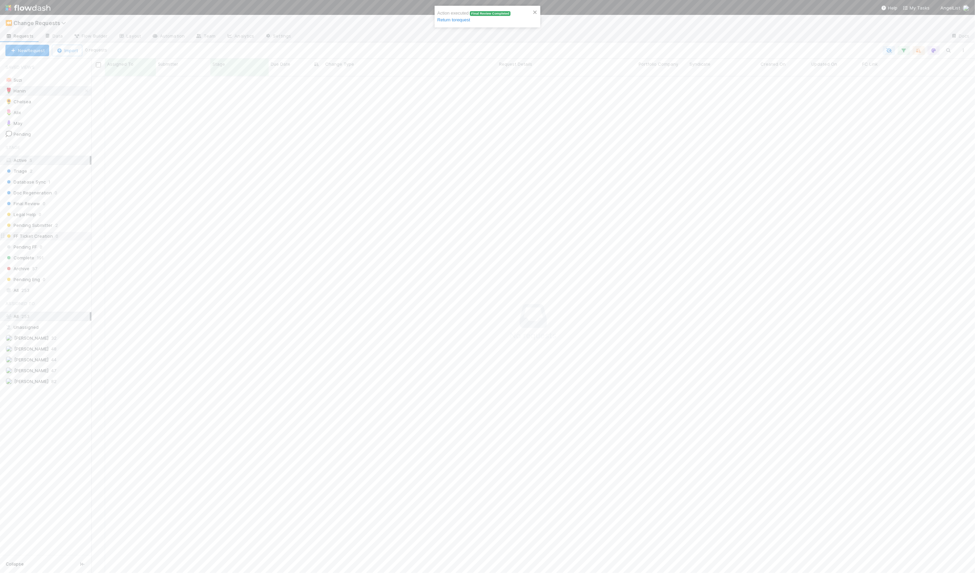
scroll to position [503, 883]
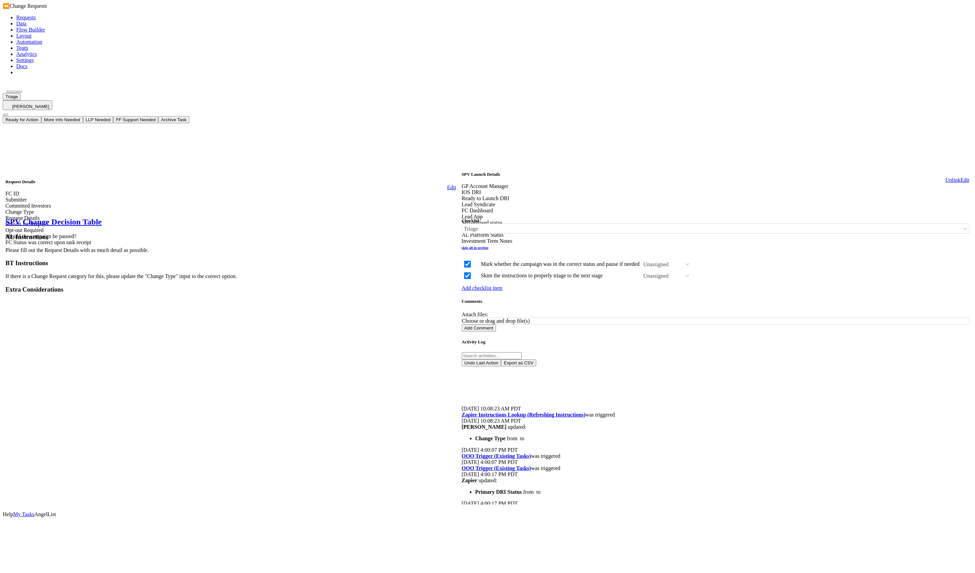
checkbox input "true"
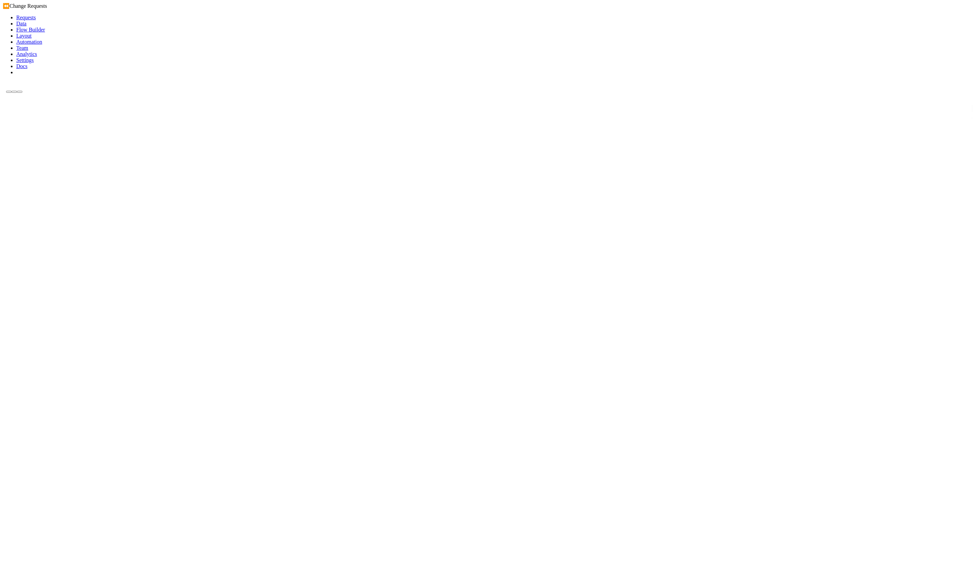
checkbox input "true"
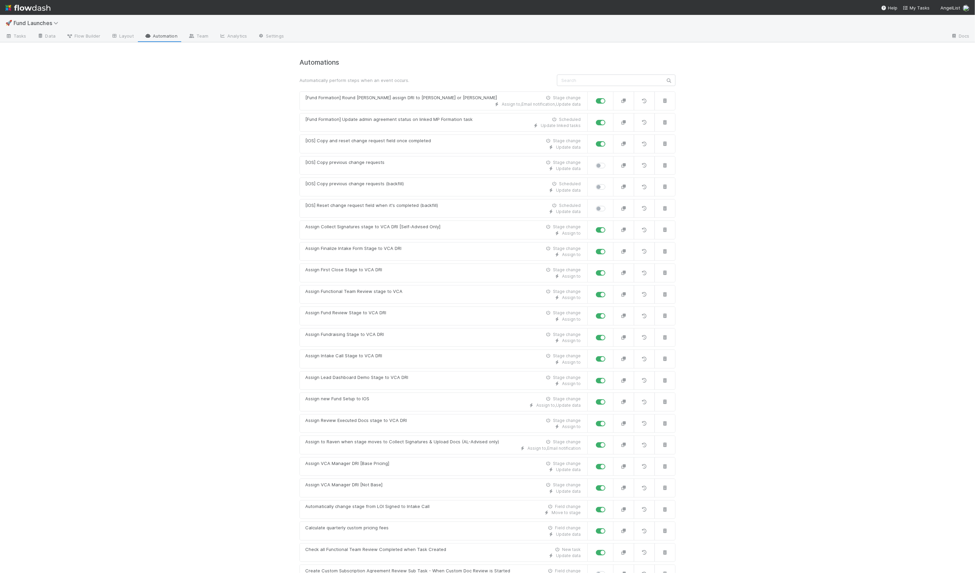
click at [9, 30] on div "🚀 Fund Launches" at bounding box center [487, 23] width 975 height 16
click at [15, 40] on link "Tasks" at bounding box center [16, 36] width 32 height 11
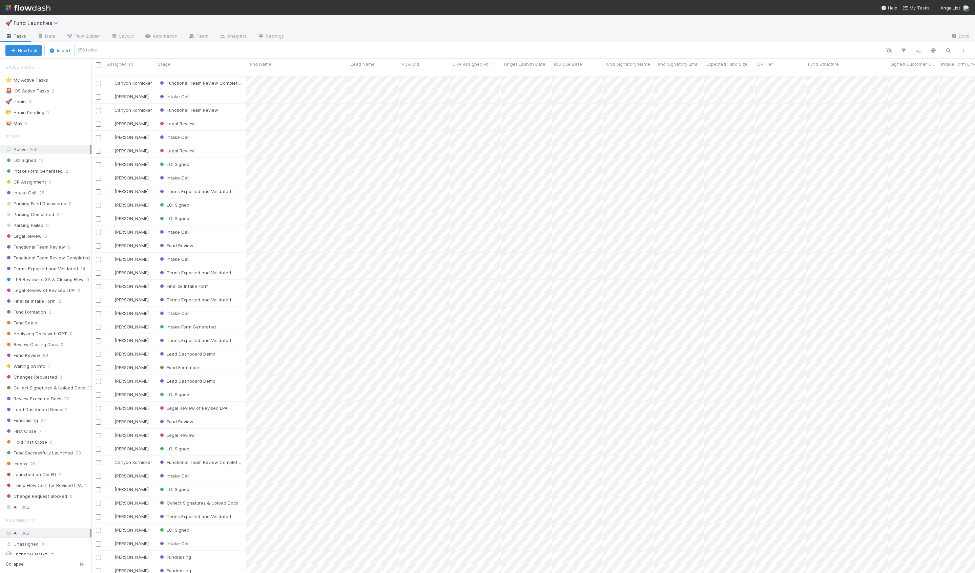
scroll to position [503, 883]
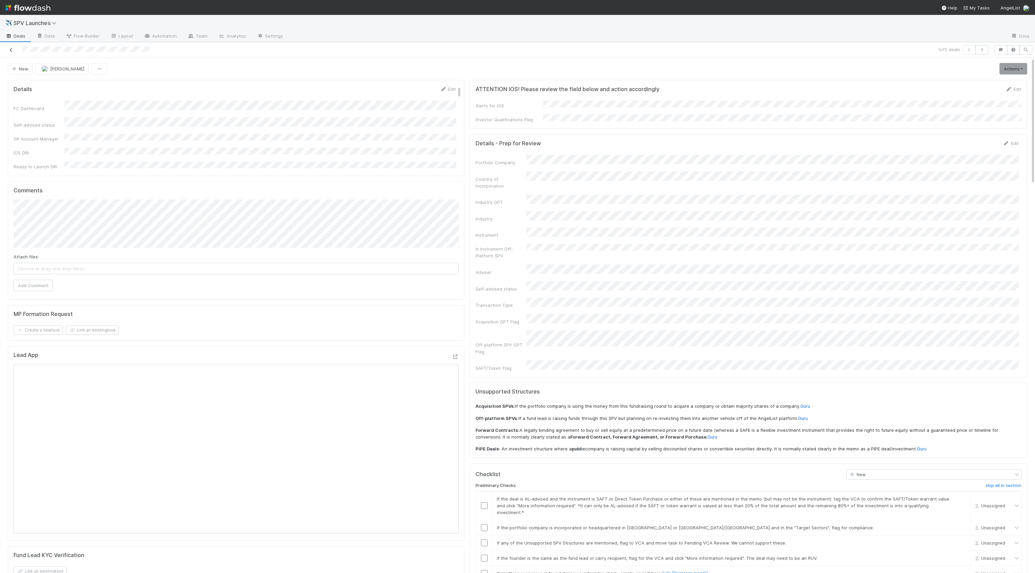
click at [12, 51] on icon at bounding box center [11, 50] width 7 height 4
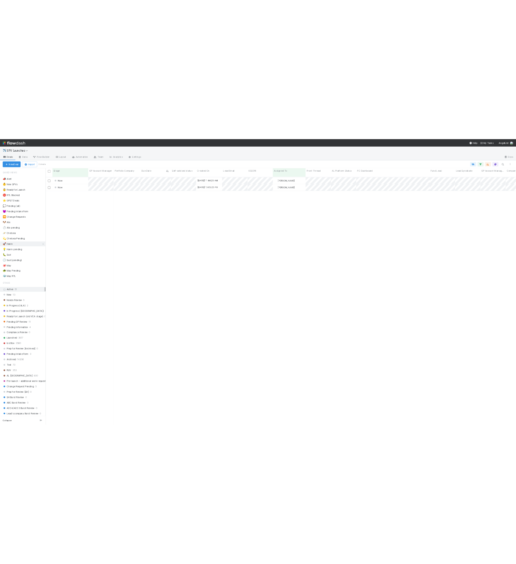
scroll to position [503, 943]
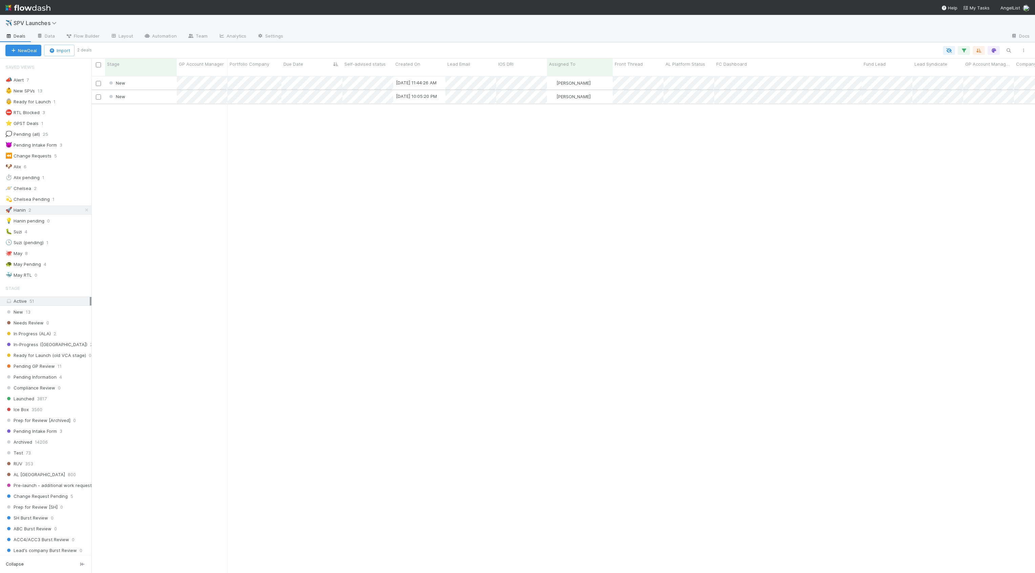
click at [161, 92] on div "New" at bounding box center [141, 96] width 72 height 13
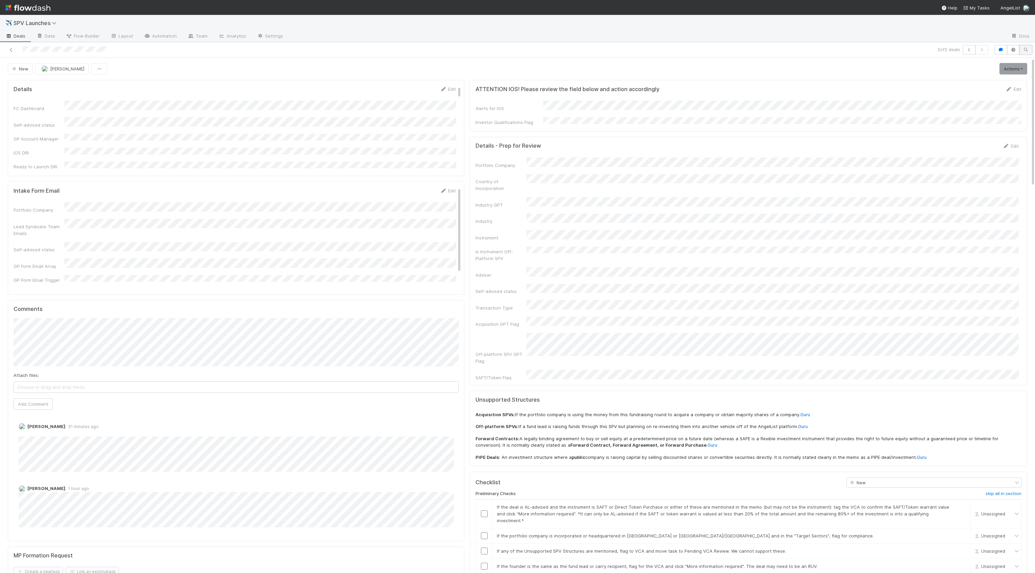
click at [974, 48] on icon "button" at bounding box center [1025, 50] width 7 height 4
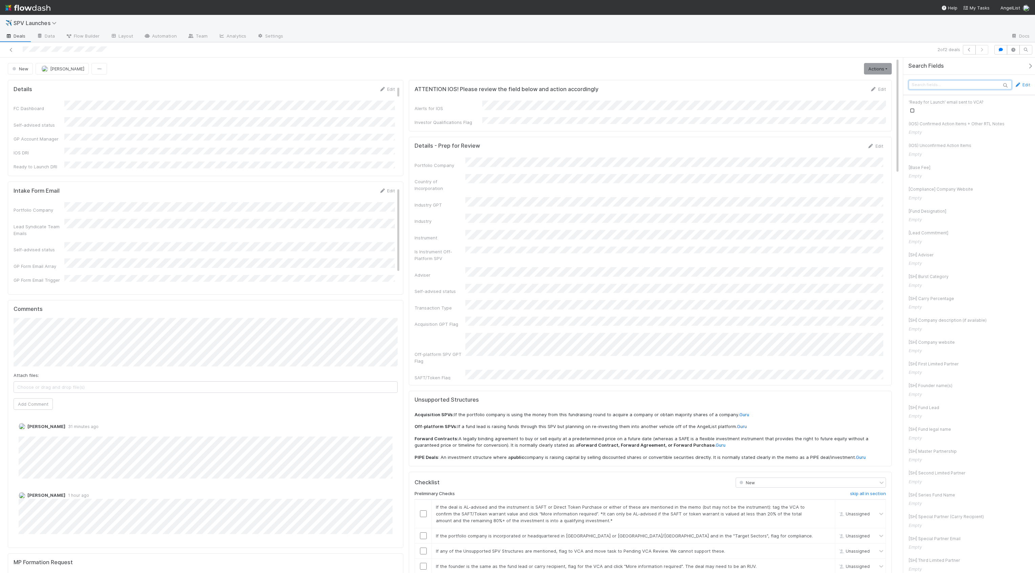
click at [945, 88] on input "text" at bounding box center [960, 84] width 103 height 9
type input "master"
click at [974, 66] on icon "button" at bounding box center [1030, 65] width 7 height 5
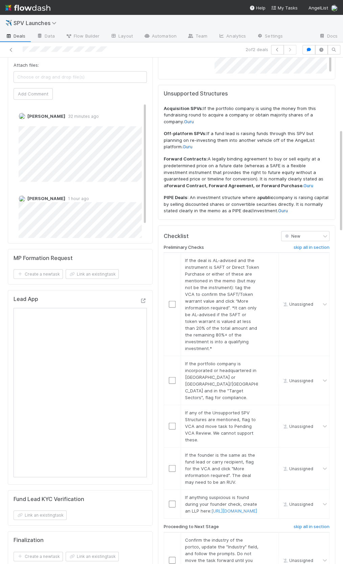
scroll to position [392, 0]
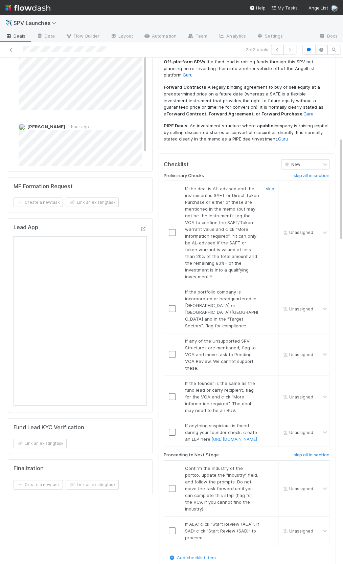
click at [271, 186] on link "skip" at bounding box center [270, 188] width 8 height 5
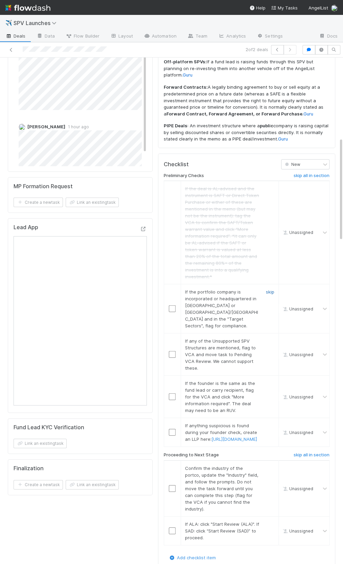
click at [266, 289] on link "skip" at bounding box center [270, 291] width 8 height 5
click at [269, 338] on link "skip" at bounding box center [270, 340] width 8 height 5
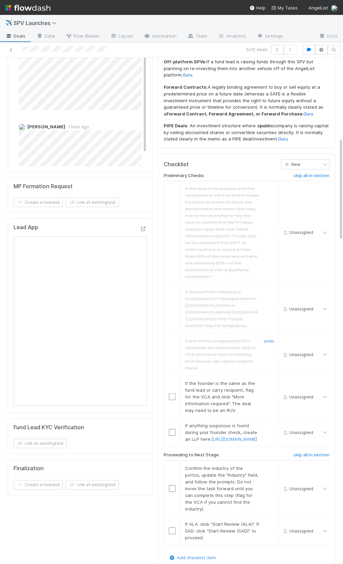
scroll to position [391, 0]
click at [271, 381] on link "skip" at bounding box center [270, 383] width 8 height 5
click at [271, 423] on link "skip" at bounding box center [270, 425] width 8 height 5
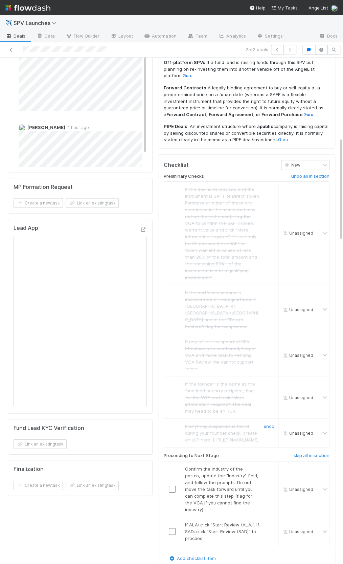
scroll to position [457, 0]
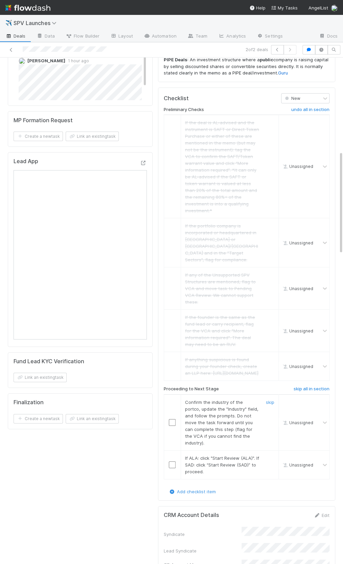
click at [173, 419] on input "checkbox" at bounding box center [172, 422] width 7 height 7
click at [170, 462] on input "checkbox" at bounding box center [172, 465] width 7 height 7
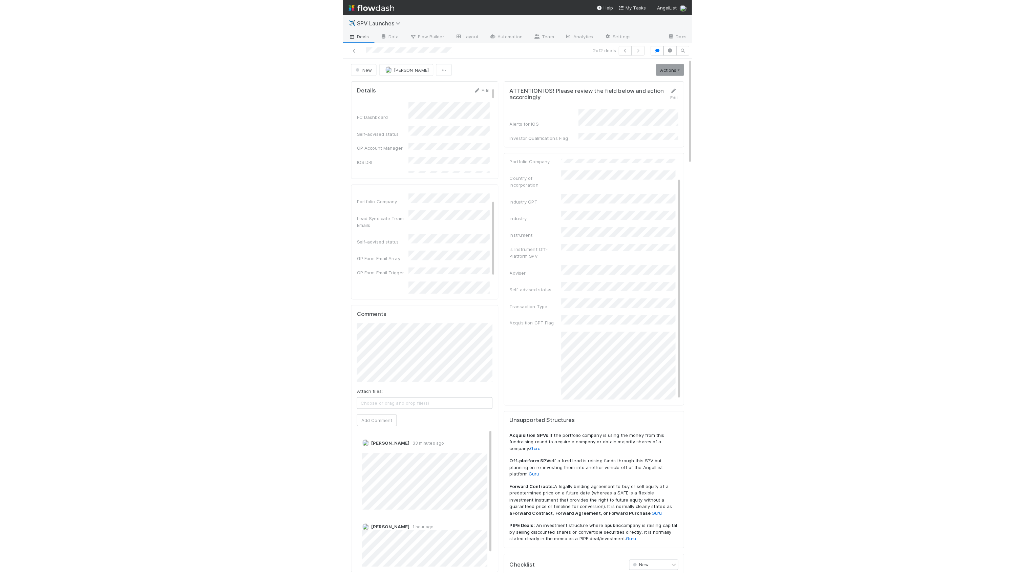
scroll to position [0, 0]
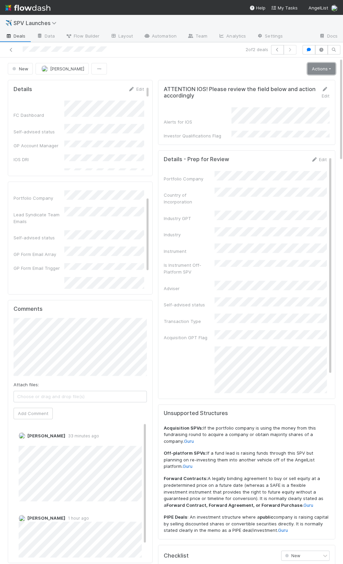
click at [317, 73] on link "Actions" at bounding box center [322, 69] width 28 height 12
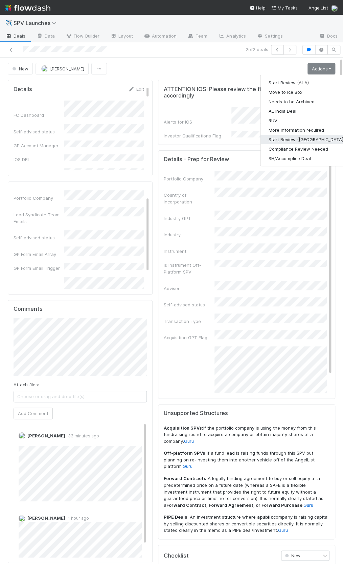
click at [294, 139] on button "Start Review (SAD)" at bounding box center [307, 139] width 92 height 9
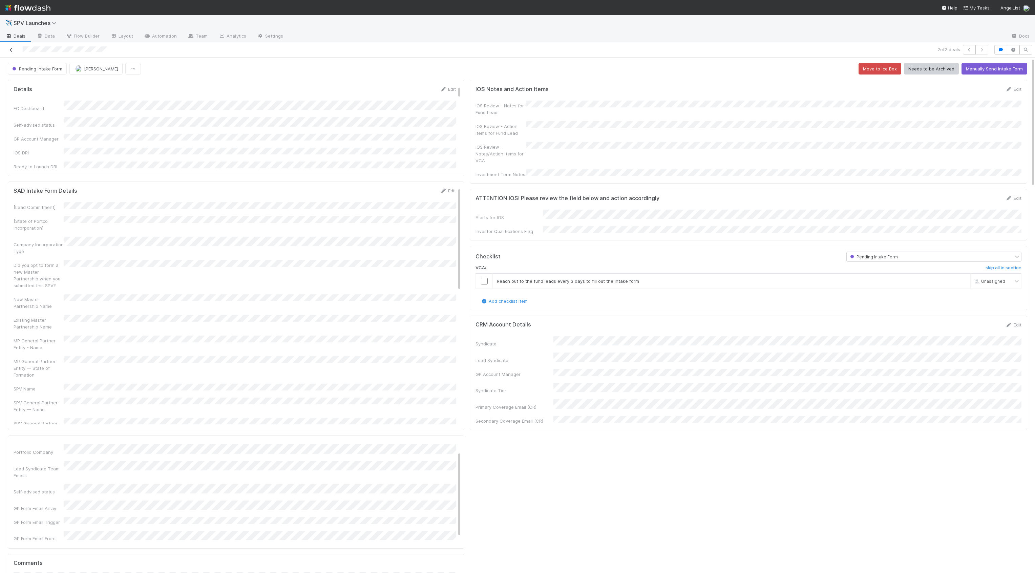
click at [13, 51] on icon at bounding box center [11, 50] width 7 height 4
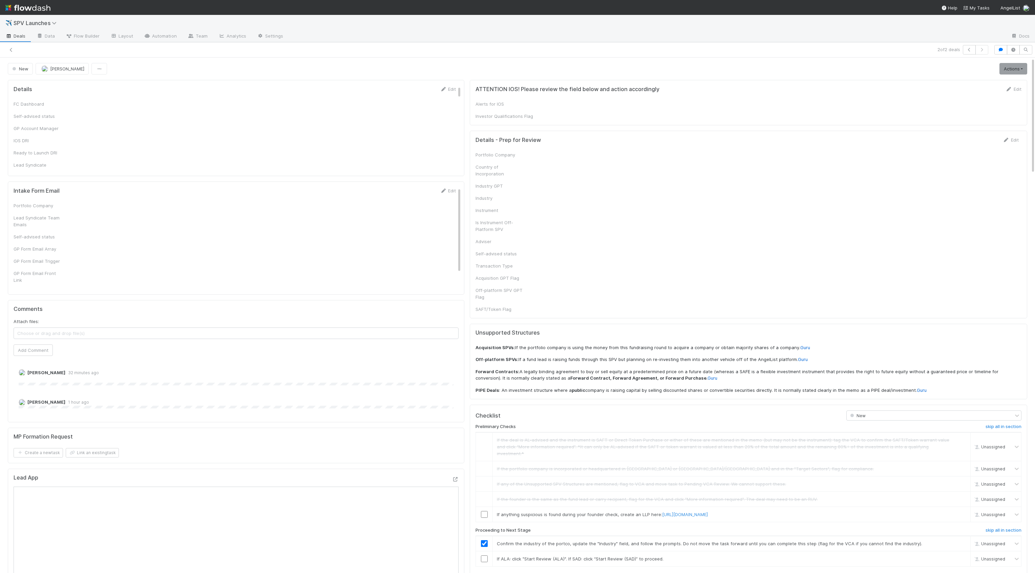
checkbox input "true"
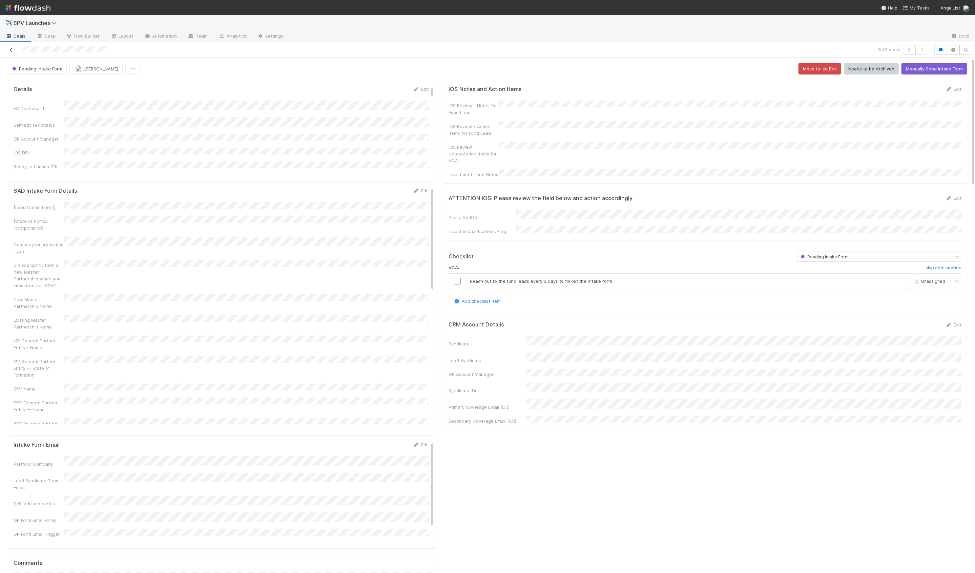
click at [12, 50] on icon at bounding box center [11, 50] width 7 height 4
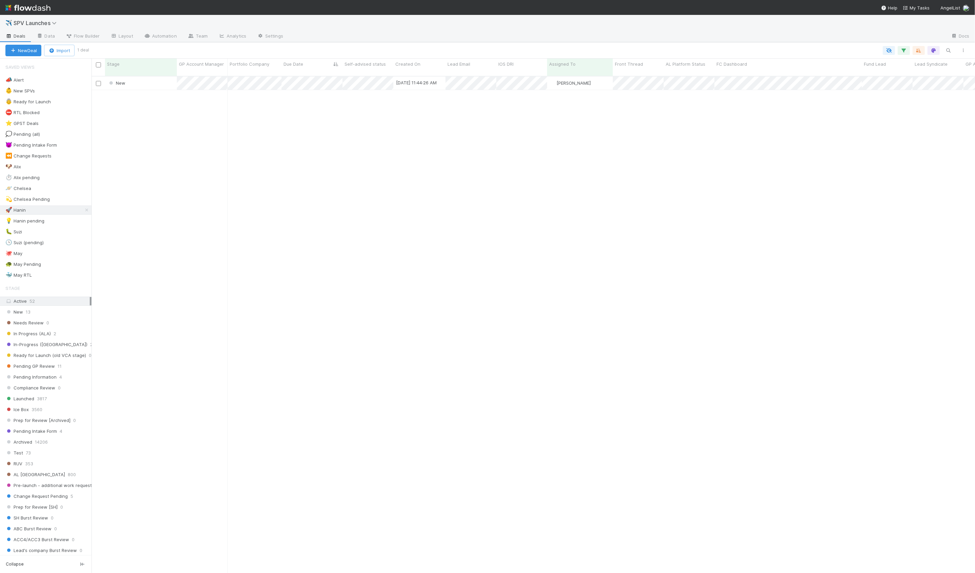
scroll to position [503, 883]
click at [66, 102] on div "👵 Ready for Launch 1" at bounding box center [48, 102] width 86 height 8
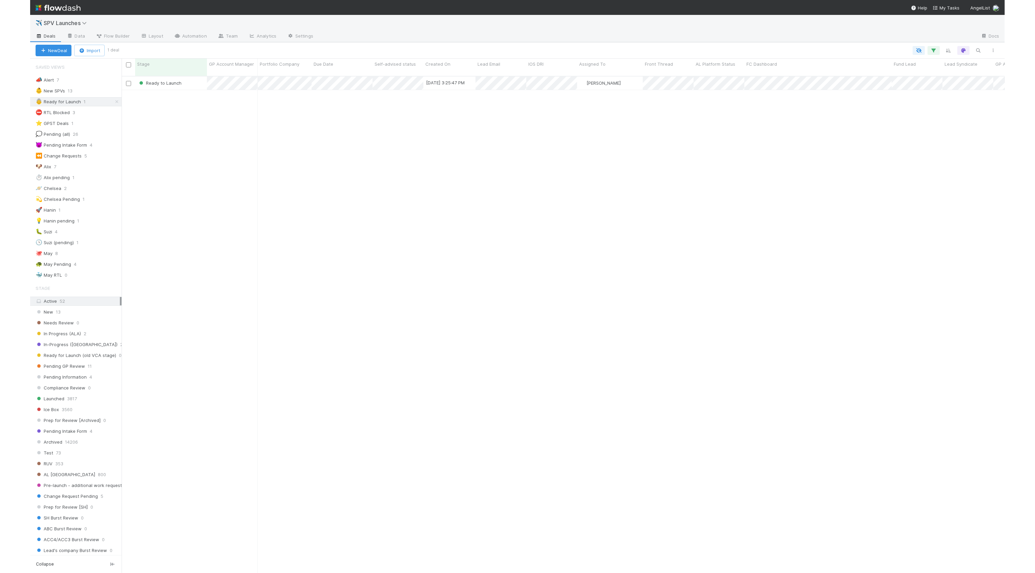
scroll to position [503, 883]
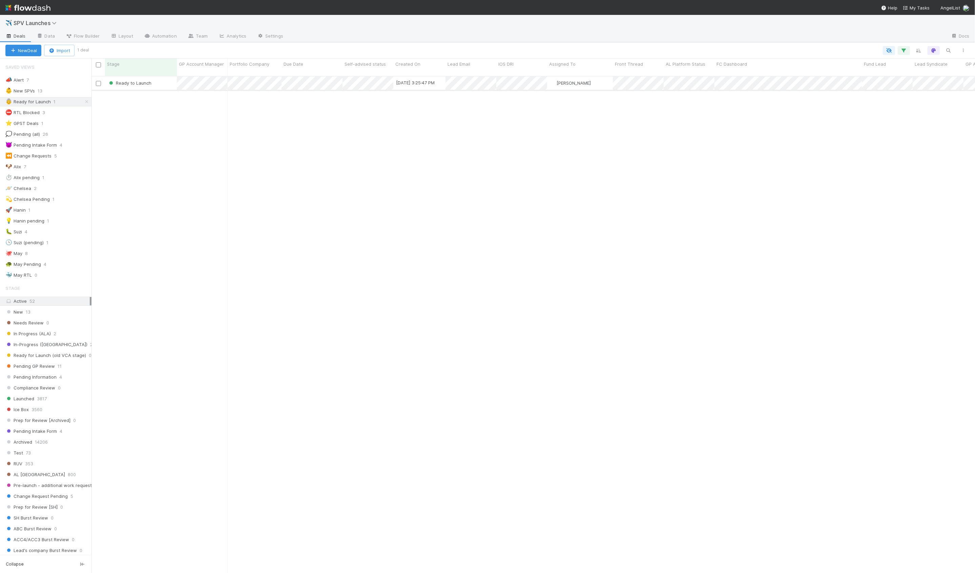
click at [169, 80] on div "Ready to Launch" at bounding box center [141, 83] width 72 height 13
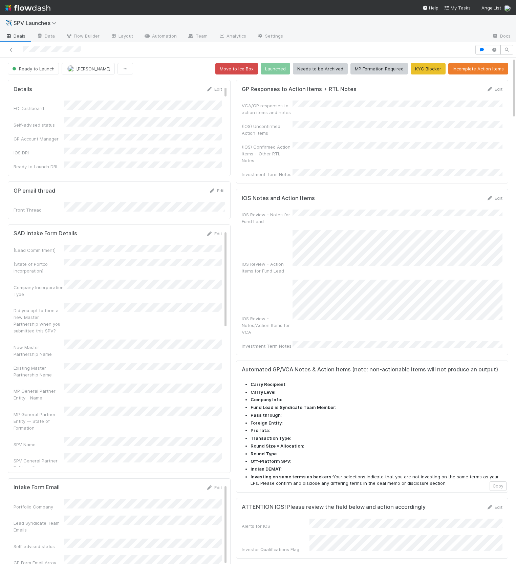
click at [386, 131] on div "(IOS) Unconfirmed Action Items" at bounding box center [372, 128] width 261 height 15
click at [401, 236] on div "IOS Review - Notes for Fund Lead IOS Review - Action Items for Fund Lead IOS Re…" at bounding box center [372, 280] width 261 height 140
click at [494, 45] on button "button" at bounding box center [494, 49] width 13 height 9
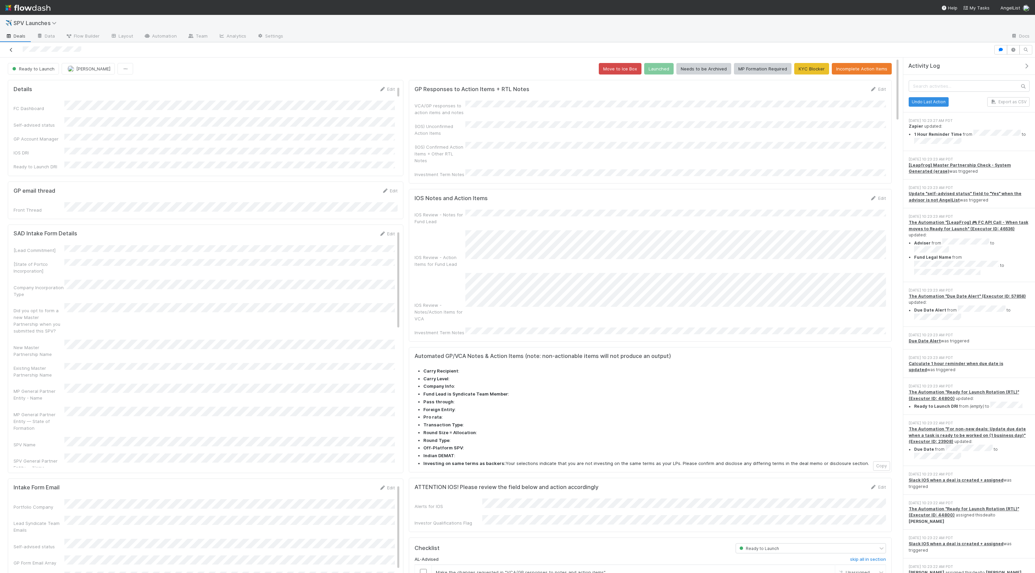
click at [12, 49] on icon at bounding box center [11, 50] width 7 height 4
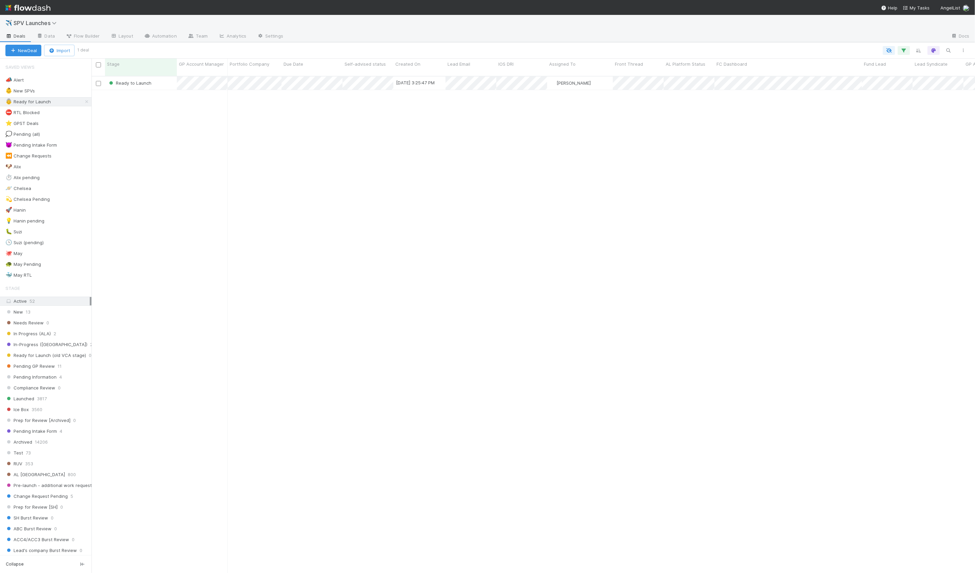
scroll to position [503, 883]
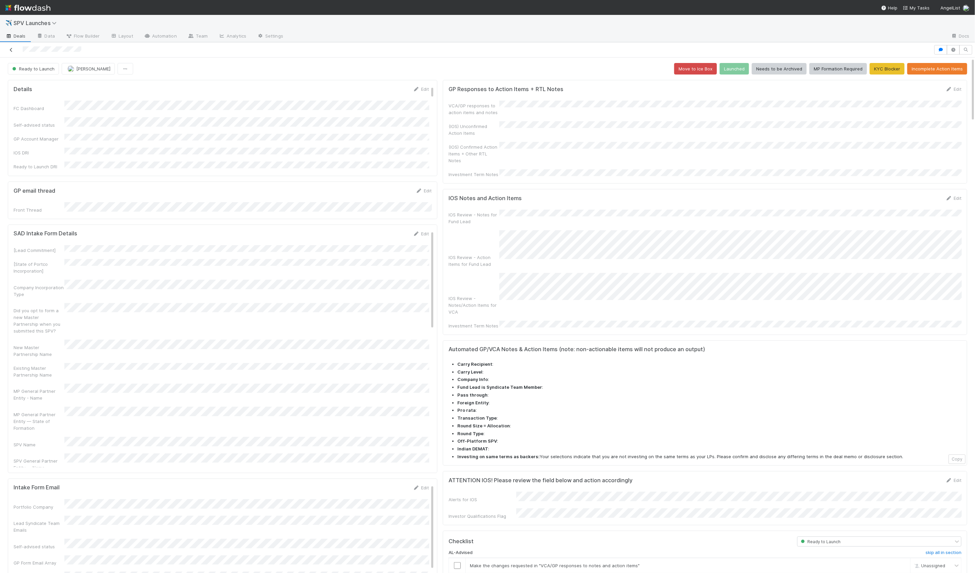
click at [11, 48] on icon at bounding box center [11, 50] width 7 height 4
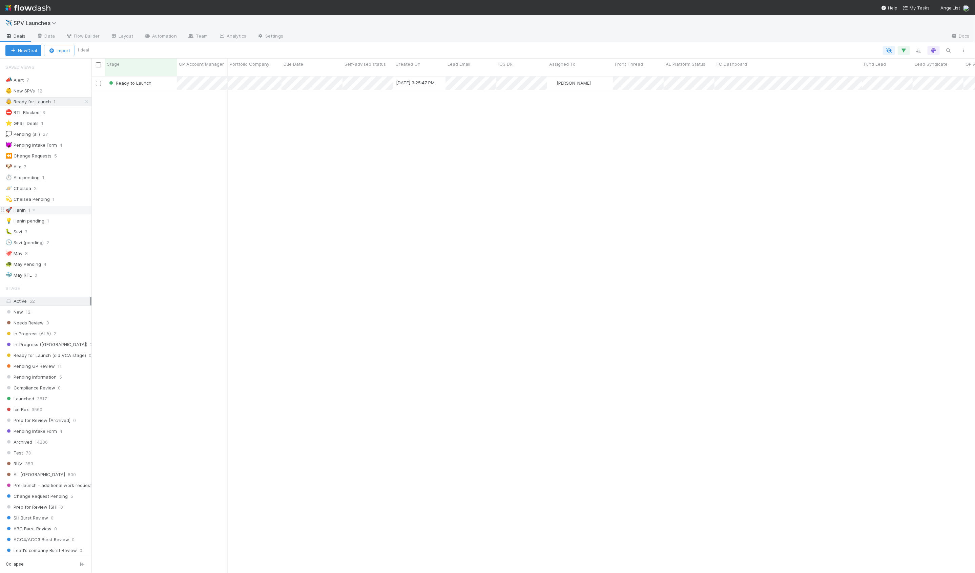
click at [69, 206] on div "🚀 Hanin 1" at bounding box center [48, 210] width 86 height 8
click at [154, 77] on div "New" at bounding box center [141, 83] width 72 height 13
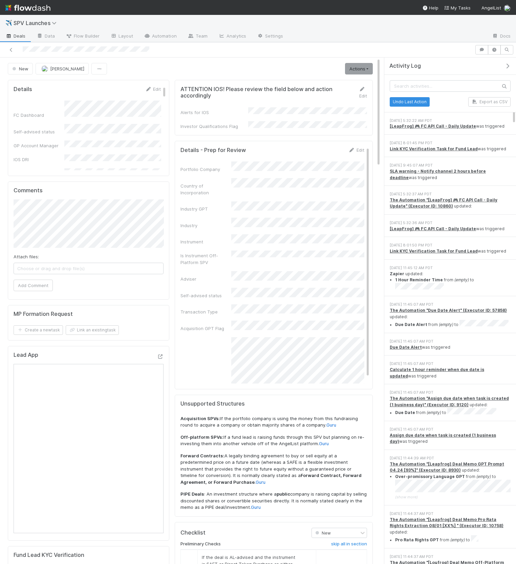
click at [502, 66] on div "Activity Log" at bounding box center [452, 66] width 127 height 7
click at [509, 66] on icon "button" at bounding box center [507, 65] width 7 height 5
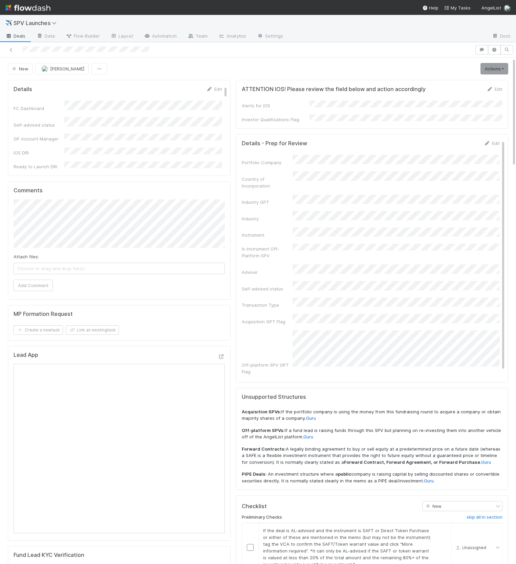
click at [479, 50] on icon "button" at bounding box center [482, 50] width 7 height 4
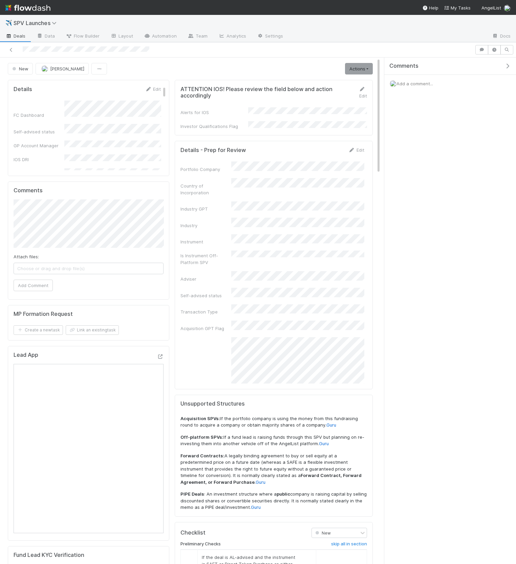
click at [420, 84] on span "Add a comment..." at bounding box center [415, 83] width 37 height 5
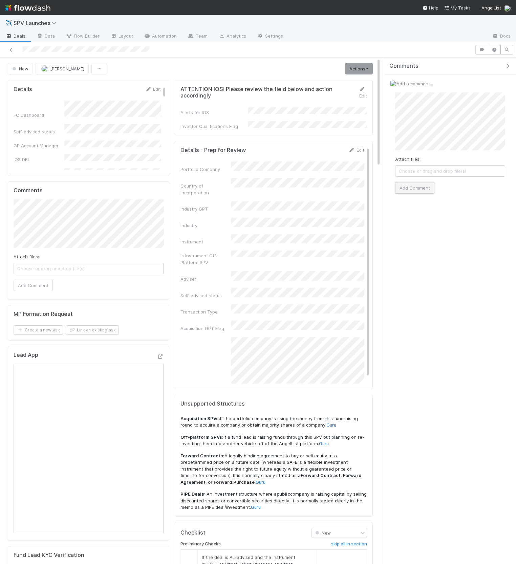
click at [410, 185] on button "Add Comment" at bounding box center [414, 188] width 39 height 12
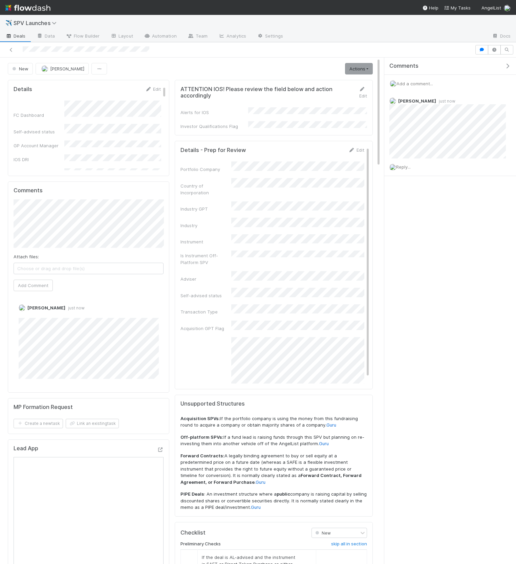
click at [503, 67] on button "button" at bounding box center [509, 66] width 14 height 6
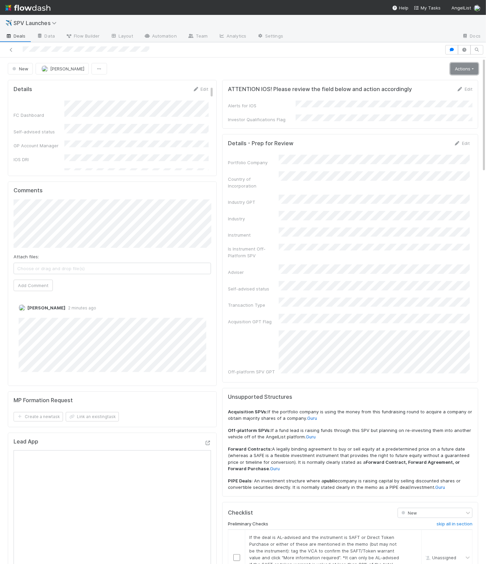
click at [471, 68] on link "Actions" at bounding box center [464, 69] width 28 height 12
click at [439, 127] on button "More information required" at bounding box center [449, 129] width 92 height 9
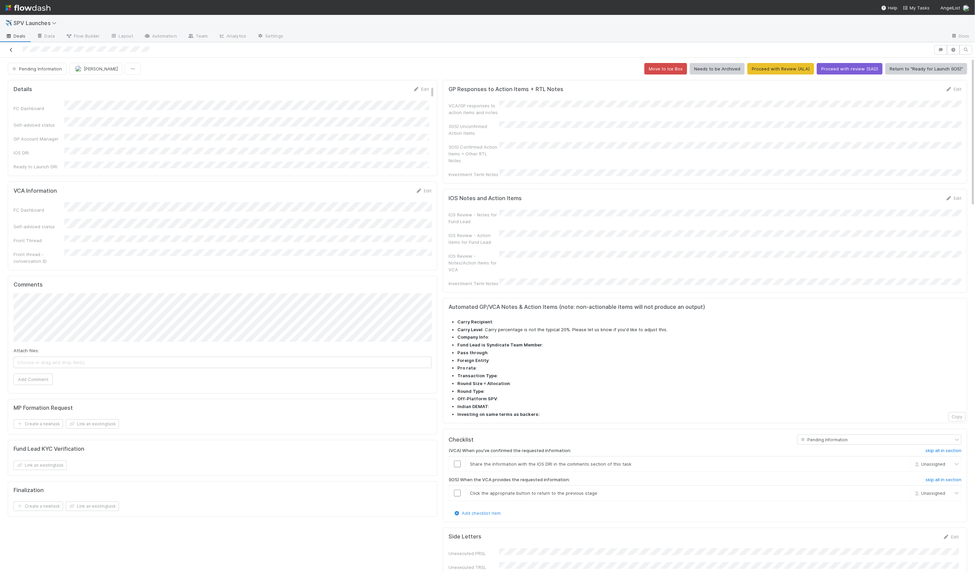
click at [13, 48] on icon at bounding box center [11, 50] width 7 height 4
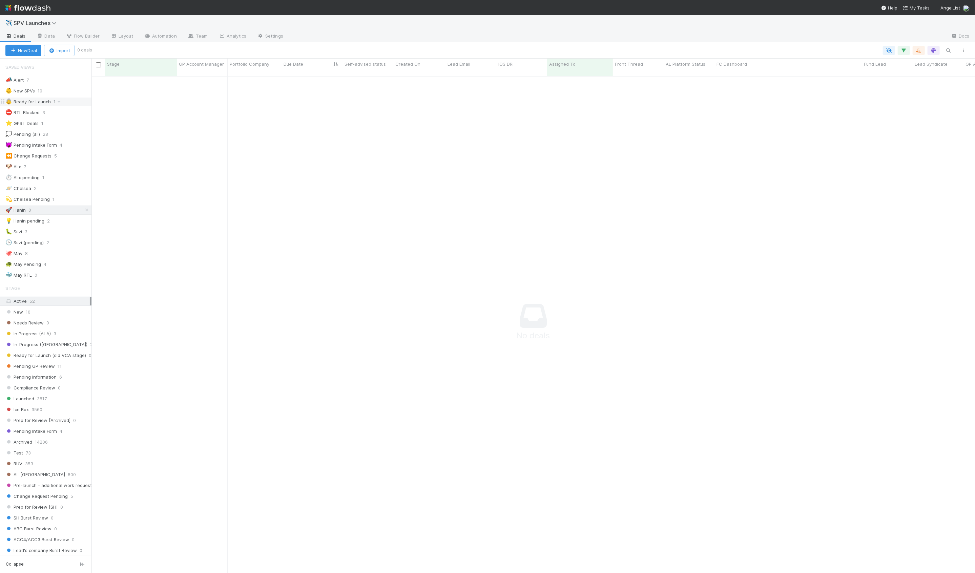
click at [65, 103] on div "👵 Ready for Launch 1" at bounding box center [48, 102] width 86 height 8
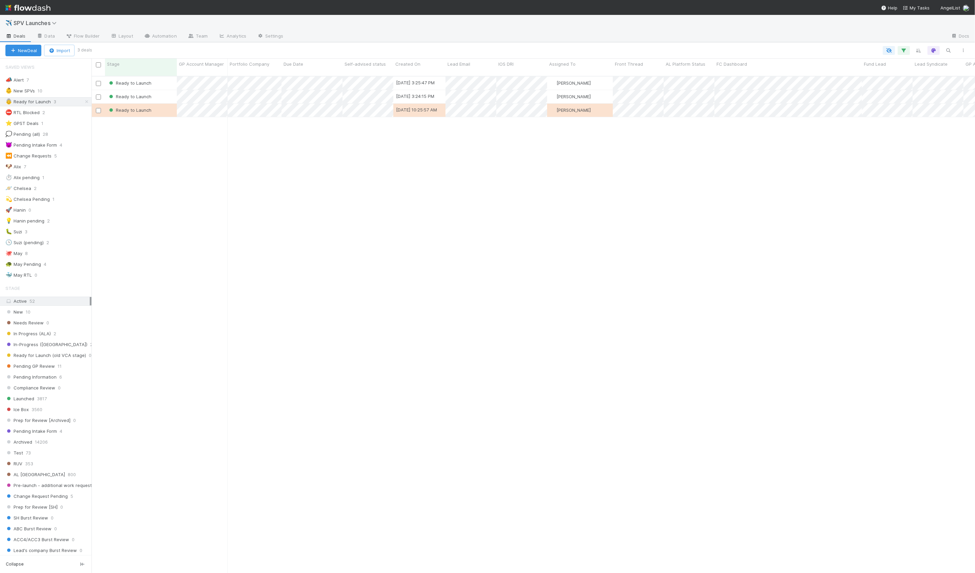
click at [176, 139] on div "Ready to Launch [DATE] 3:25:47 PM [PERSON_NAME] 0 0 0 0 0 0 1 0 1 0 0 0 Ready t…" at bounding box center [532, 328] width 883 height 502
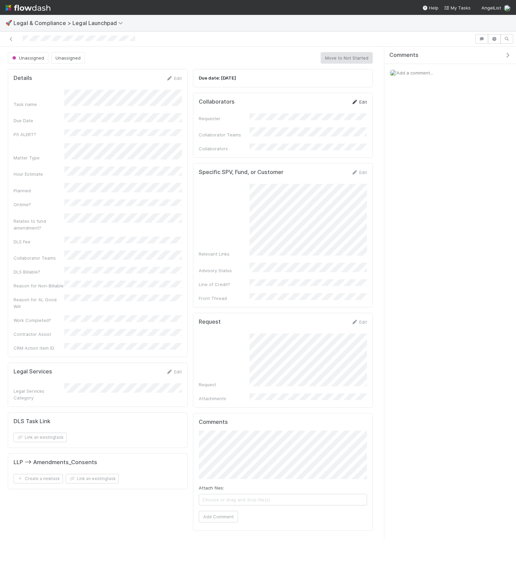
click at [358, 101] on link "Edit" at bounding box center [359, 101] width 16 height 5
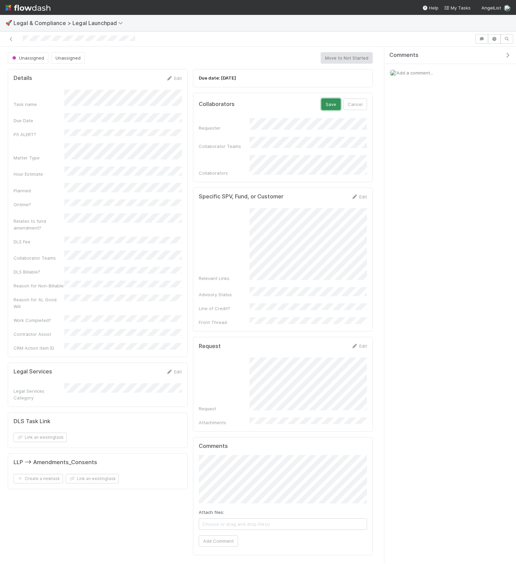
click at [335, 107] on button "Save" at bounding box center [330, 105] width 19 height 12
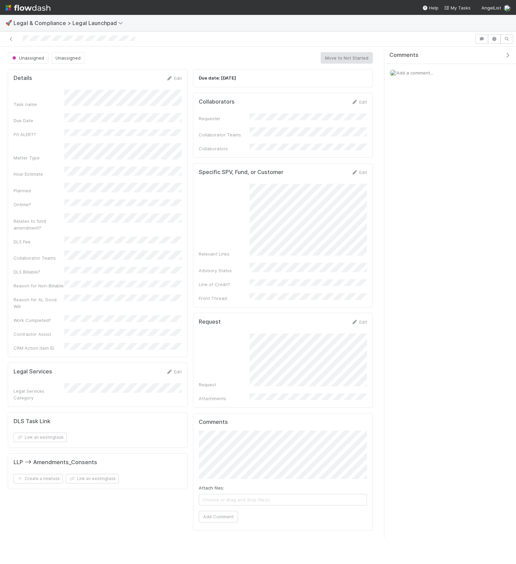
click at [202, 62] on div "Unassigned Unassigned Move to Not Started" at bounding box center [190, 58] width 365 height 12
click at [167, 67] on div "Details Edit Task name Due Date P0 ALERT? Matter Type Hour Estimate Planned Ont…" at bounding box center [97, 302] width 185 height 473
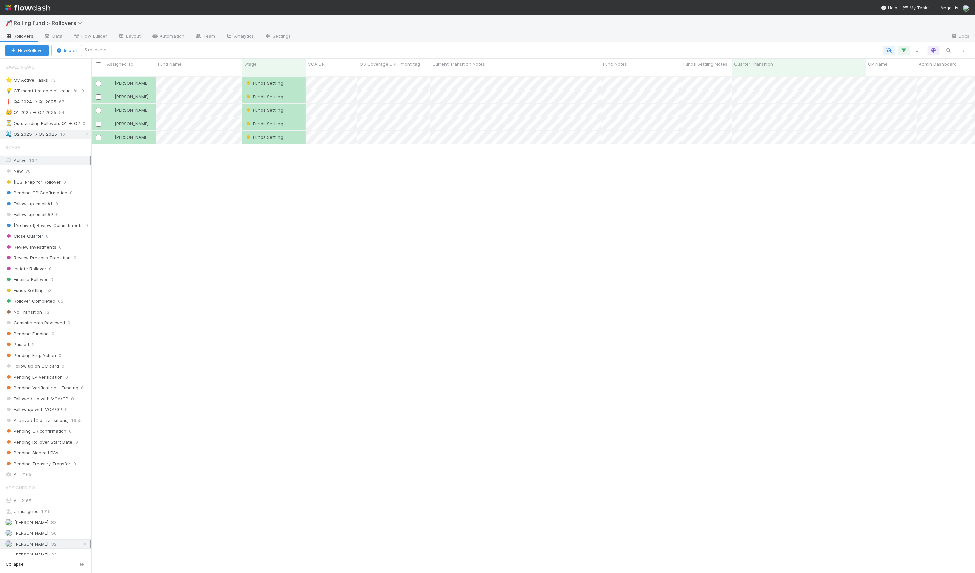
scroll to position [503, 883]
click at [43, 497] on div "All 2165" at bounding box center [47, 501] width 84 height 8
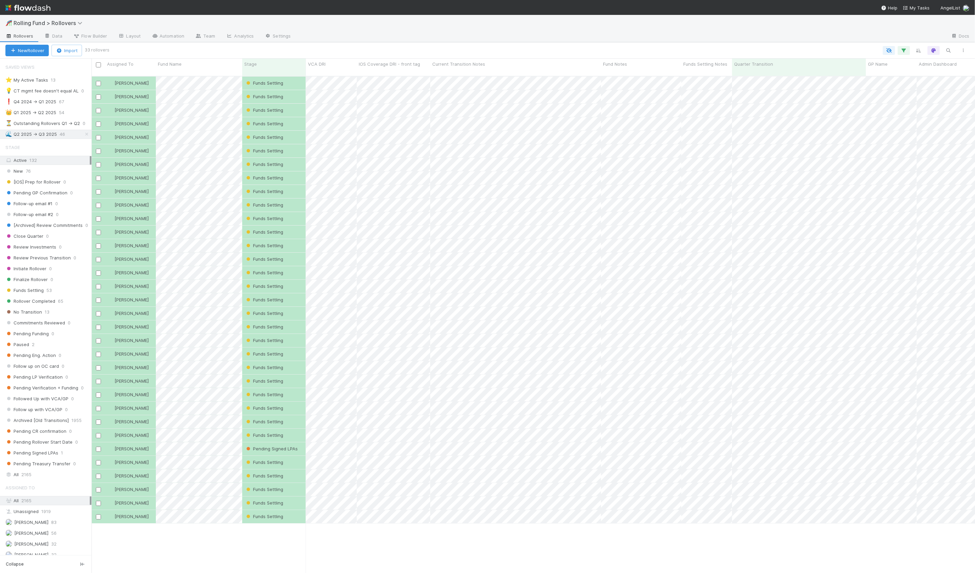
scroll to position [503, 883]
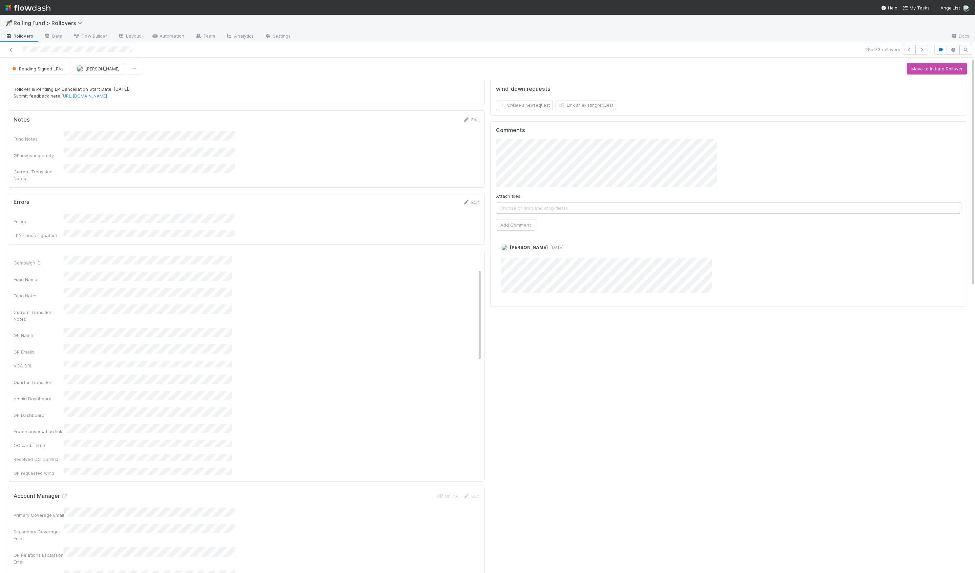
scroll to position [138, 466]
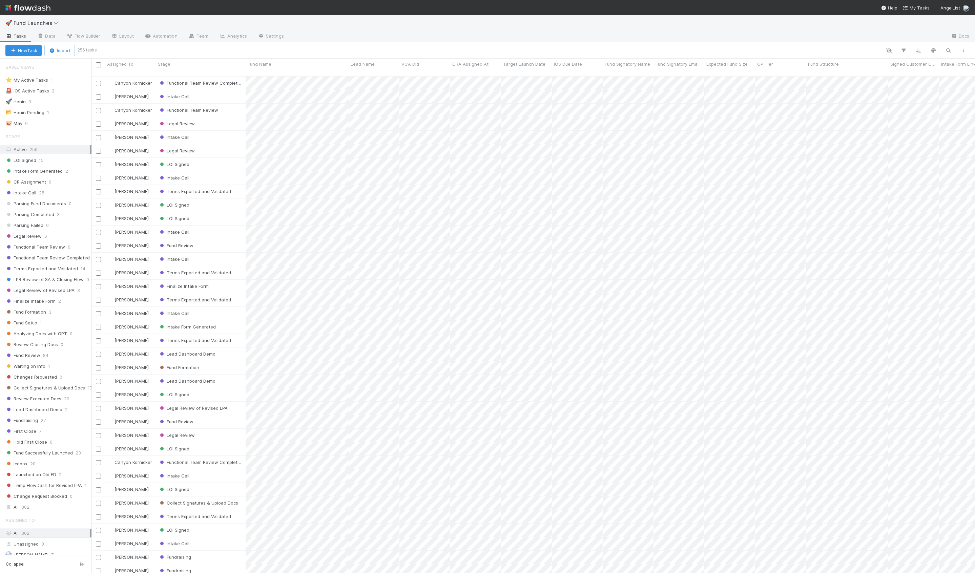
scroll to position [503, 883]
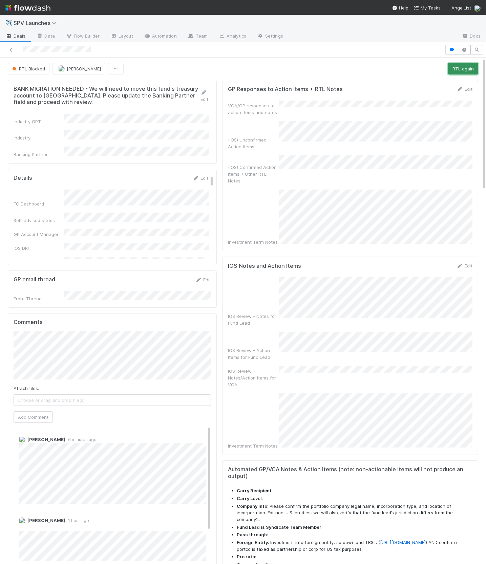
click at [471, 70] on button "RTL again" at bounding box center [463, 69] width 30 height 12
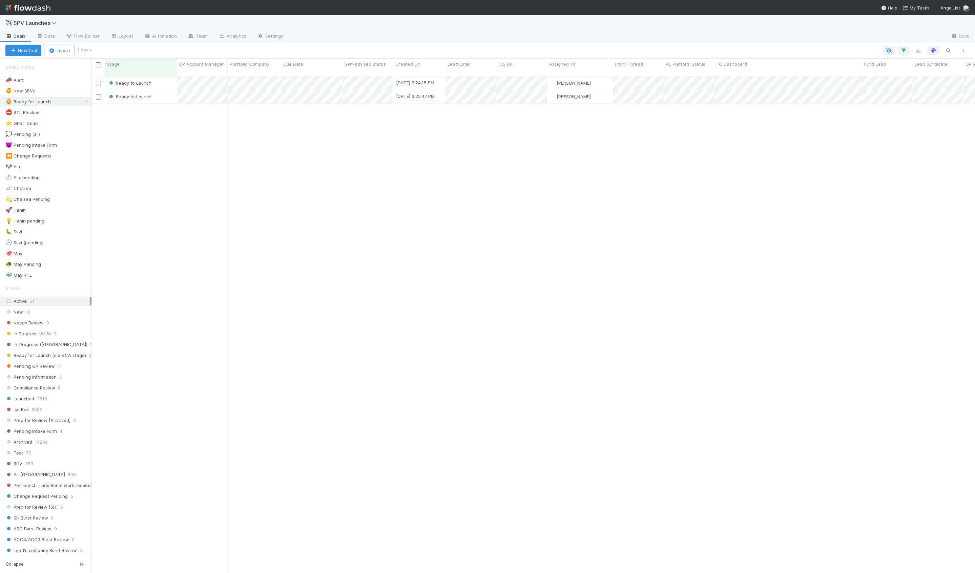
scroll to position [503, 883]
